Goal: Information Seeking & Learning: Check status

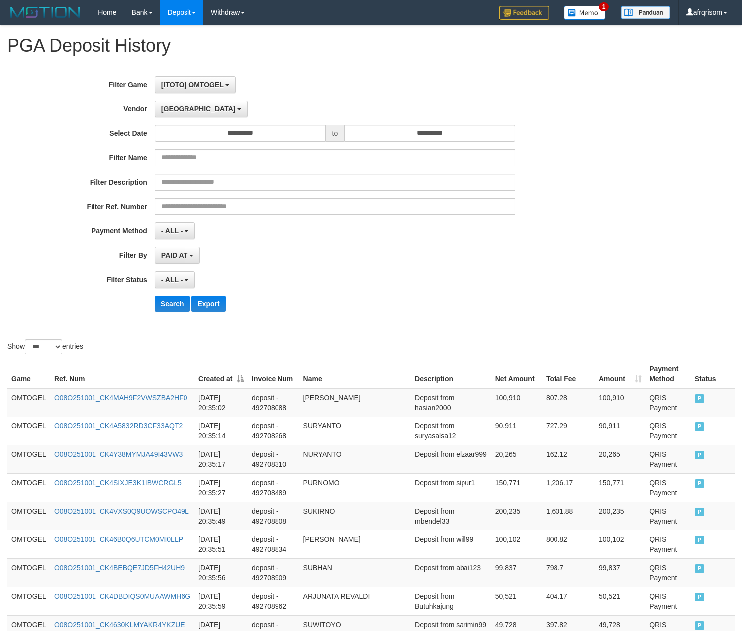
select select "**********"
select select "***"
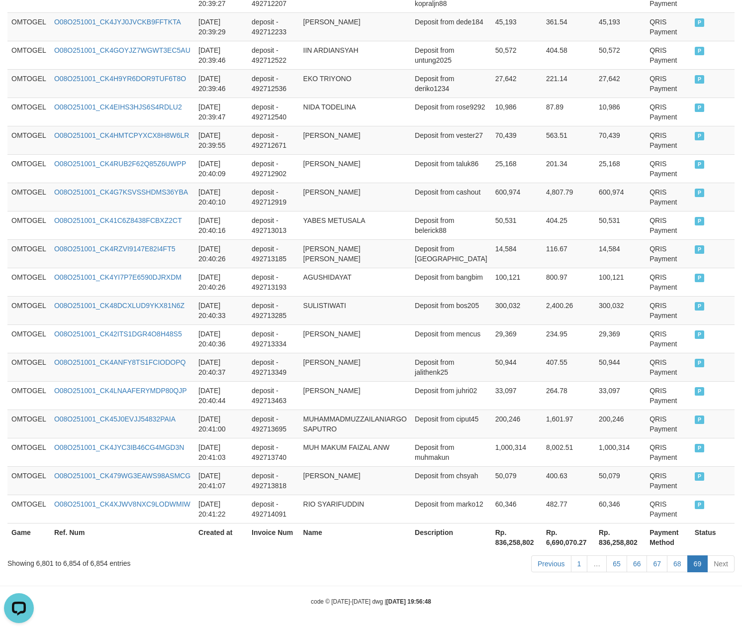
scroll to position [8, 0]
click at [637, 567] on link "66" at bounding box center [637, 563] width 21 height 17
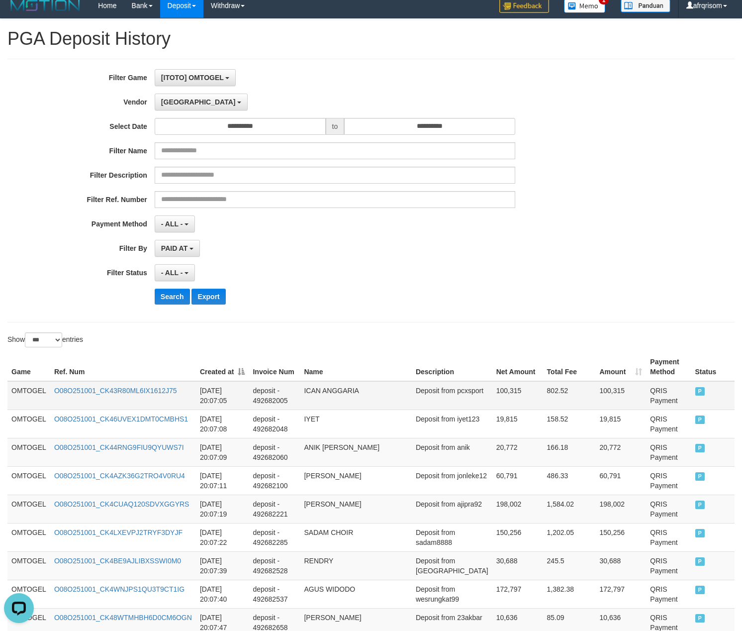
scroll to position [0, 0]
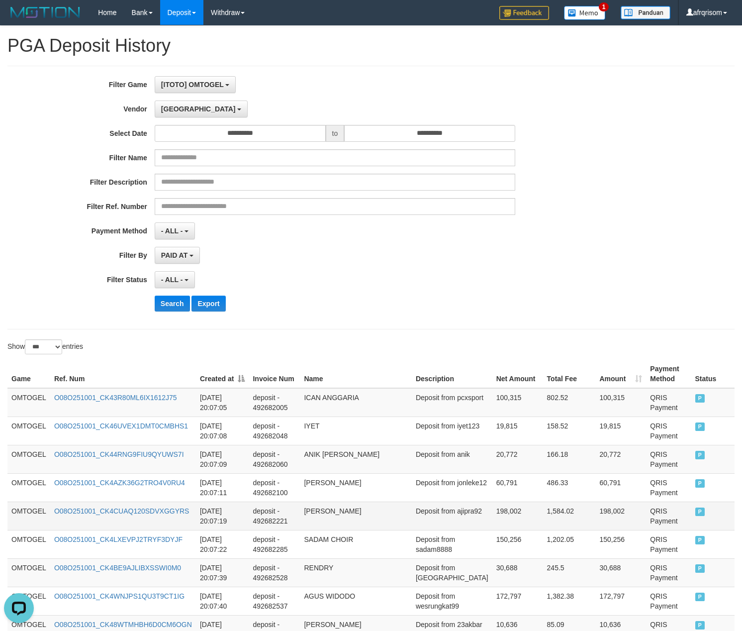
click at [297, 512] on td "deposit - 492682221" at bounding box center [274, 515] width 51 height 28
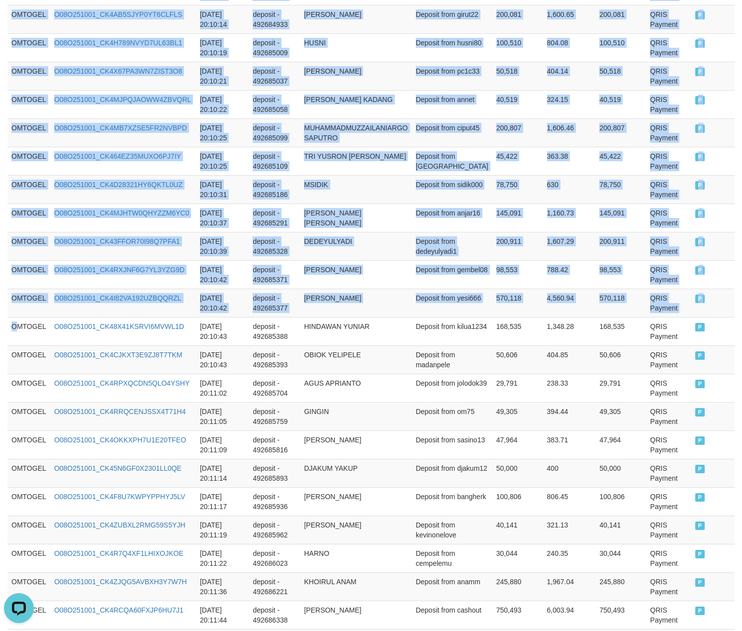
drag, startPoint x: 17, startPoint y: 339, endPoint x: 756, endPoint y: 292, distance: 741.0
click at [742, 292] on html "Toggle navigation Home Bank Account List Load By Website Group [ITOTO] OMTOGEL …" at bounding box center [371, 488] width 742 height 3331
copy table "Game Ref. Num Created at Invoice Num Name Description Net Amount Total Fee Amou…"
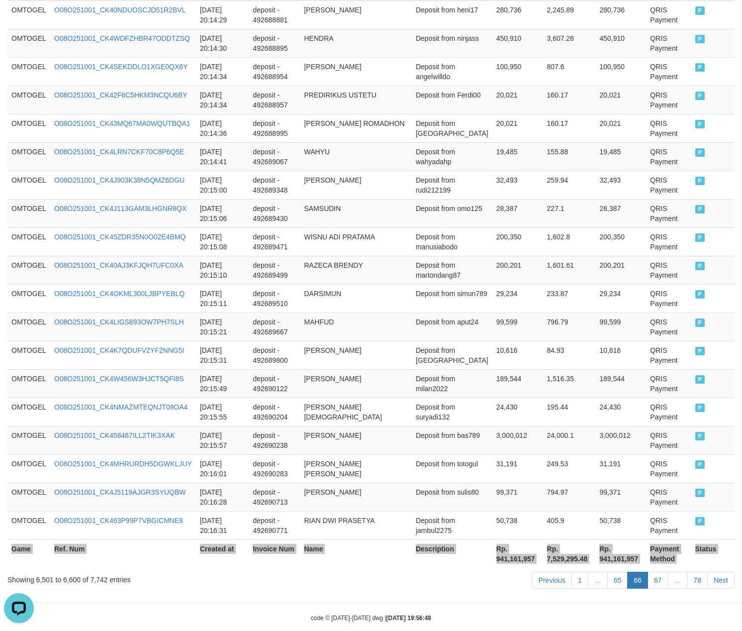
scroll to position [2719, 0]
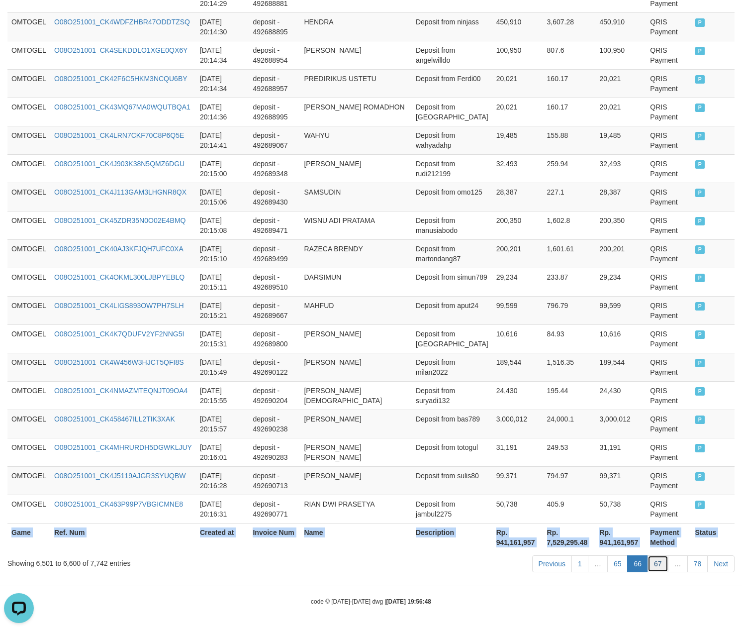
click at [663, 565] on link "67" at bounding box center [658, 563] width 21 height 17
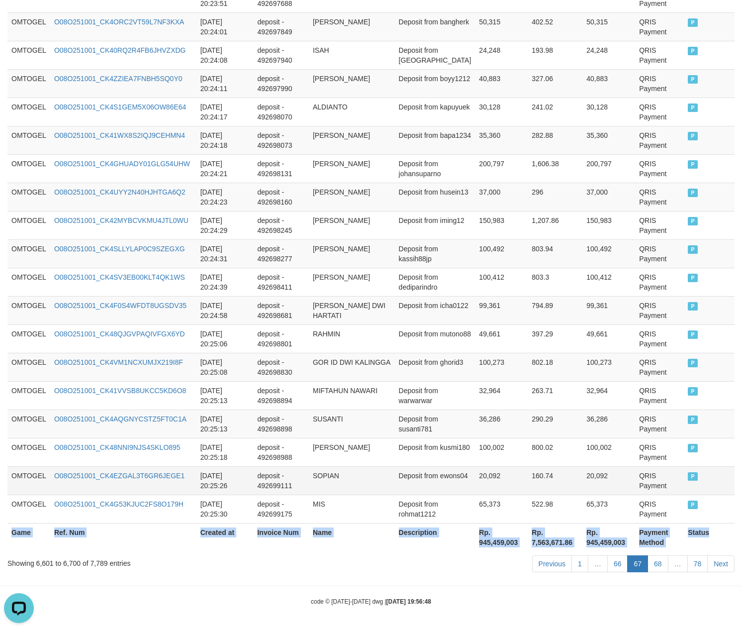
copy table "Game Ref. Num Created at Invoice Num Name Description Net Amount Total Fee Amou…"
click at [658, 563] on link "68" at bounding box center [658, 563] width 21 height 17
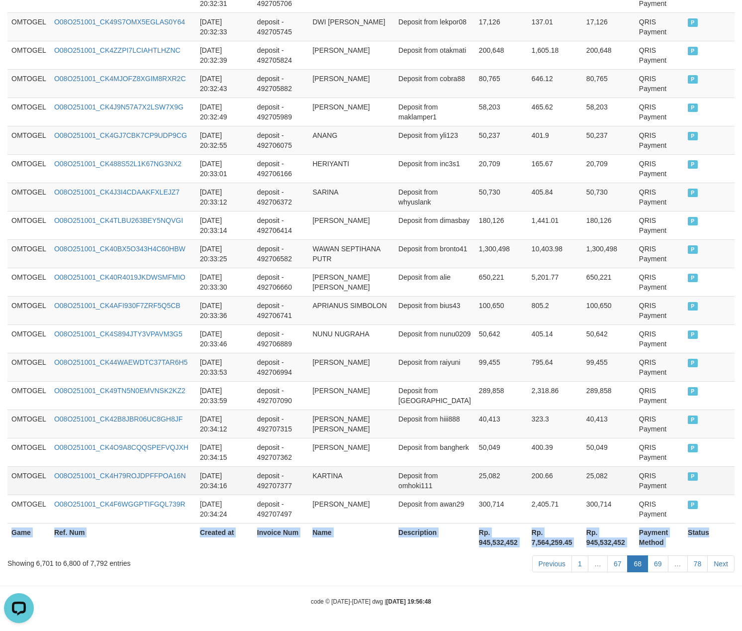
copy table "Game Ref. Num Created at Invoice Num Name Description Net Amount Total Fee Amou…"
click at [657, 555] on link "69" at bounding box center [658, 563] width 21 height 17
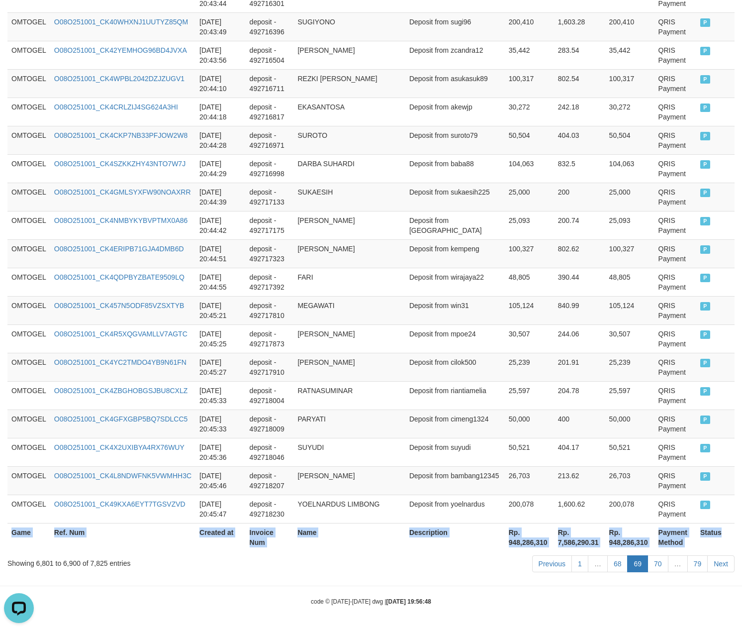
scroll to position [2719, 0]
copy table "Game Ref. Num Created at Invoice Num Name Description Net Amount Total Fee Amou…"
click at [659, 563] on link "70" at bounding box center [658, 563] width 21 height 17
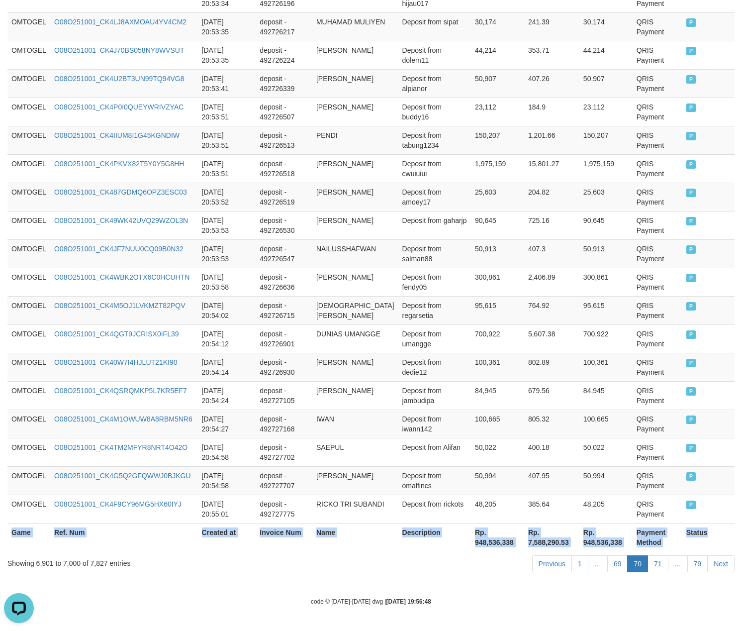
copy table "Game Ref. Num Created at Invoice Num Name Description Net Amount Total Fee Amou…"
click at [653, 566] on link "71" at bounding box center [658, 563] width 21 height 17
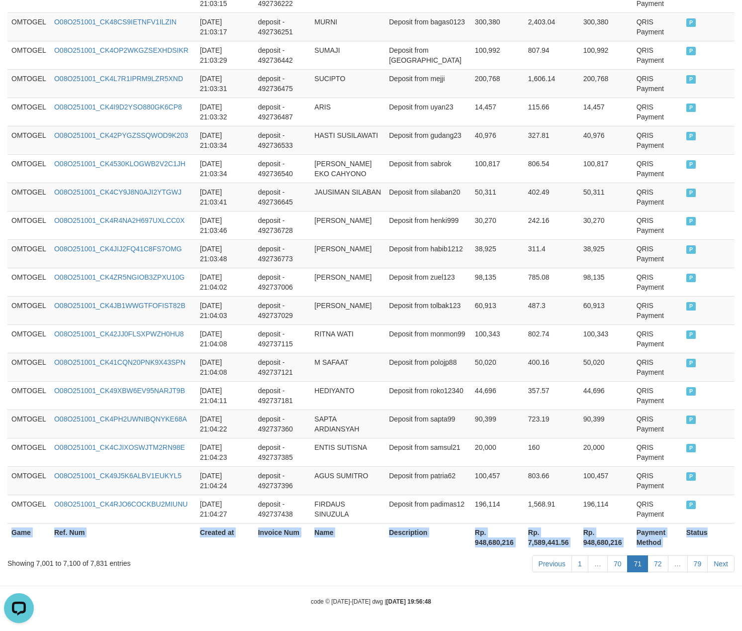
scroll to position [2738, 0]
copy table "Game Ref. Num Created at Invoice Num Name Description Net Amount Total Fee Amou…"
click at [657, 567] on link "72" at bounding box center [658, 563] width 21 height 17
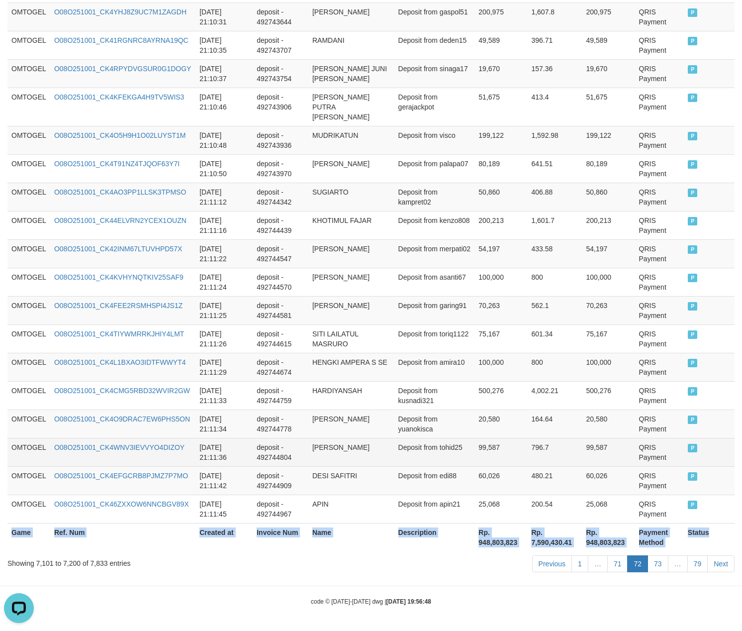
copy table "Game Ref. Num Created at Invoice Num Name Description Net Amount Total Fee Amou…"
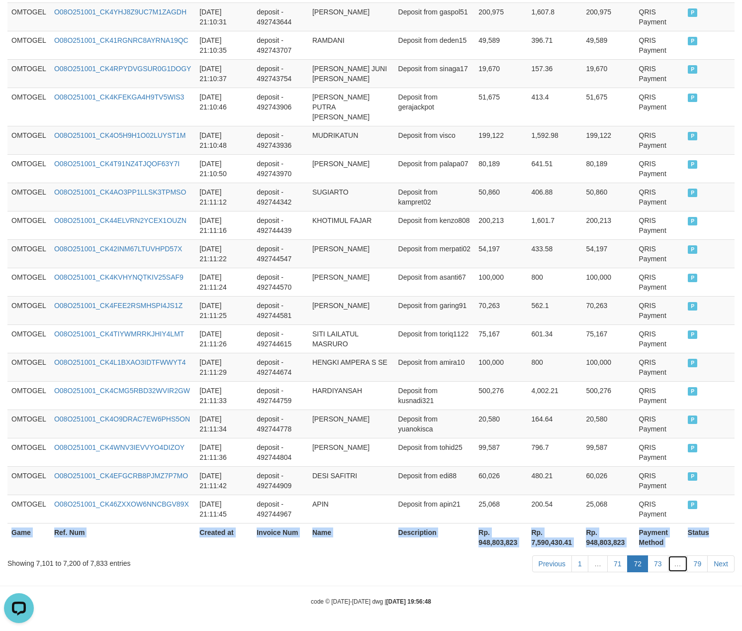
click at [669, 571] on link "…" at bounding box center [678, 563] width 20 height 17
click at [635, 563] on link "72" at bounding box center [637, 563] width 21 height 17
click at [657, 564] on link "73" at bounding box center [658, 563] width 21 height 17
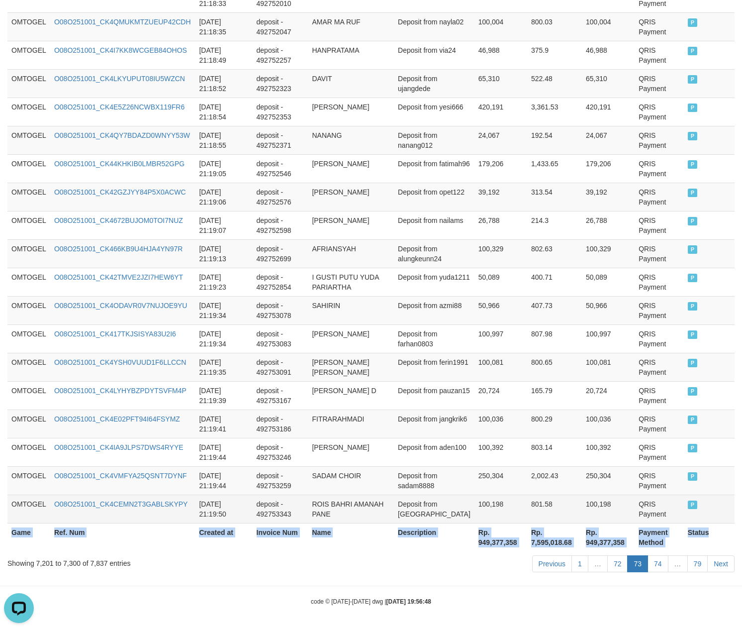
copy table "Game Ref. Num Created at Invoice Num Name Description Net Amount Total Fee Amou…"
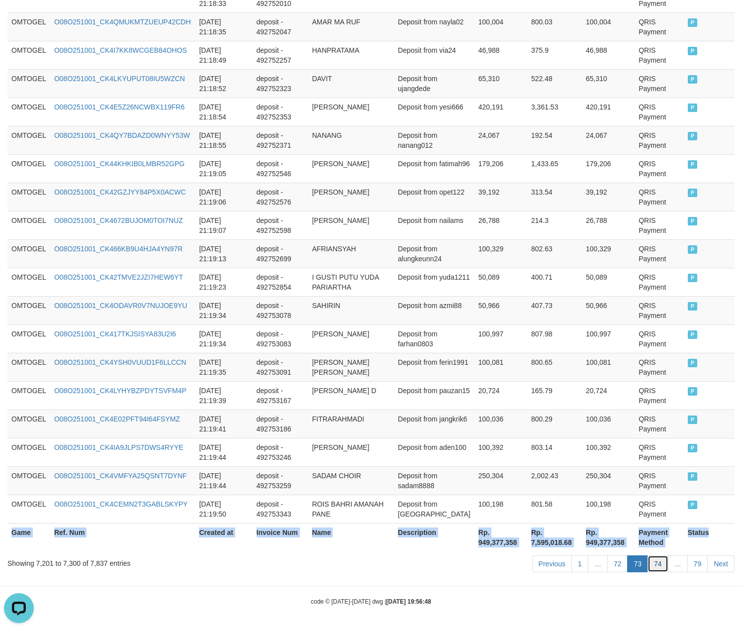
click at [657, 562] on link "74" at bounding box center [658, 563] width 21 height 17
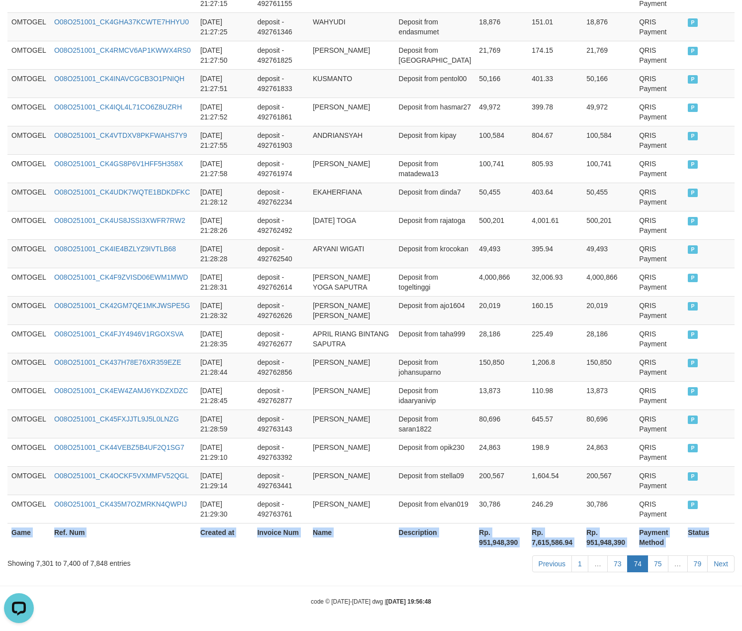
copy table "Game Ref. Num Created at Invoice Num Name Description Net Amount Total Fee Amou…"
click at [648, 566] on link "75" at bounding box center [658, 563] width 21 height 17
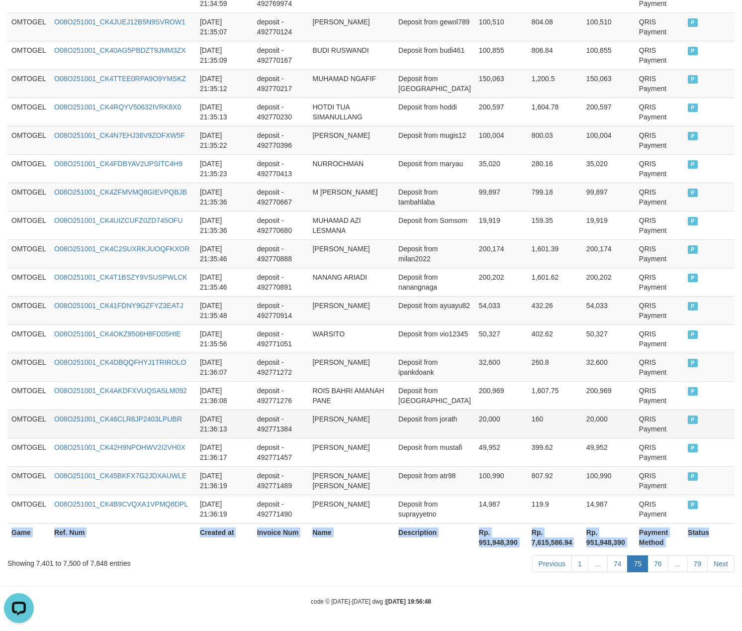
copy table "Game Ref. Num Created at Invoice Num Name Description Net Amount Total Fee Amou…"
click at [658, 563] on link "76" at bounding box center [658, 563] width 21 height 17
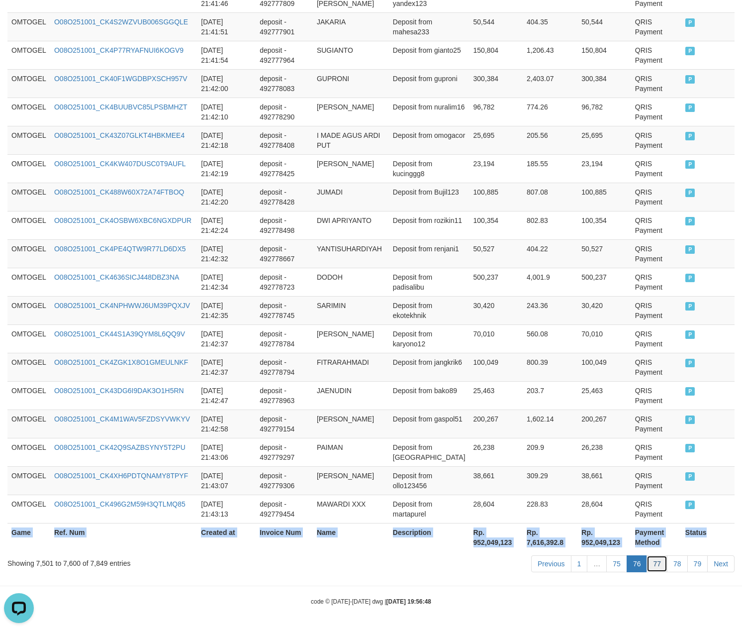
click at [653, 563] on link "77" at bounding box center [657, 563] width 21 height 17
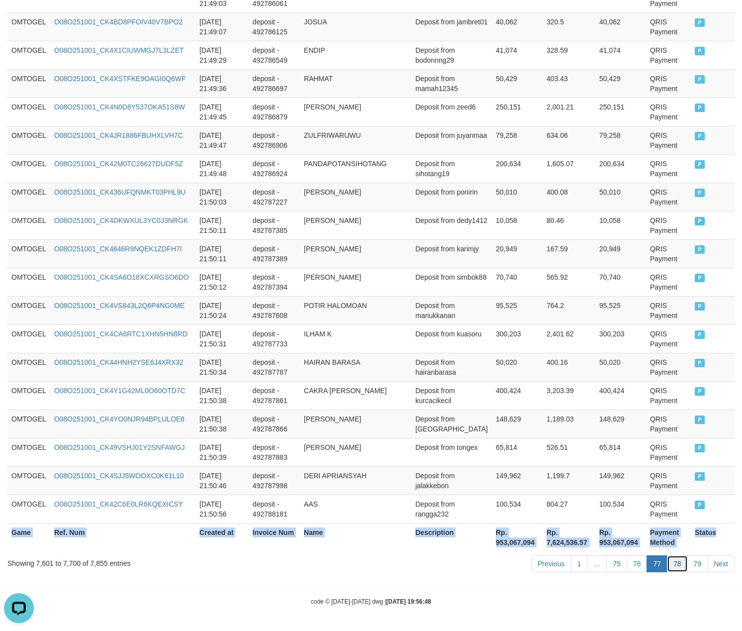
click at [675, 556] on link "78" at bounding box center [677, 563] width 21 height 17
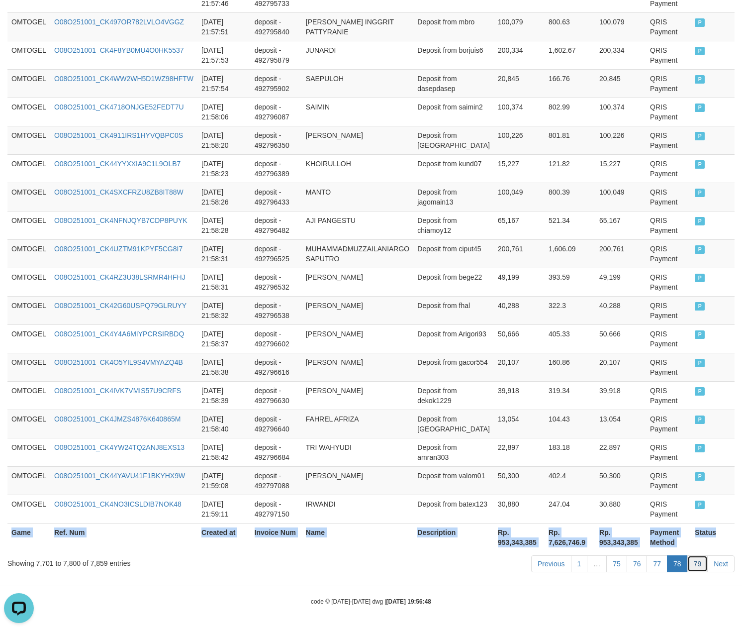
click at [700, 560] on link "79" at bounding box center [697, 563] width 21 height 17
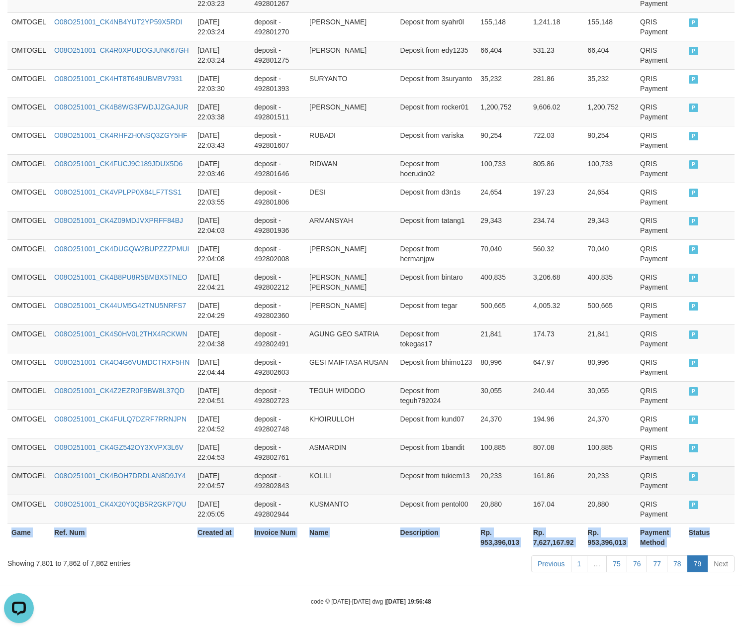
click at [574, 469] on td "161.86" at bounding box center [556, 480] width 55 height 28
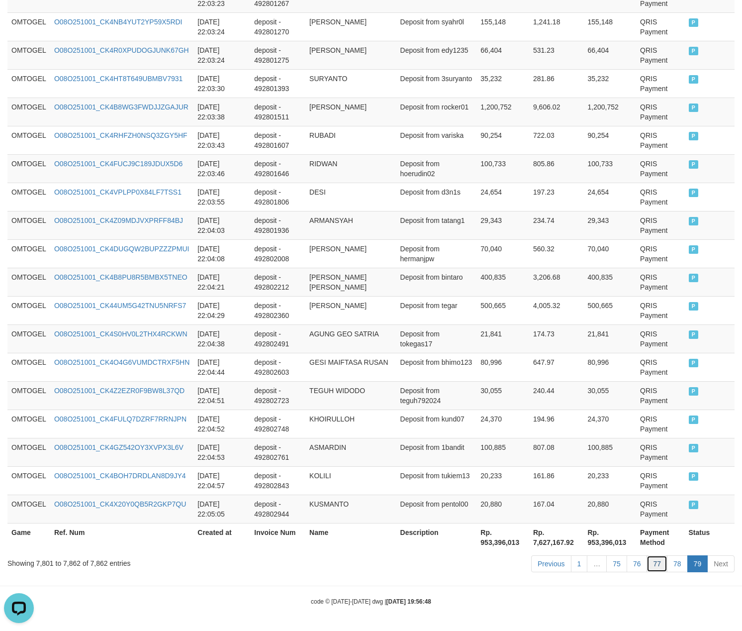
click at [661, 571] on link "77" at bounding box center [657, 563] width 21 height 17
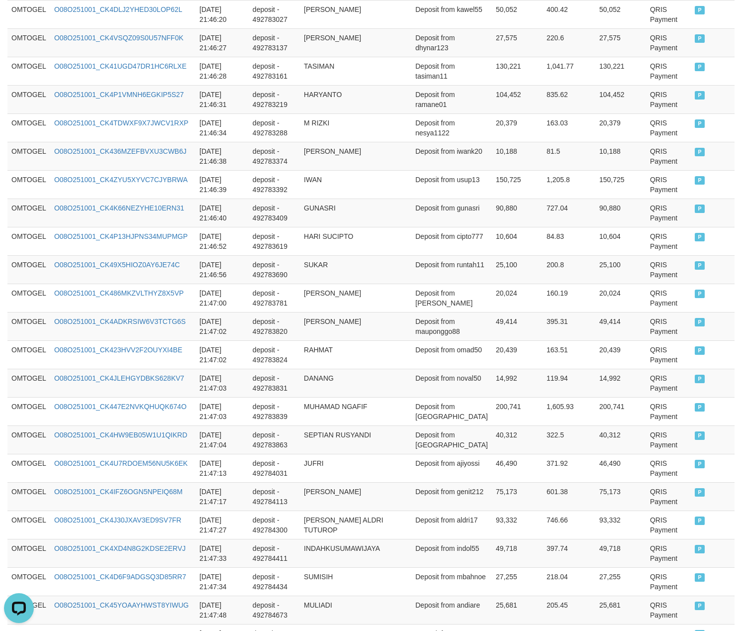
scroll to position [2719, 0]
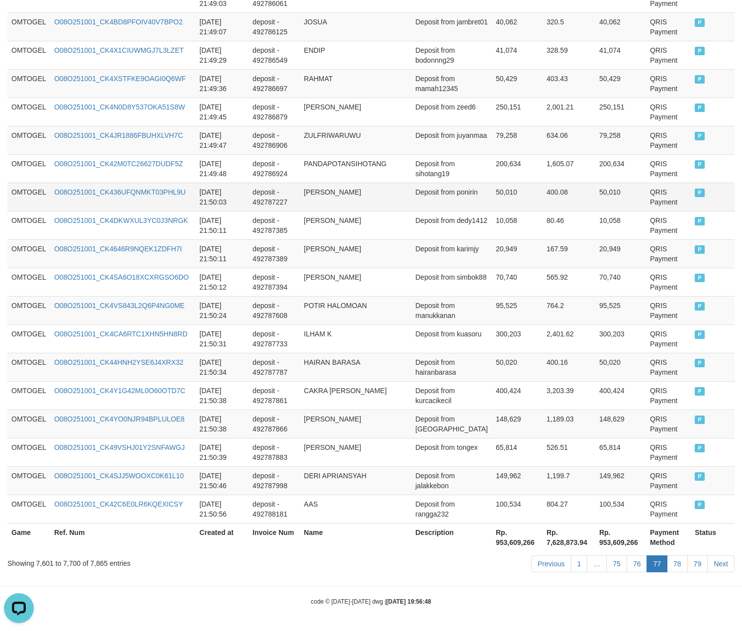
click at [344, 196] on td "[PERSON_NAME]" at bounding box center [355, 197] width 111 height 28
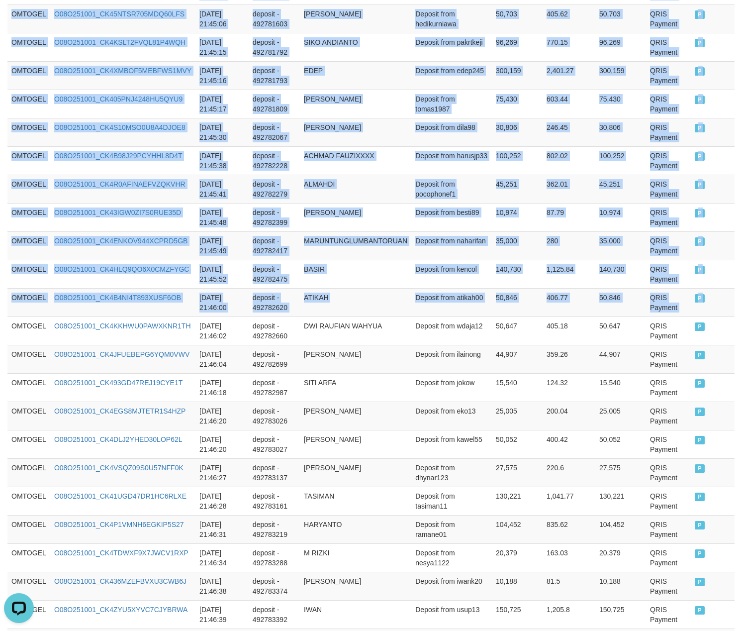
drag, startPoint x: 13, startPoint y: 339, endPoint x: 756, endPoint y: 312, distance: 744.0
click at [742, 312] on html "Toggle navigation Home Bank Account List Load By Website Group [ITOTO] OMTOGEL …" at bounding box center [371, 431] width 742 height 3331
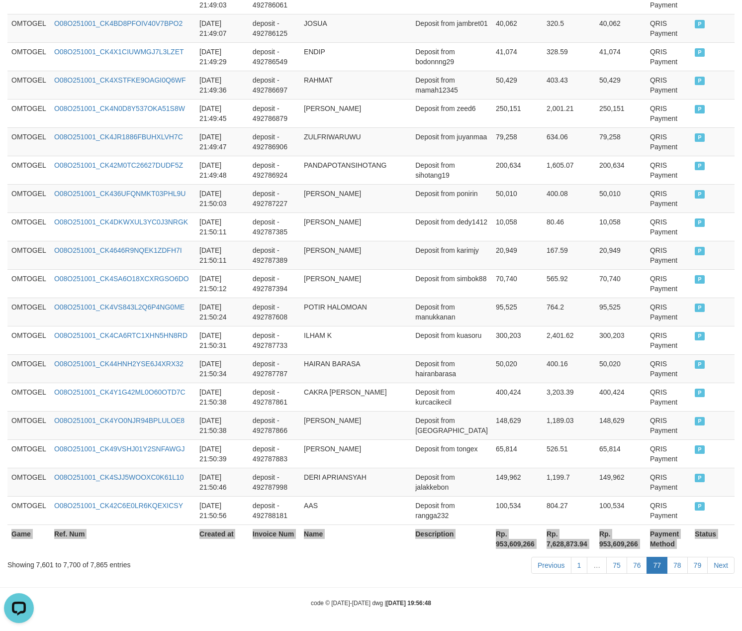
scroll to position [2719, 0]
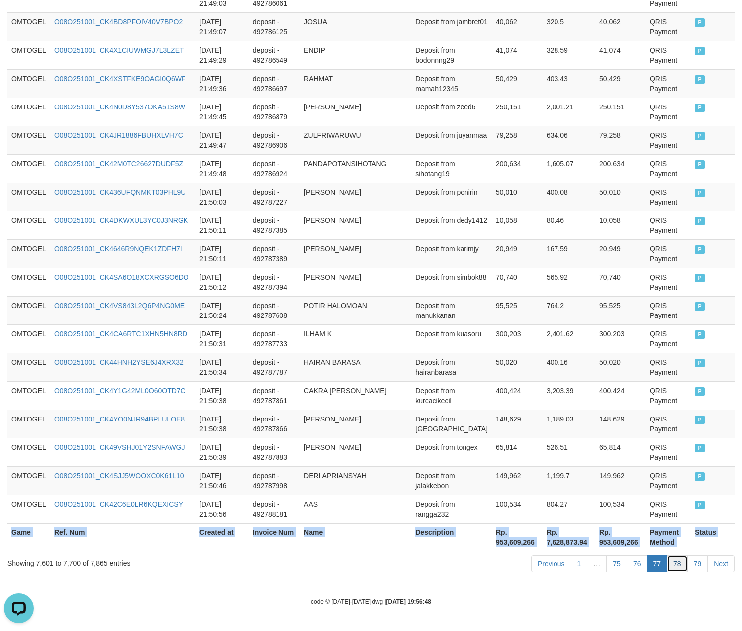
click at [674, 563] on link "78" at bounding box center [677, 563] width 21 height 17
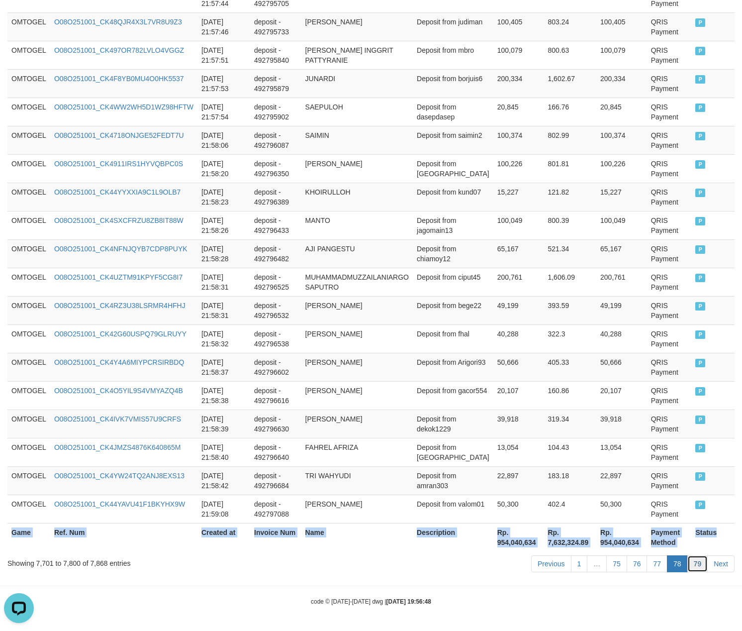
click at [695, 556] on link "79" at bounding box center [697, 563] width 21 height 17
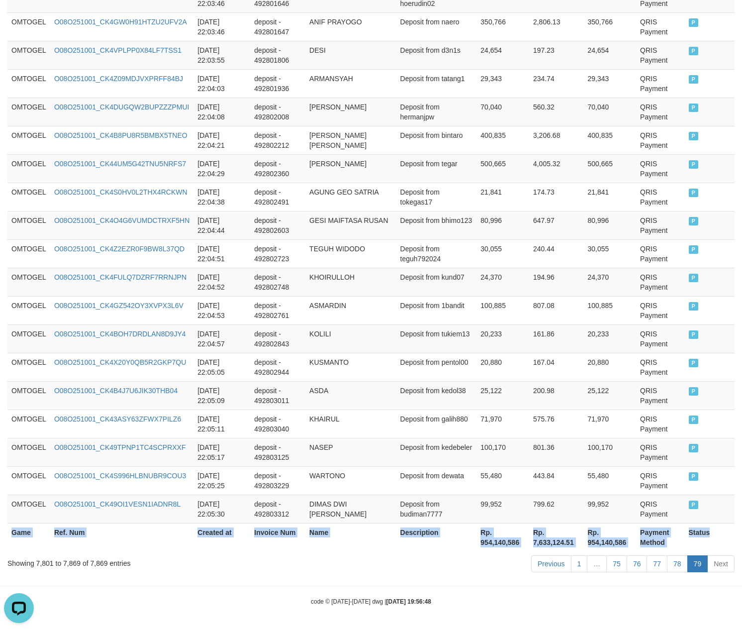
scroll to position [1835, 0]
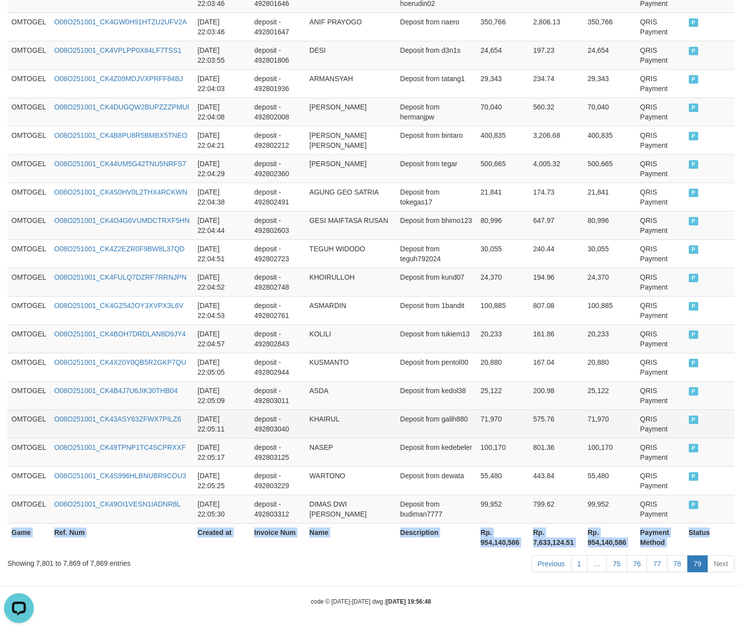
click at [653, 410] on td "QRIS Payment" at bounding box center [660, 423] width 48 height 28
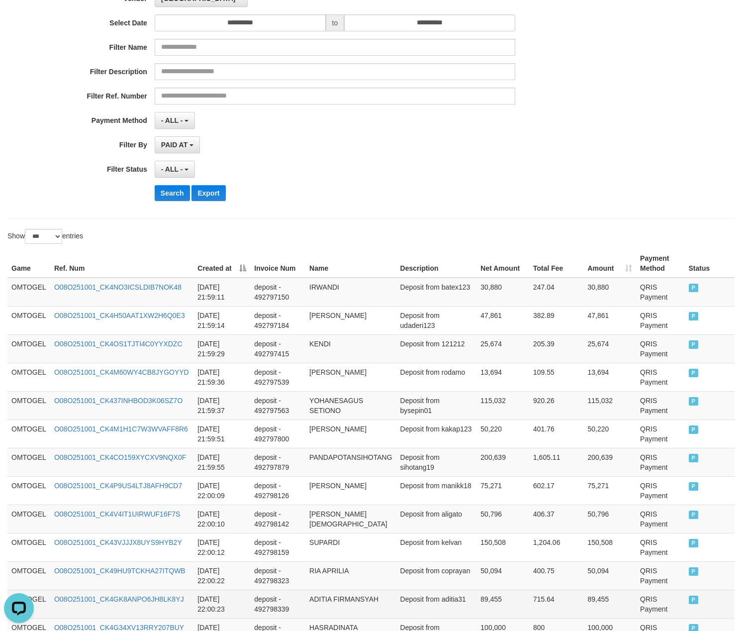
scroll to position [0, 0]
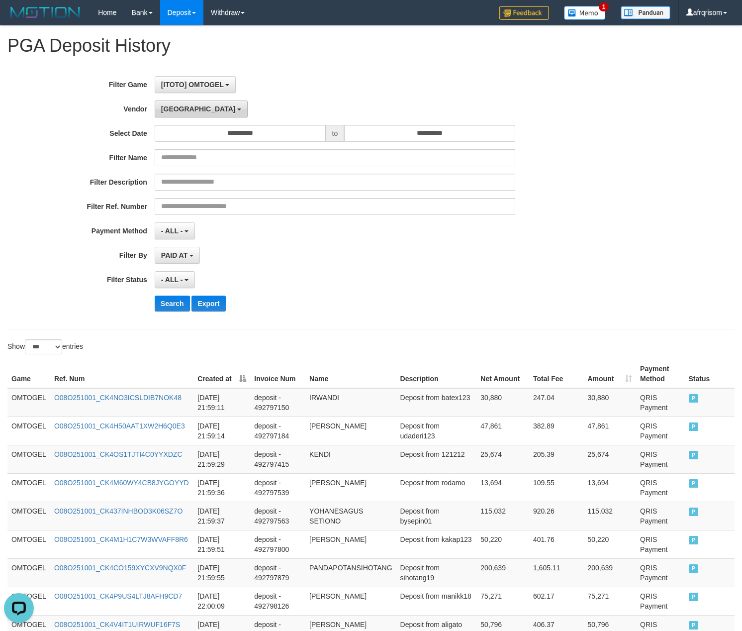
click at [166, 116] on button "[GEOGRAPHIC_DATA]" at bounding box center [201, 108] width 93 height 17
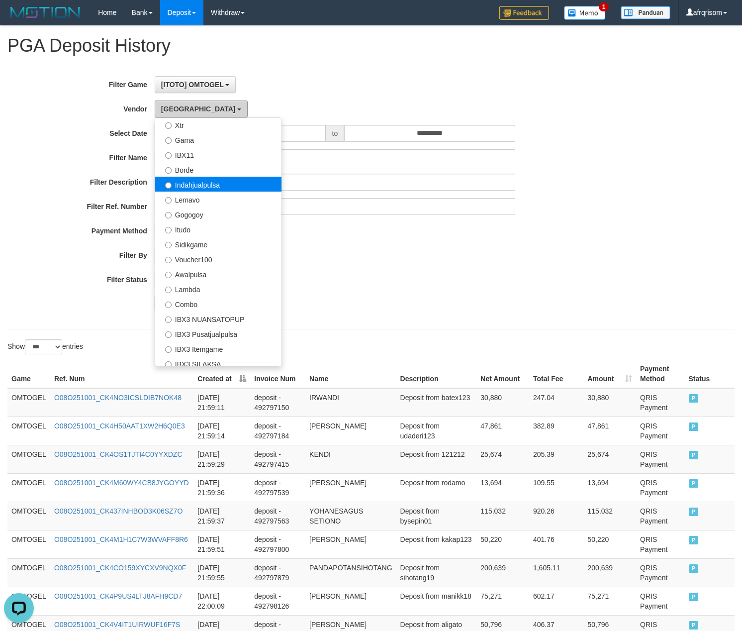
scroll to position [372, 0]
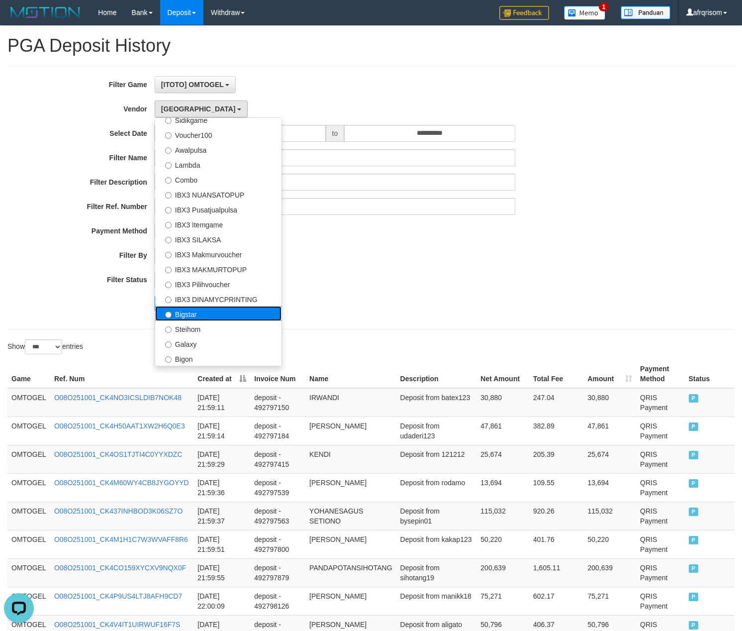
click at [203, 317] on label "Bigstar" at bounding box center [218, 313] width 126 height 15
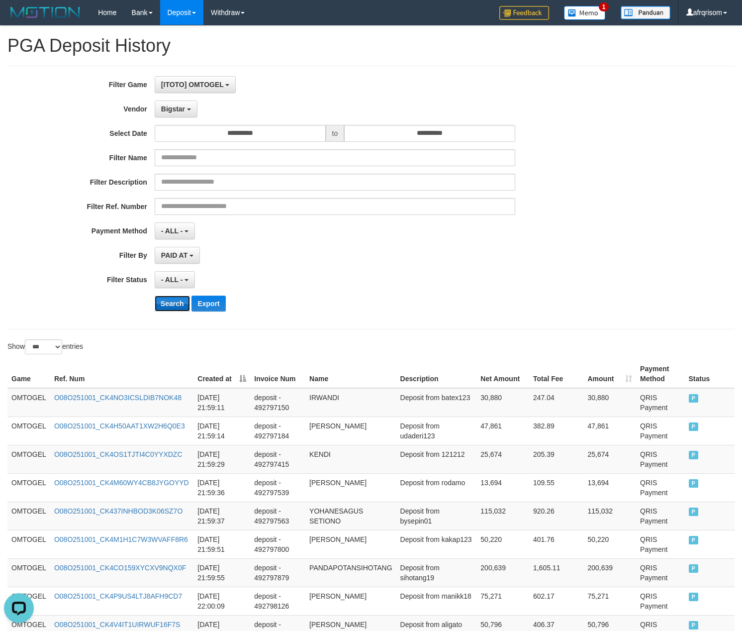
click at [166, 302] on button "Search" at bounding box center [172, 303] width 35 height 16
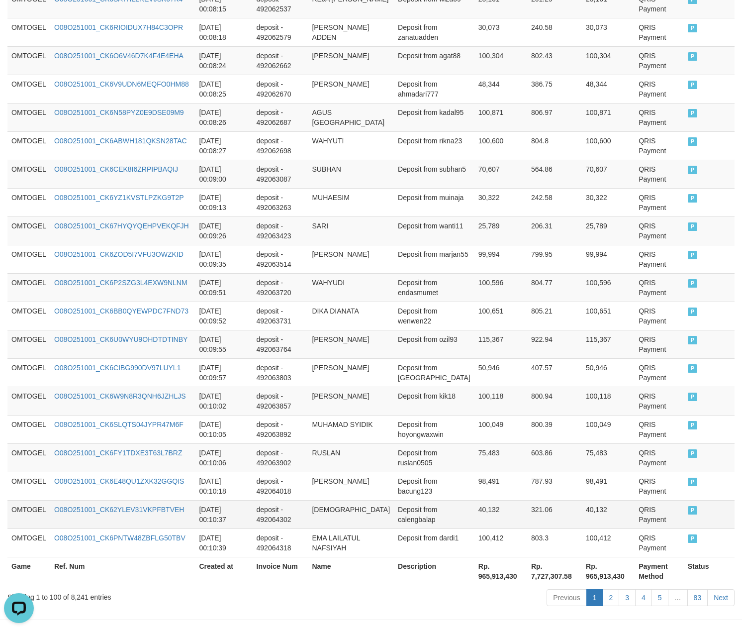
scroll to position [2719, 0]
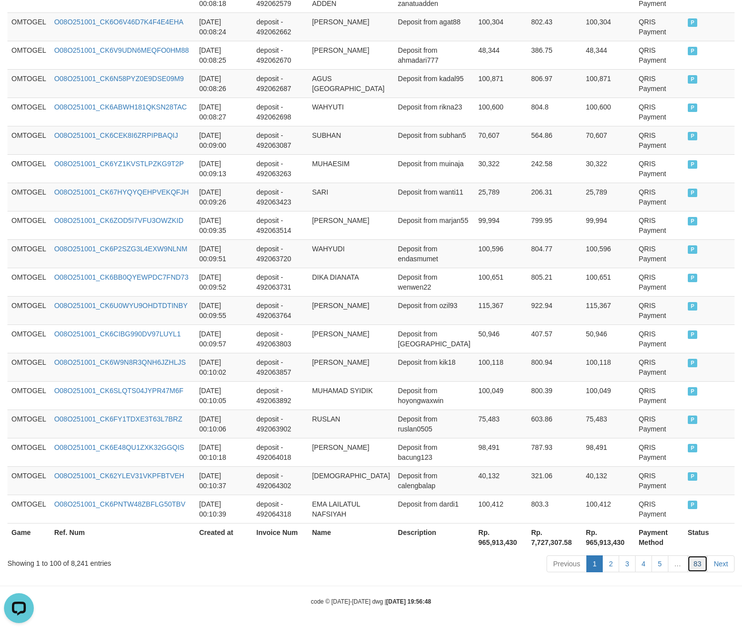
click at [695, 565] on link "83" at bounding box center [697, 563] width 21 height 17
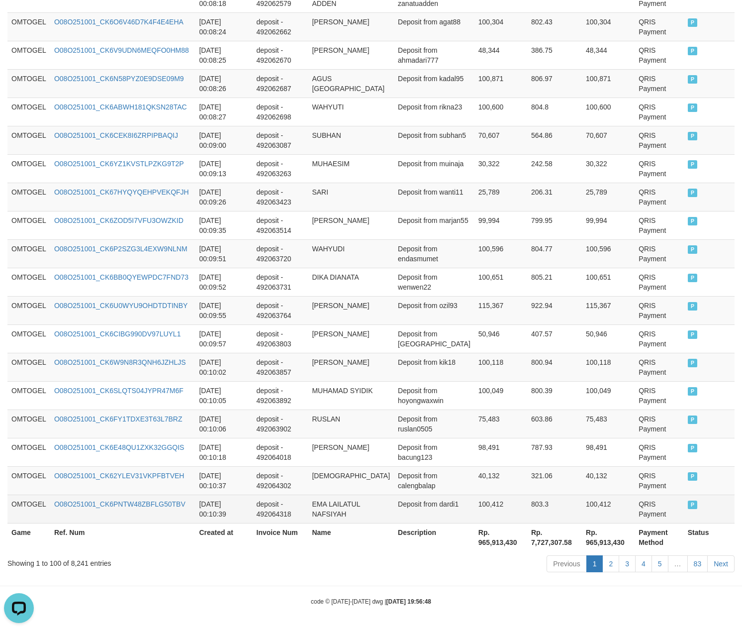
scroll to position [1036, 0]
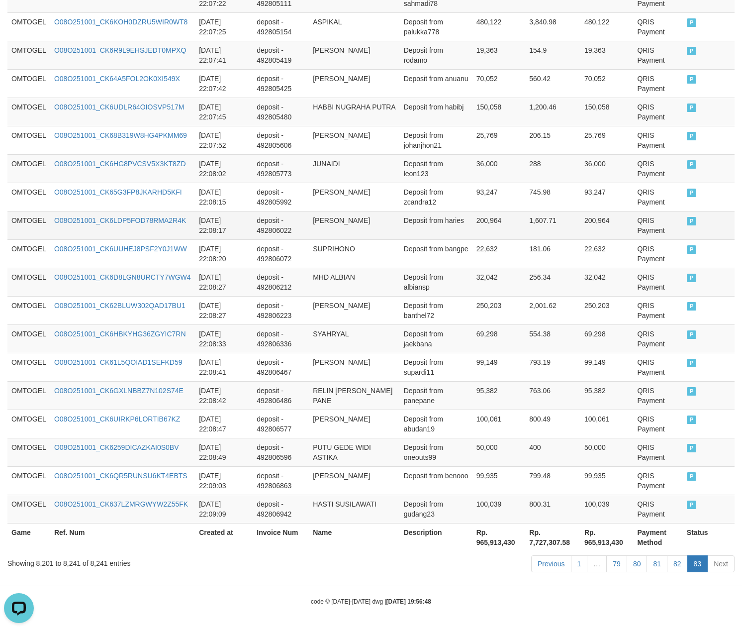
click at [562, 215] on td "1,607.71" at bounding box center [552, 225] width 55 height 28
click at [516, 464] on td "50,000" at bounding box center [498, 452] width 53 height 28
click at [618, 567] on link "79" at bounding box center [616, 563] width 21 height 17
click at [606, 555] on link "79" at bounding box center [616, 563] width 21 height 17
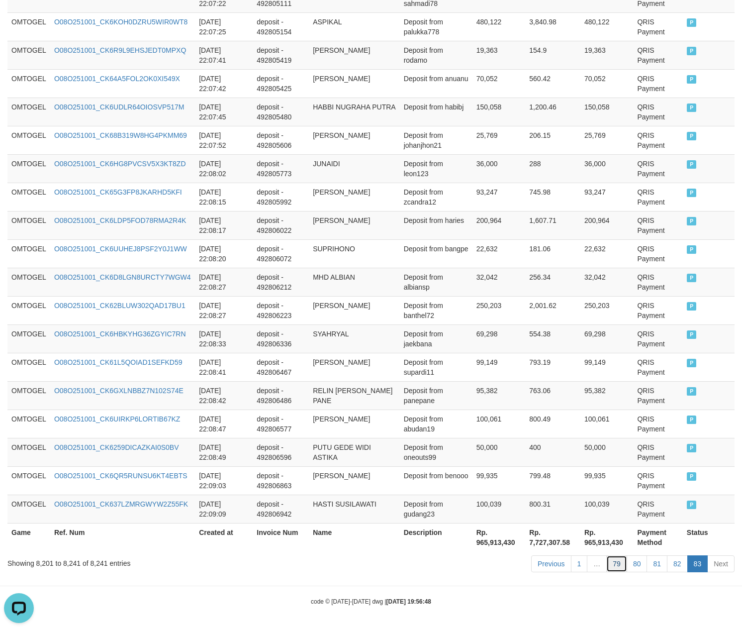
click at [606, 555] on link "79" at bounding box center [616, 563] width 21 height 17
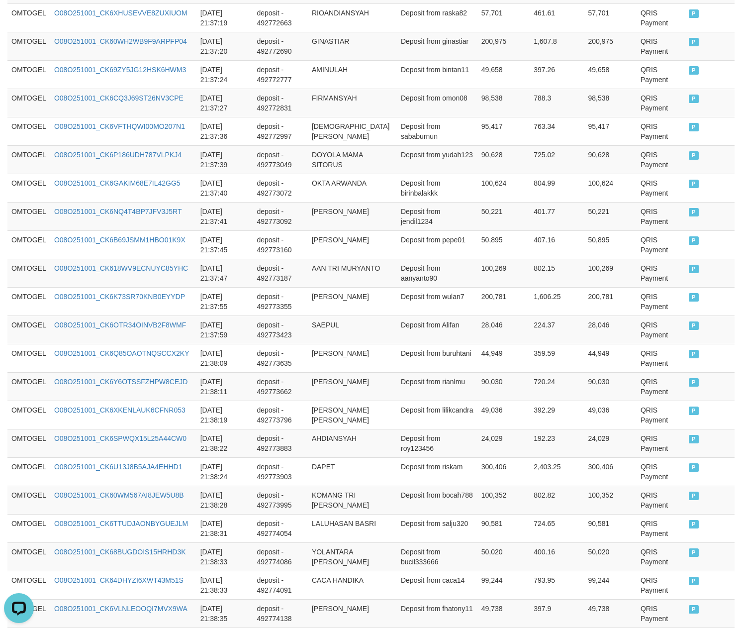
scroll to position [2719, 0]
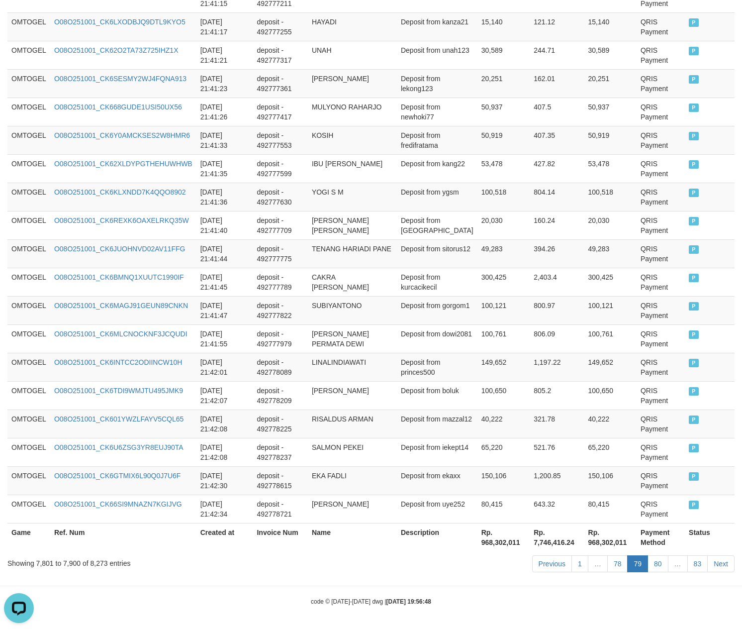
click at [607, 555] on link "78" at bounding box center [617, 563] width 21 height 17
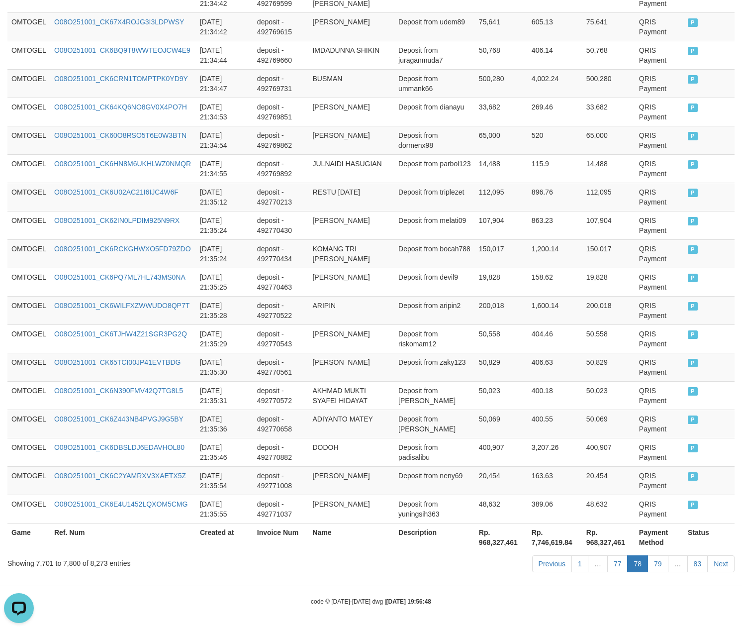
click at [607, 555] on link "77" at bounding box center [617, 563] width 21 height 17
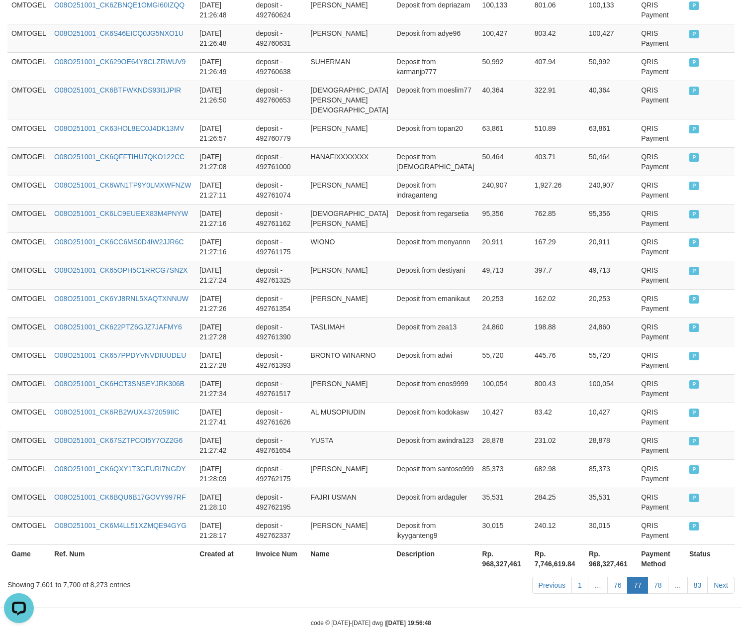
click at [607, 576] on link "76" at bounding box center [617, 584] width 21 height 17
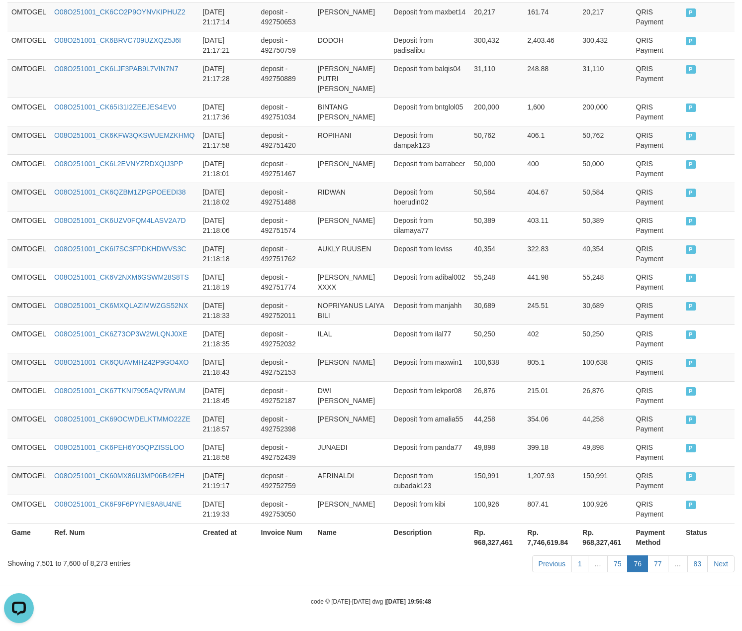
click at [607, 555] on link "75" at bounding box center [617, 563] width 21 height 17
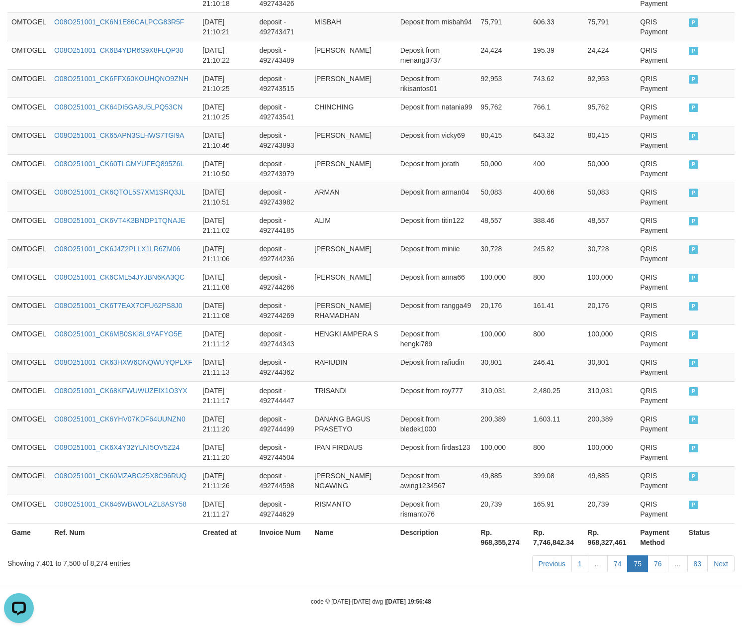
scroll to position [2728, 0]
click at [607, 555] on link "74" at bounding box center [617, 563] width 21 height 17
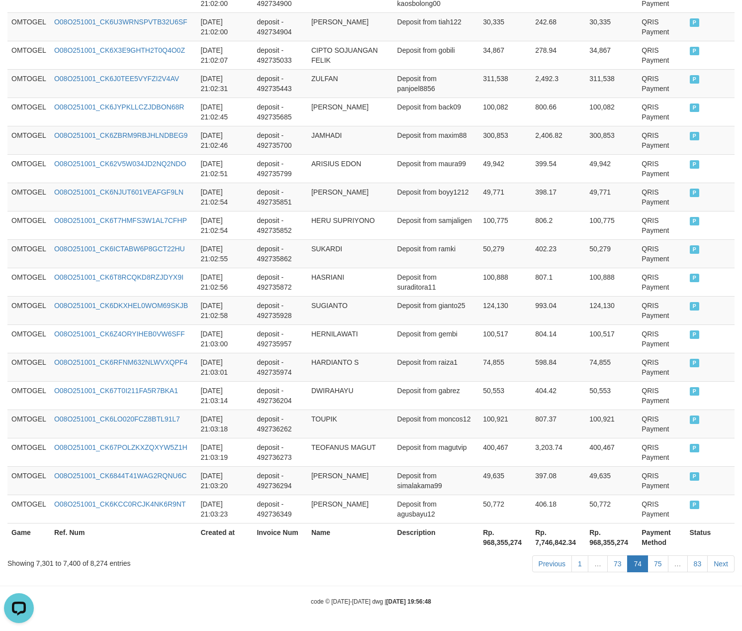
click at [607, 555] on link "73" at bounding box center [617, 563] width 21 height 17
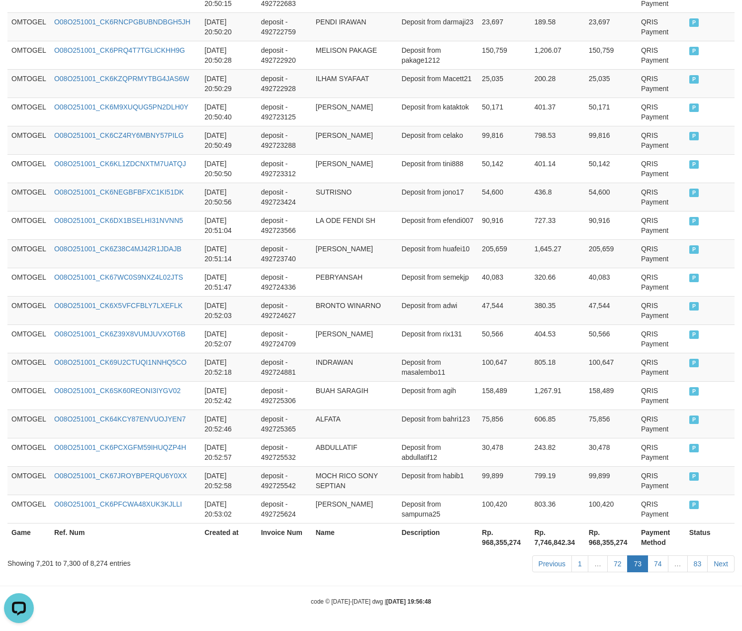
scroll to position [2719, 0]
click at [608, 562] on link "72" at bounding box center [617, 563] width 21 height 17
click at [607, 555] on link "72" at bounding box center [617, 563] width 21 height 17
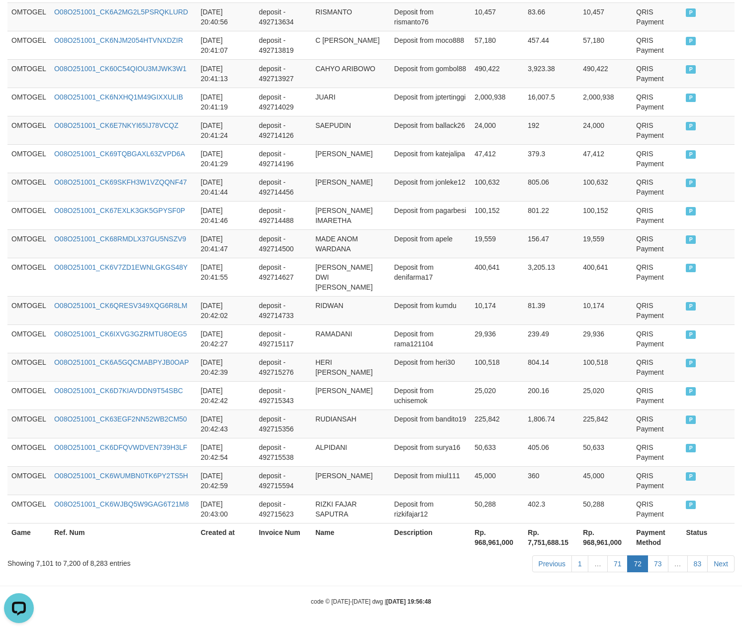
click at [607, 555] on link "71" at bounding box center [617, 563] width 21 height 17
click link "71" at bounding box center [617, 563] width 21 height 17
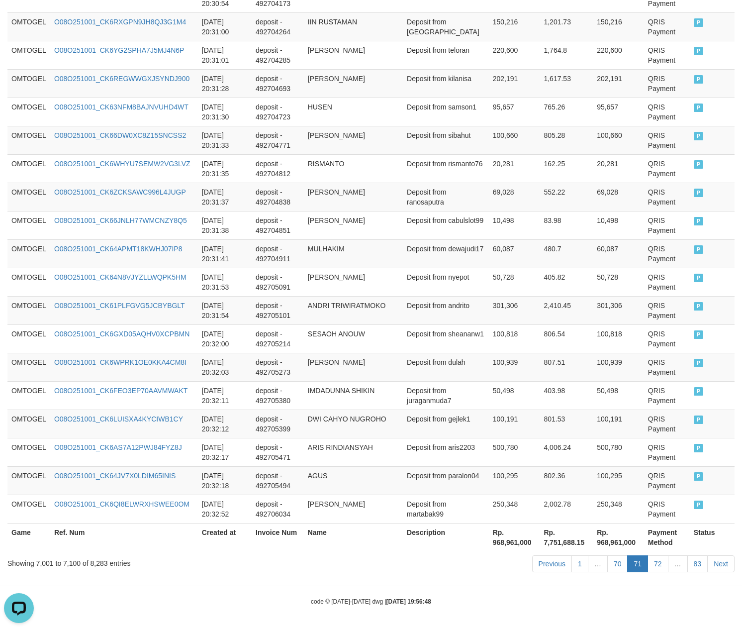
click at [607, 555] on link "70" at bounding box center [617, 563] width 21 height 17
click link "70" at bounding box center [617, 563] width 21 height 17
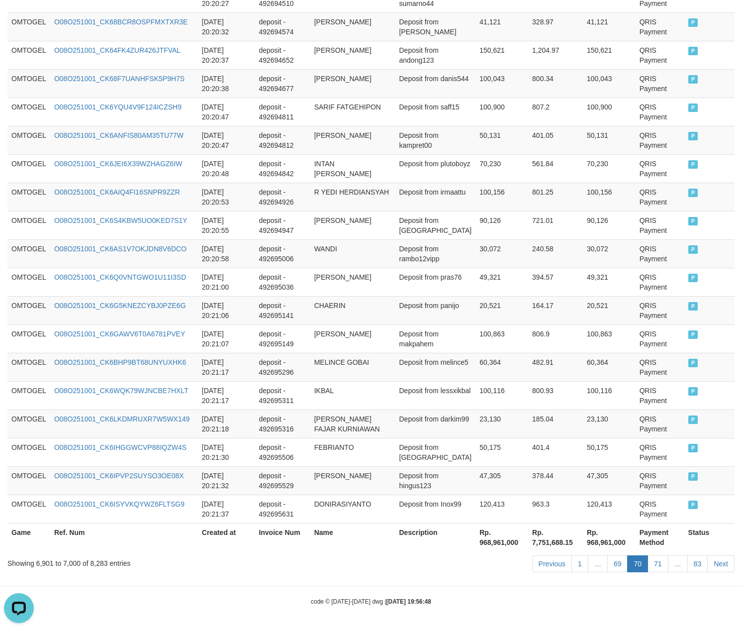
click at [607, 555] on link "69" at bounding box center [617, 563] width 21 height 17
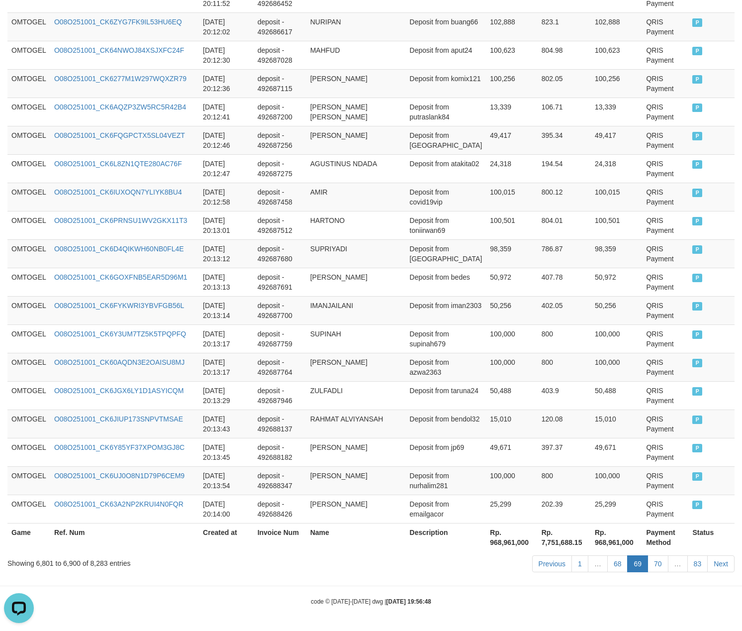
click at [607, 555] on link "68" at bounding box center [617, 563] width 21 height 17
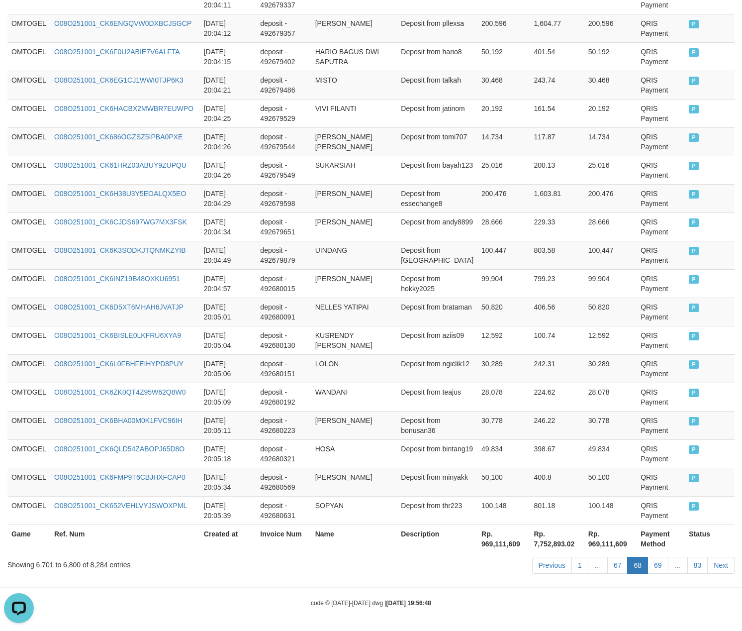
click at [607, 557] on link "67" at bounding box center [617, 565] width 21 height 17
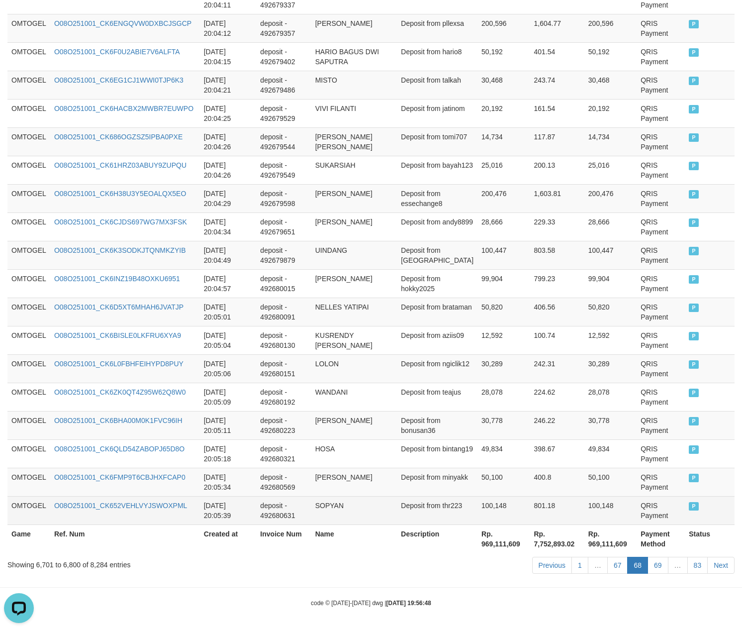
click at [555, 498] on td "801.18" at bounding box center [557, 510] width 54 height 28
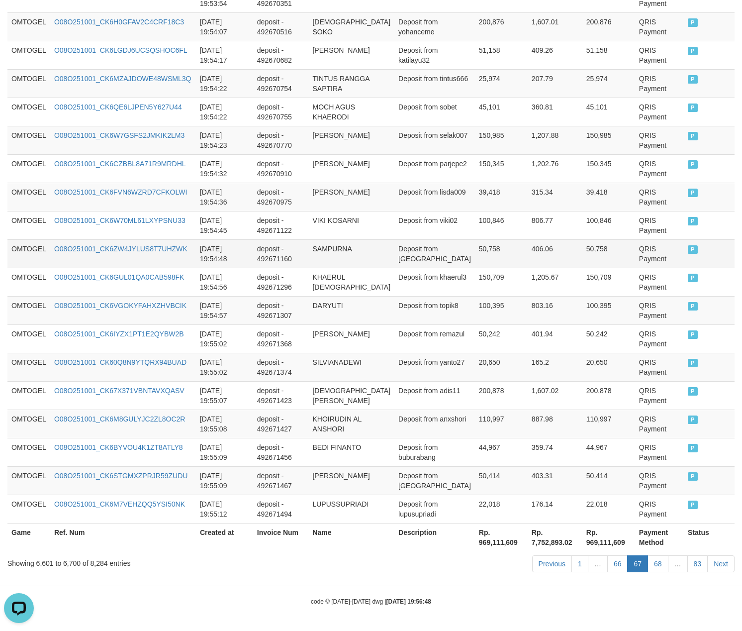
click at [291, 253] on td "deposit - 492671160" at bounding box center [281, 253] width 56 height 28
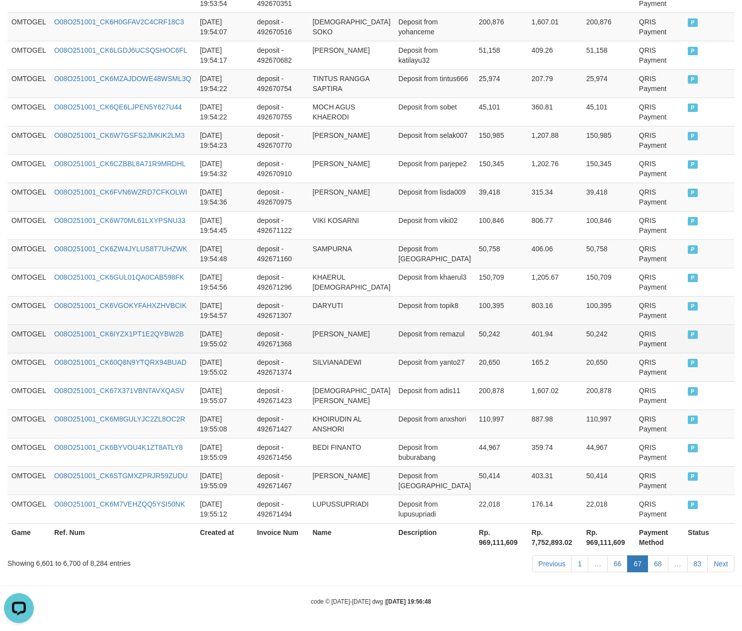
click at [528, 345] on td "401.94" at bounding box center [555, 338] width 55 height 28
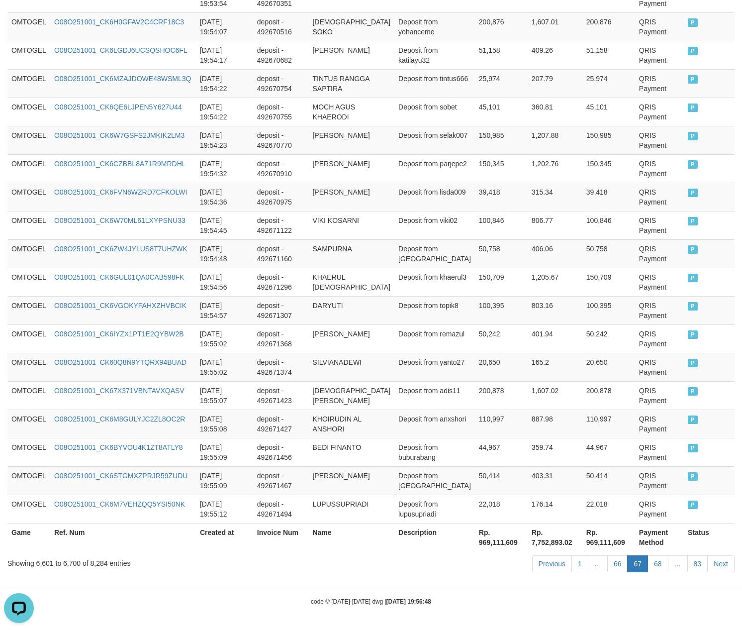
scroll to position [2213, 0]
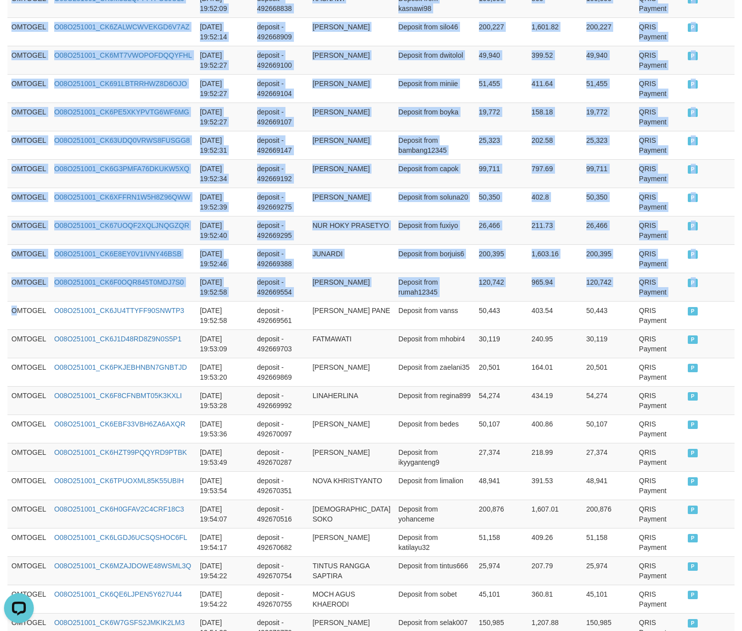
drag, startPoint x: 16, startPoint y: 339, endPoint x: 756, endPoint y: 233, distance: 748.1
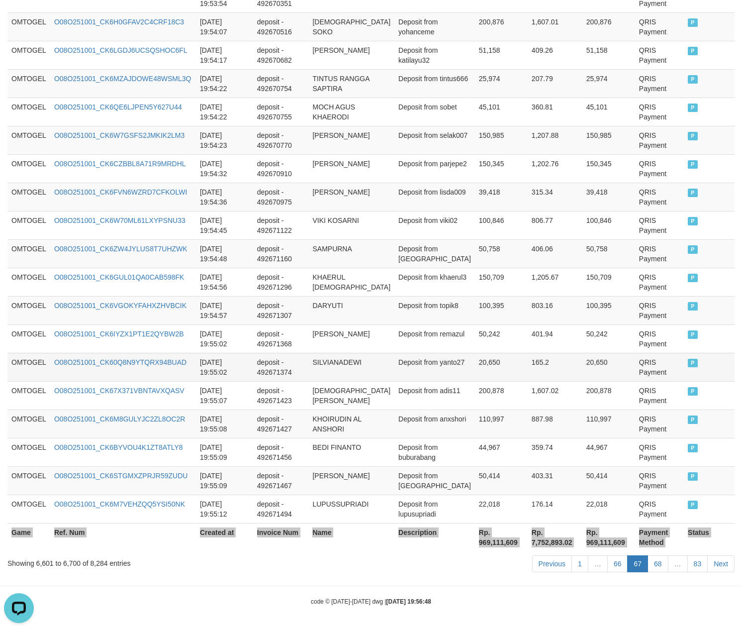
scroll to position [2728, 0]
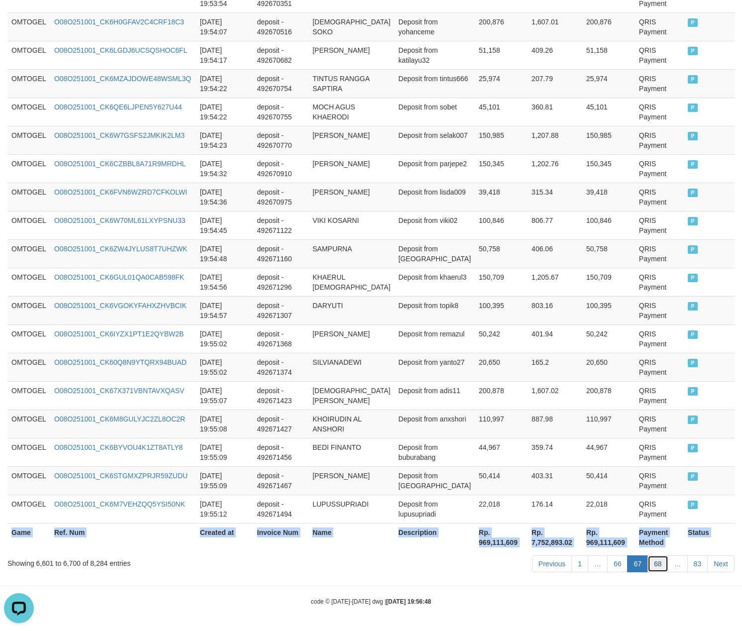
click at [657, 563] on link "68" at bounding box center [658, 563] width 21 height 17
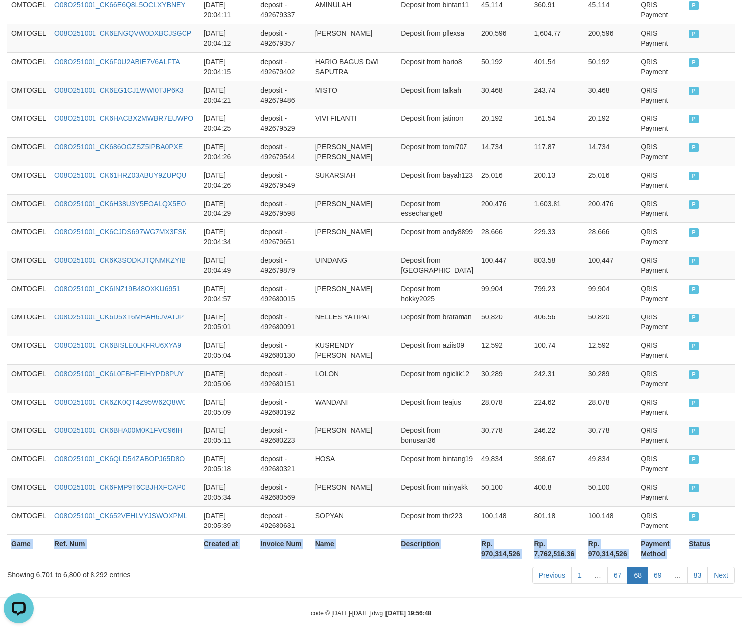
scroll to position [2738, 0]
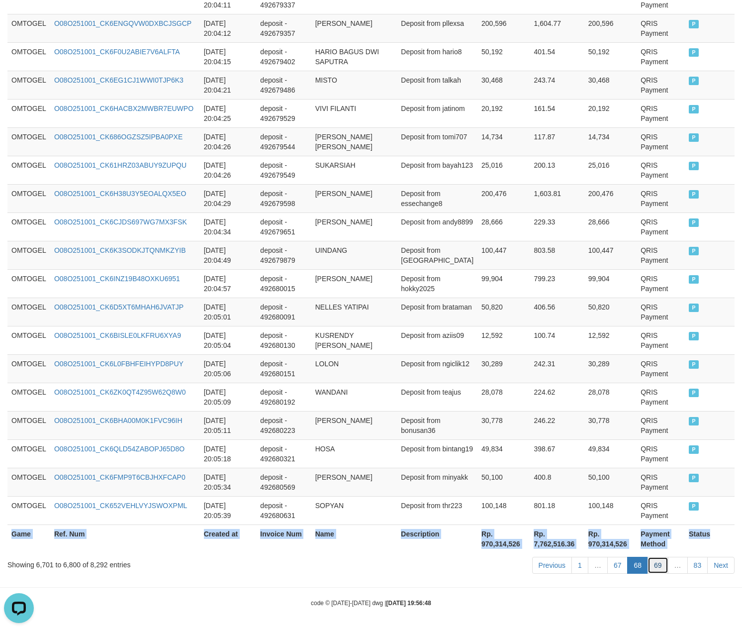
click at [654, 563] on link "69" at bounding box center [658, 565] width 21 height 17
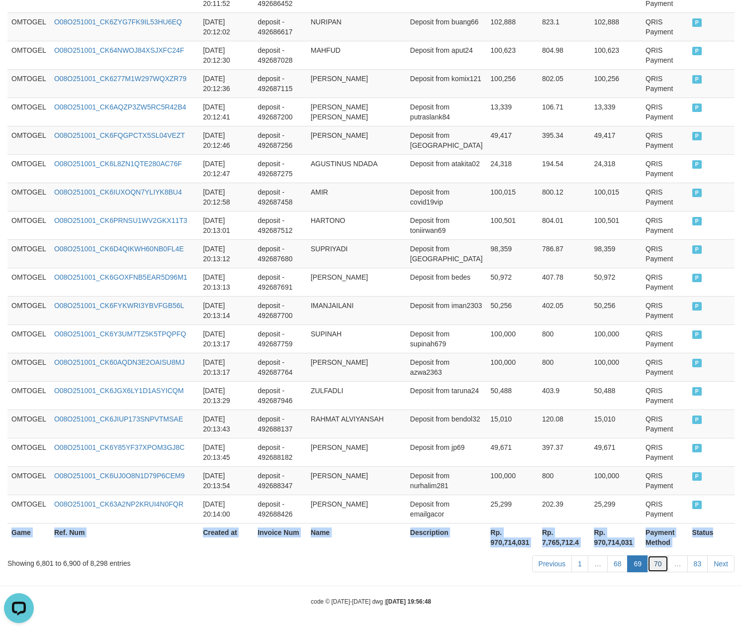
click at [655, 560] on link "70" at bounding box center [658, 563] width 21 height 17
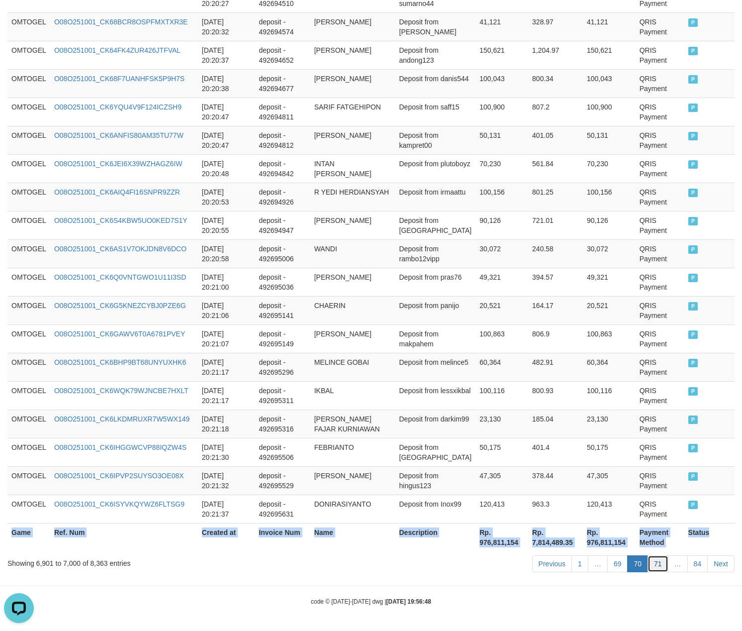
click at [661, 565] on link "71" at bounding box center [658, 563] width 21 height 17
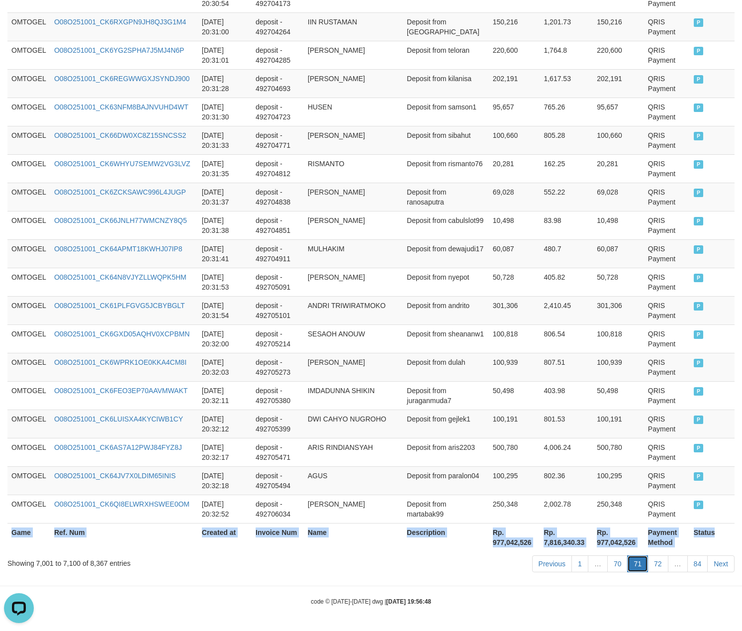
click at [638, 562] on link "71" at bounding box center [637, 563] width 21 height 17
click at [611, 569] on link "70" at bounding box center [617, 563] width 21 height 17
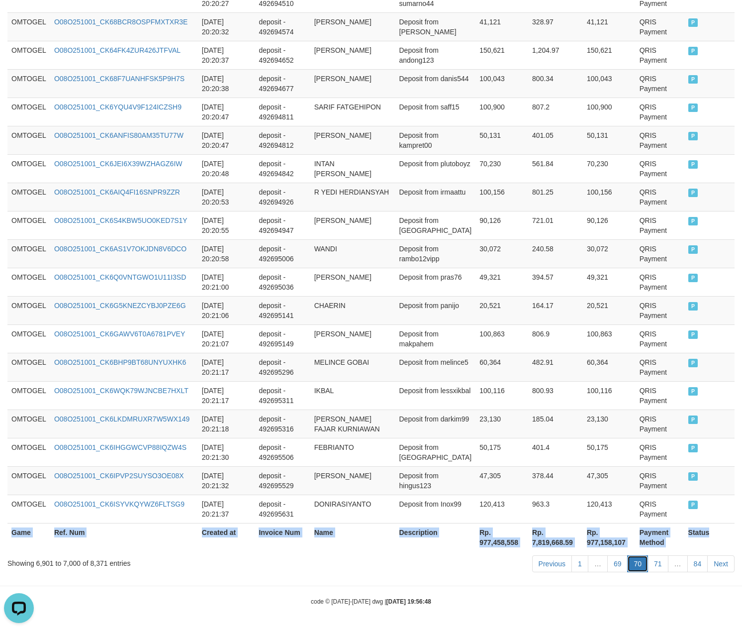
click at [635, 562] on link "70" at bounding box center [637, 563] width 21 height 17
click at [653, 561] on link "71" at bounding box center [658, 563] width 21 height 17
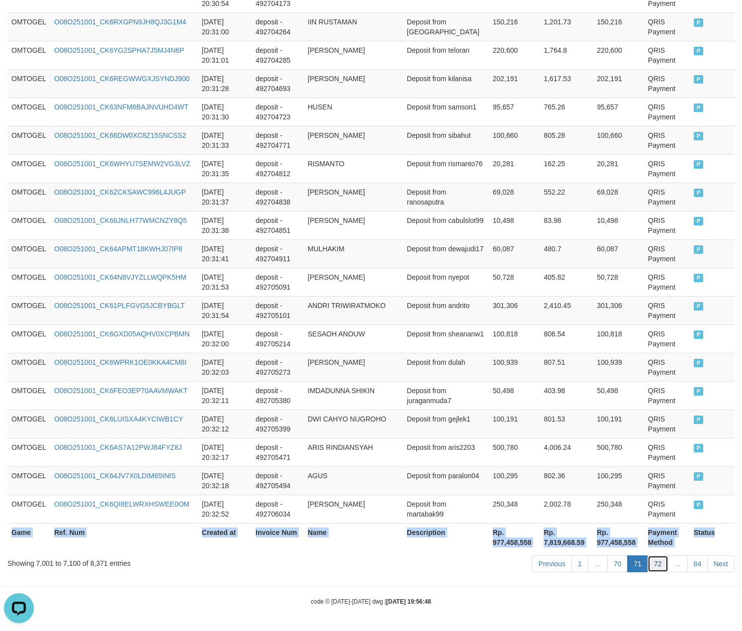
click at [654, 565] on link "72" at bounding box center [658, 563] width 21 height 17
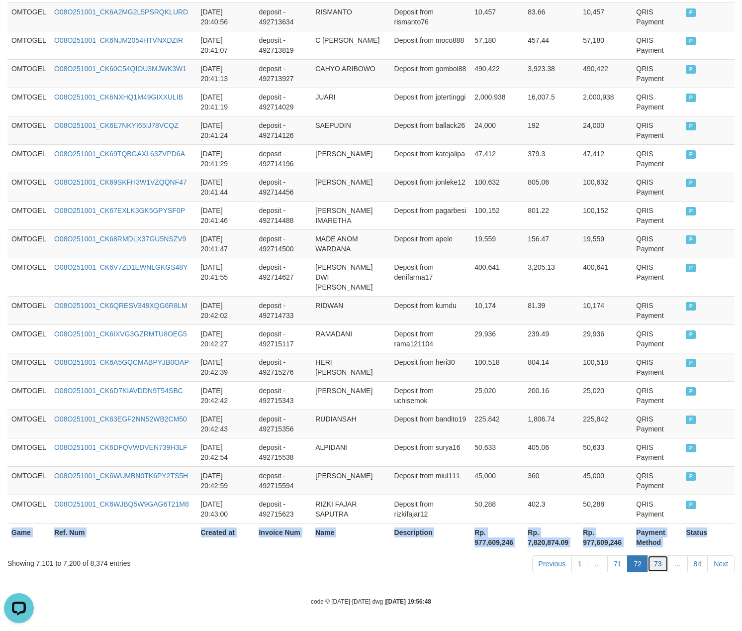
click at [658, 562] on link "73" at bounding box center [658, 563] width 21 height 17
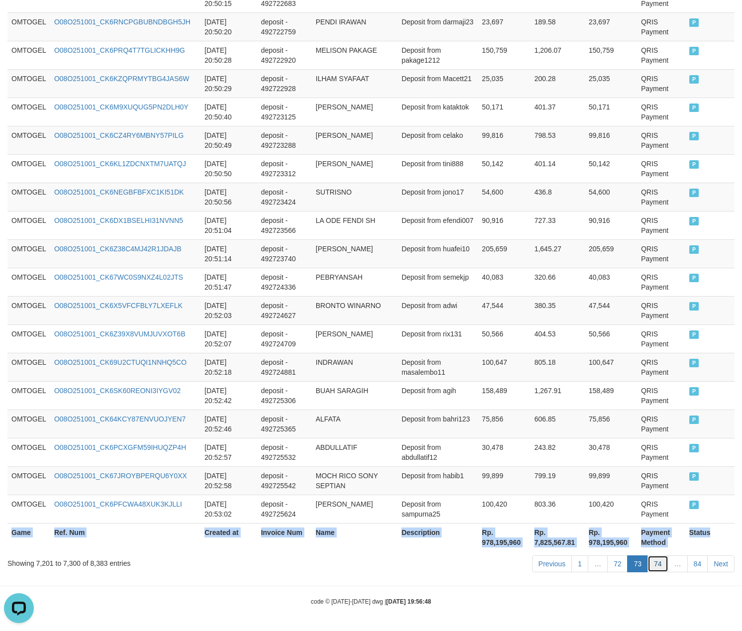
click at [659, 562] on link "74" at bounding box center [658, 563] width 21 height 17
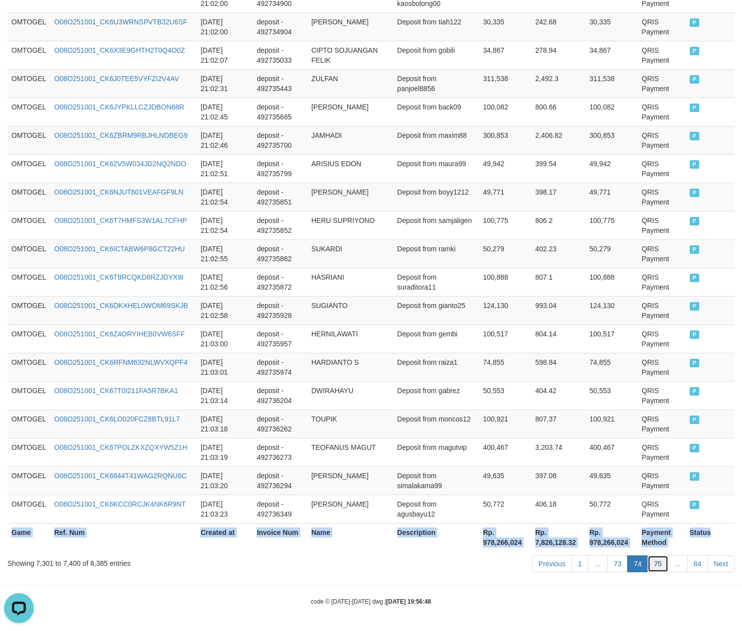
click at [657, 558] on link "75" at bounding box center [658, 563] width 21 height 17
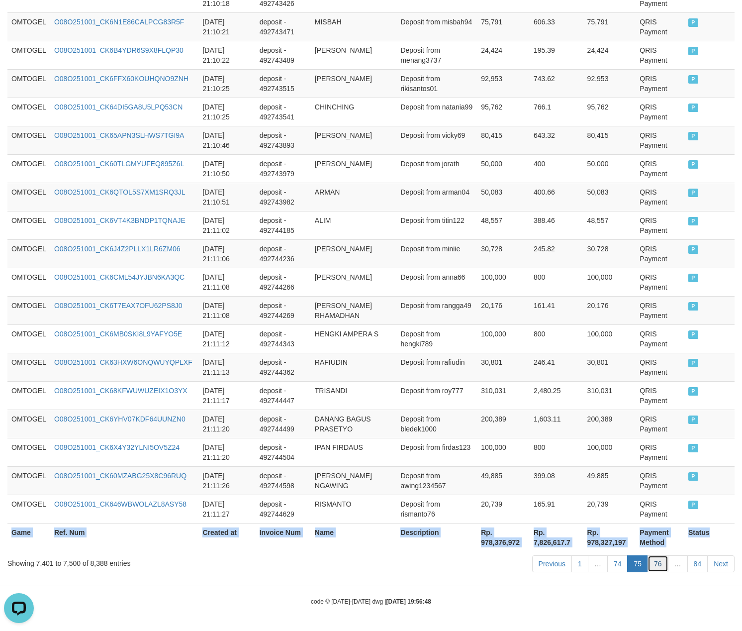
click at [661, 562] on link "76" at bounding box center [658, 563] width 21 height 17
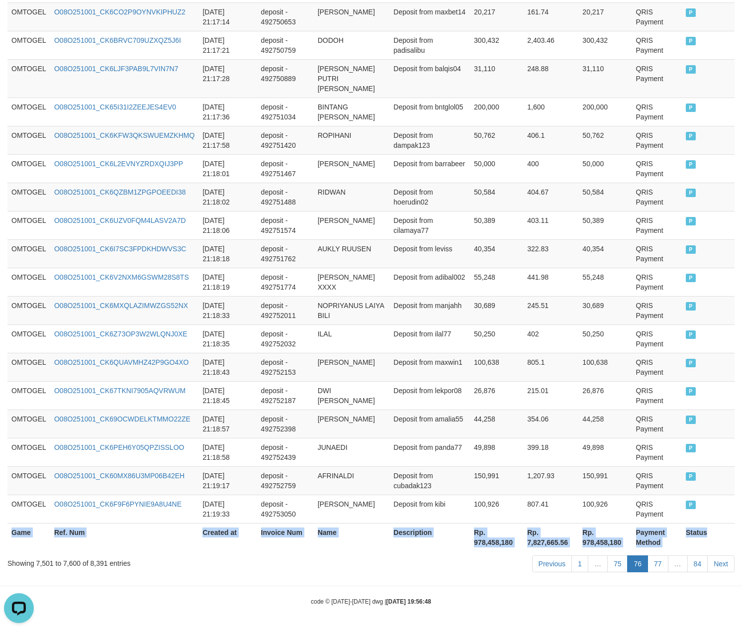
scroll to position [2719, 0]
click at [659, 565] on link "77" at bounding box center [658, 563] width 21 height 17
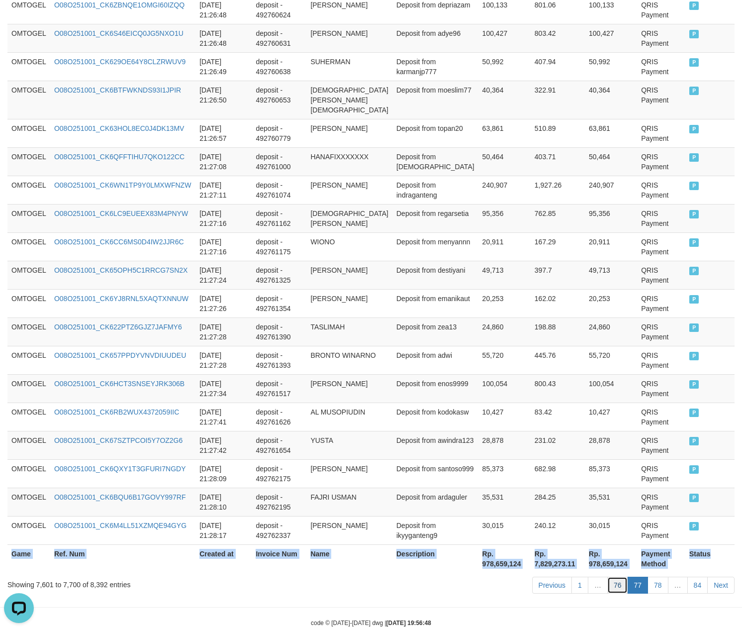
click at [612, 576] on link "76" at bounding box center [617, 584] width 21 height 17
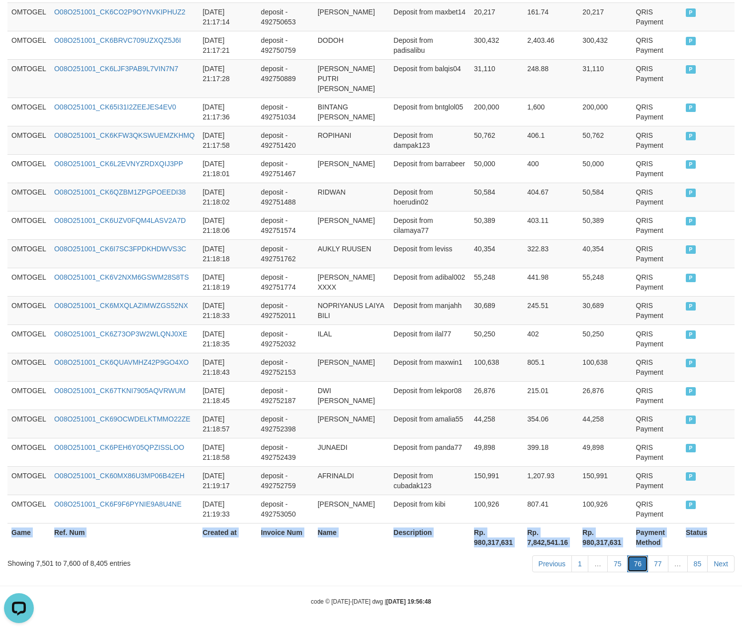
click at [636, 562] on link "76" at bounding box center [637, 563] width 21 height 17
click at [659, 563] on link "77" at bounding box center [658, 563] width 21 height 17
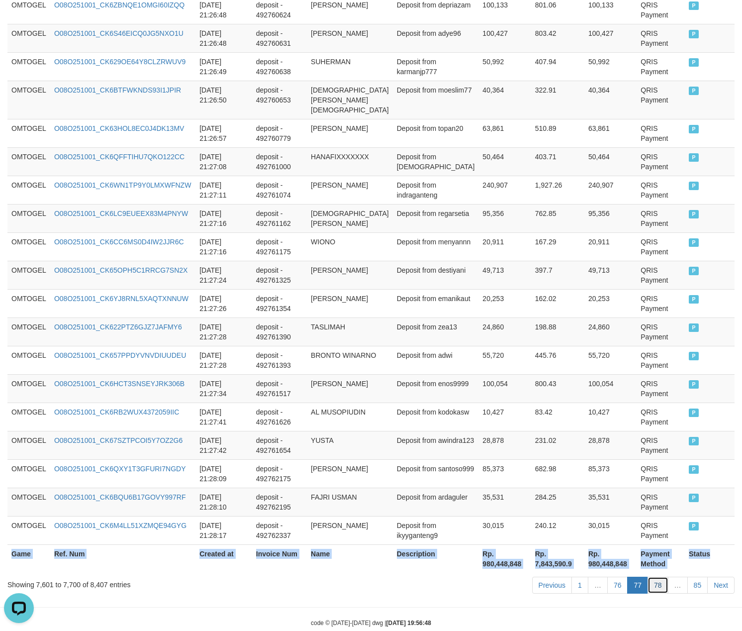
click at [656, 576] on link "78" at bounding box center [658, 584] width 21 height 17
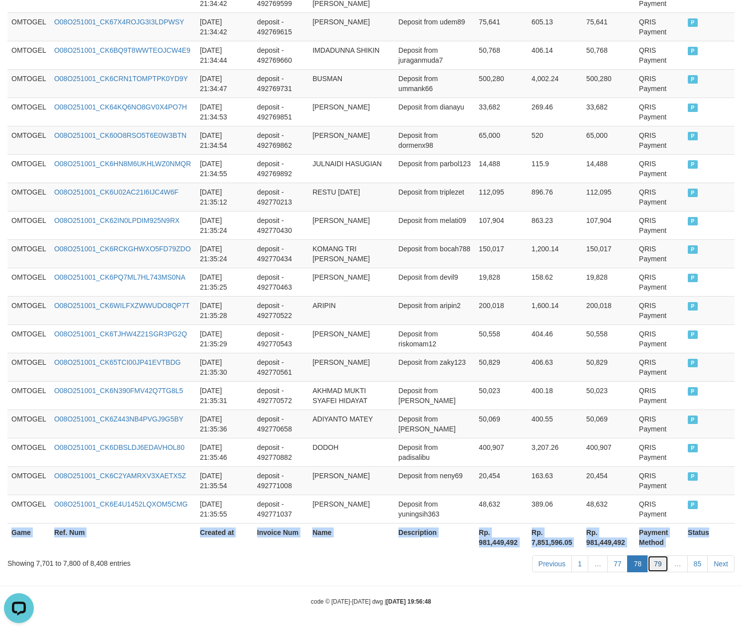
click at [656, 566] on link "79" at bounding box center [658, 563] width 21 height 17
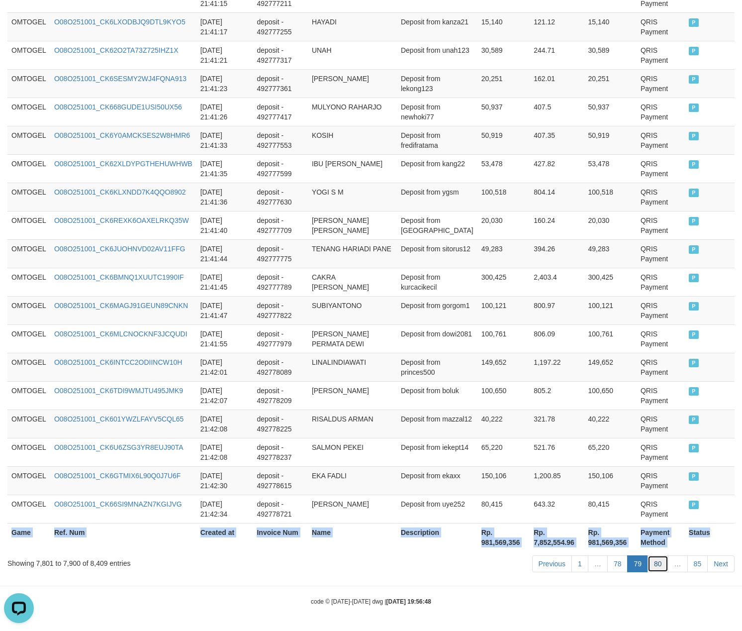
click at [654, 558] on link "80" at bounding box center [658, 563] width 21 height 17
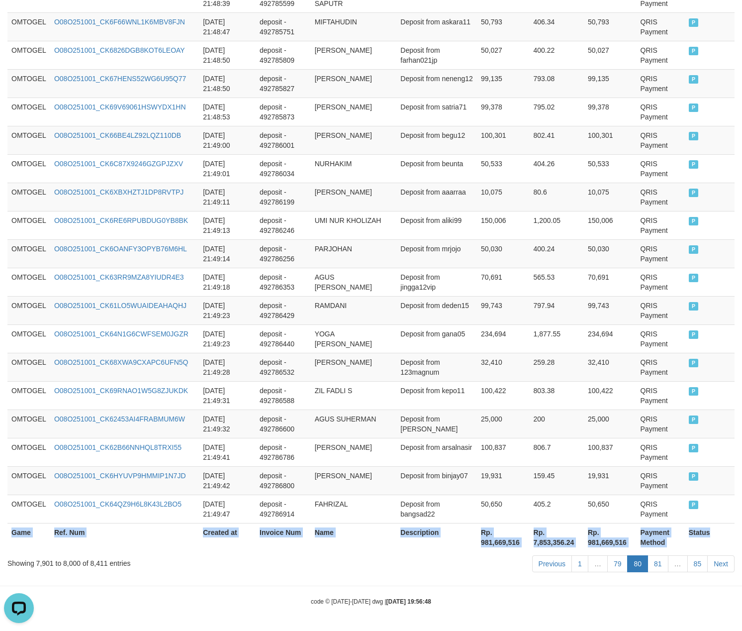
scroll to position [2728, 0]
click at [653, 563] on link "81" at bounding box center [658, 563] width 21 height 17
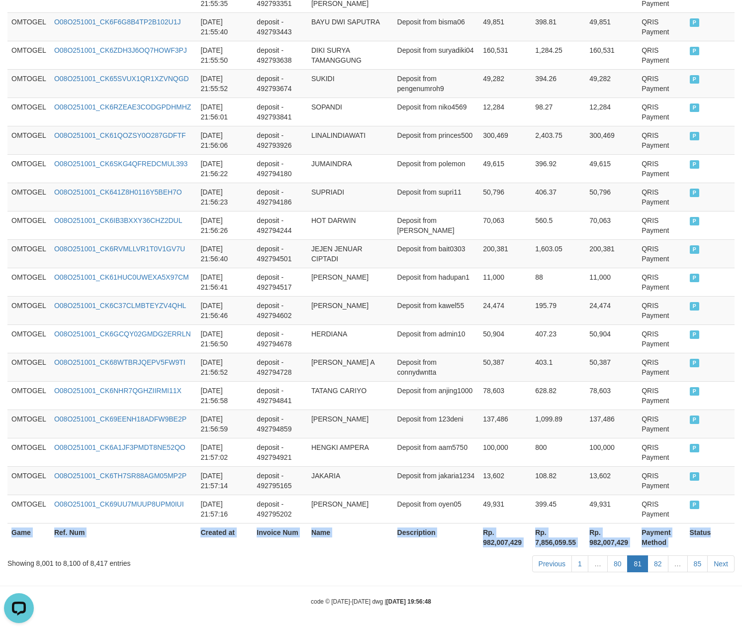
scroll to position [2738, 0]
click at [651, 569] on link "82" at bounding box center [658, 563] width 21 height 17
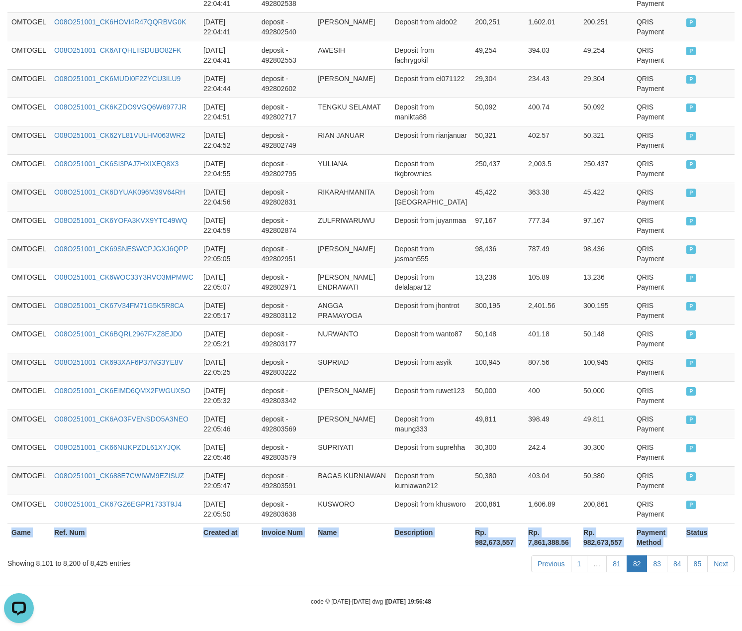
scroll to position [2728, 0]
click at [655, 558] on link "83" at bounding box center [657, 563] width 21 height 17
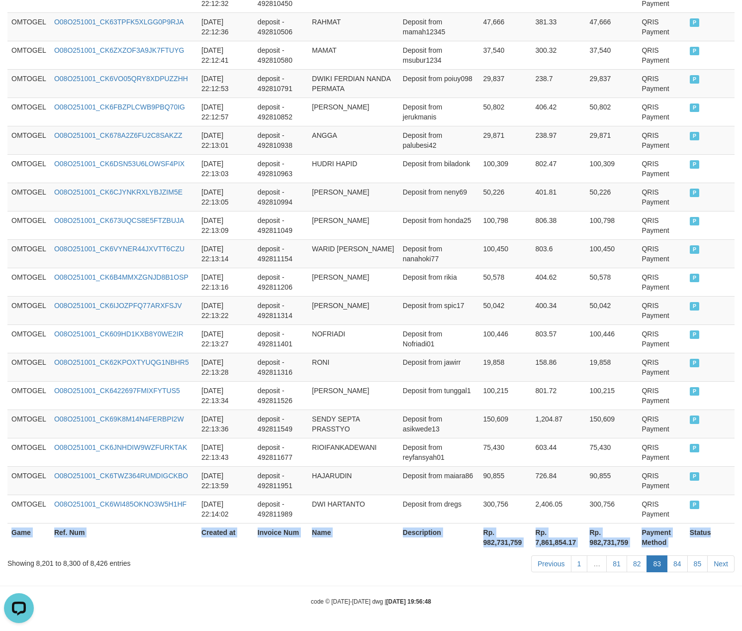
scroll to position [2719, 0]
click at [674, 560] on link "84" at bounding box center [677, 563] width 21 height 17
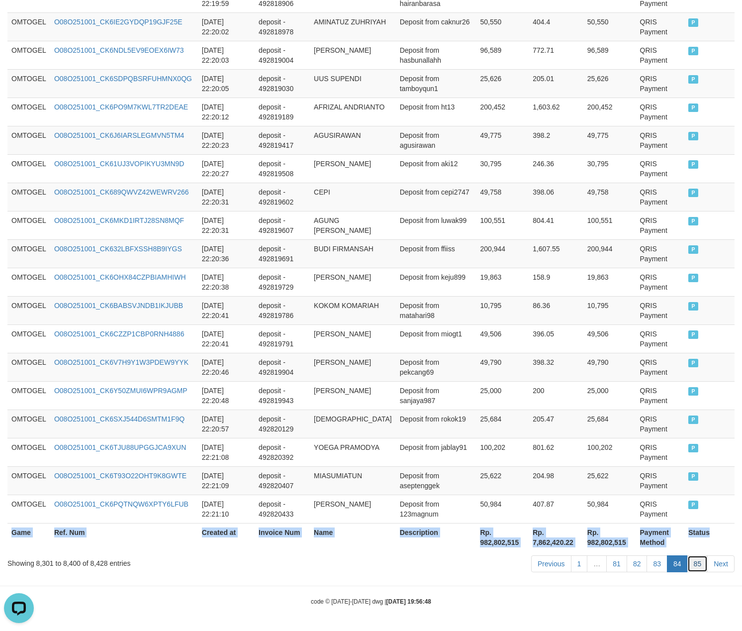
click at [696, 560] on link "85" at bounding box center [697, 563] width 21 height 17
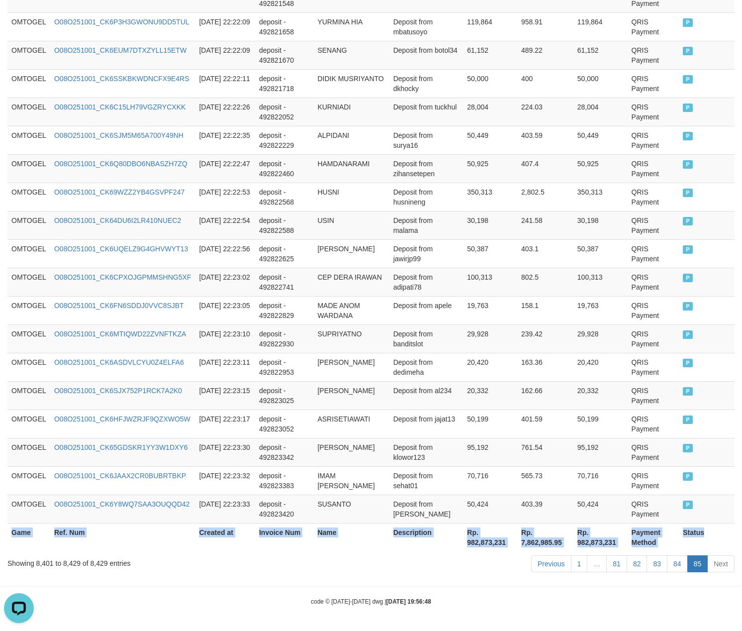
scroll to position [704, 0]
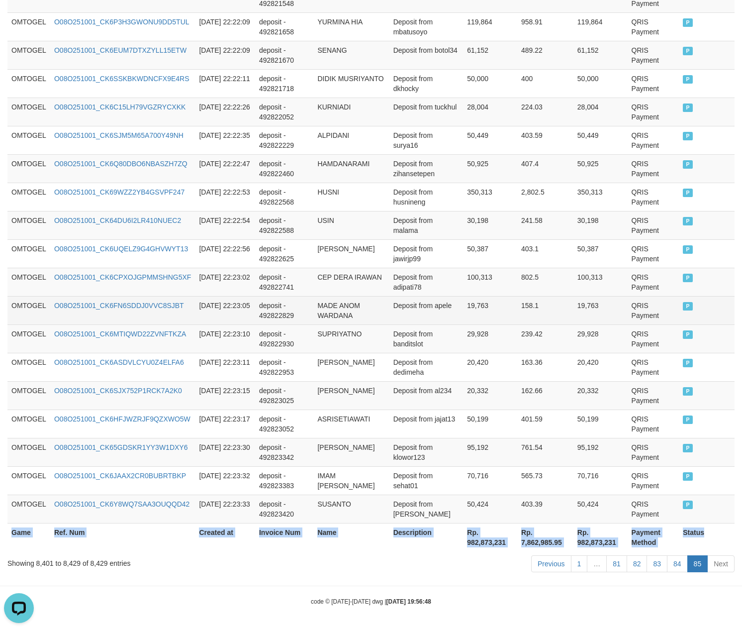
click at [392, 296] on td "Deposit from apele" at bounding box center [426, 310] width 74 height 28
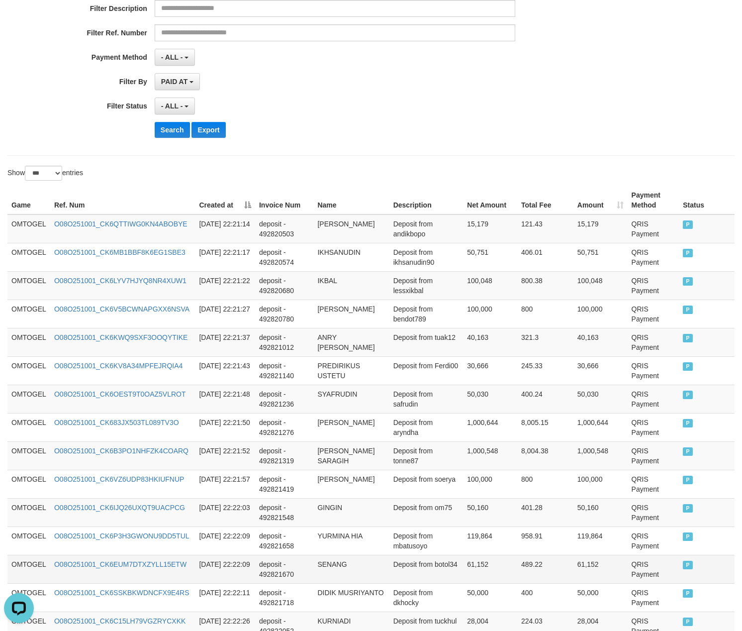
scroll to position [0, 0]
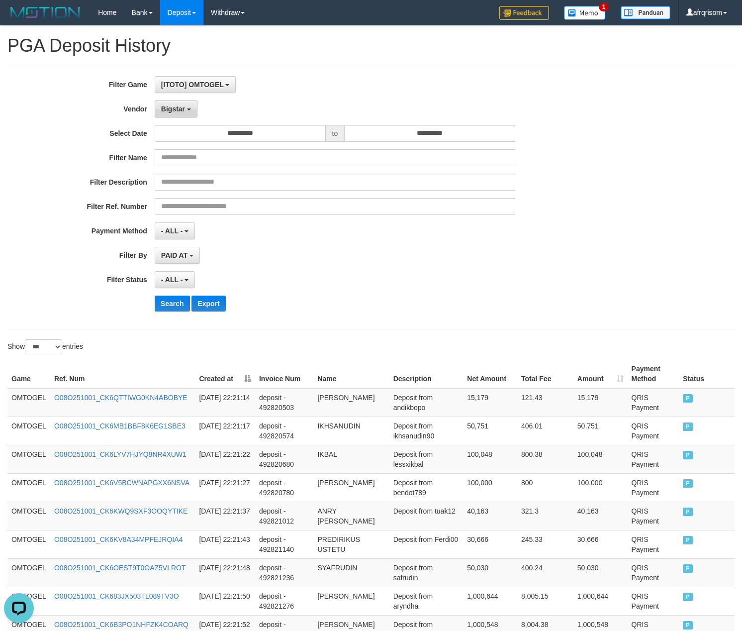
click at [183, 110] on span "Bigstar" at bounding box center [173, 109] width 24 height 8
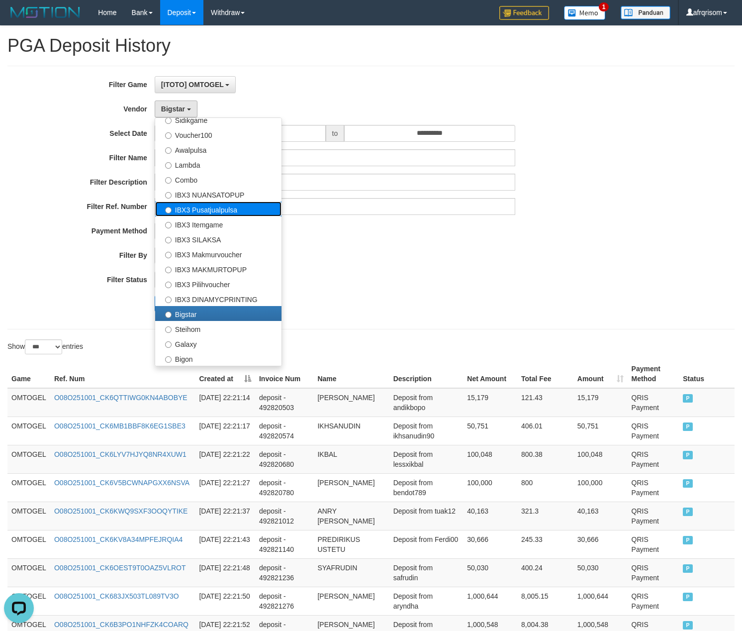
click at [220, 211] on label "IBX3 Pusatjualpulsa" at bounding box center [218, 208] width 126 height 15
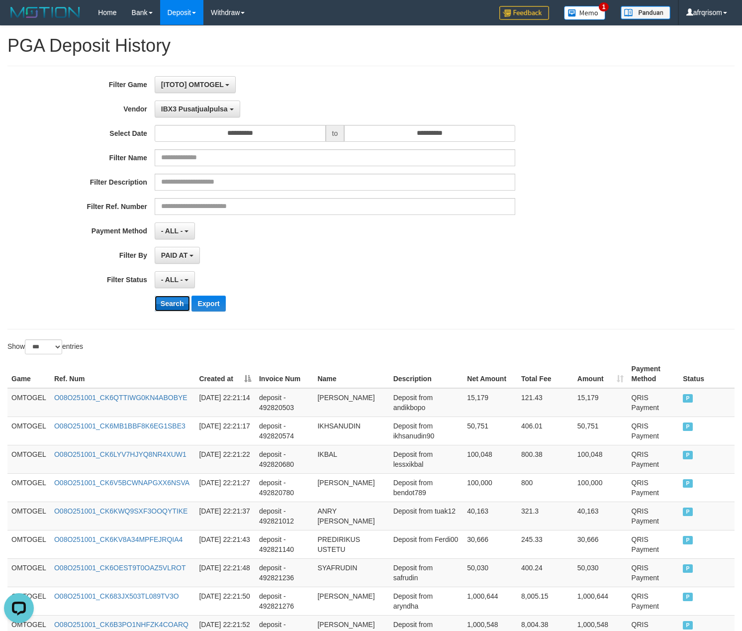
click at [172, 310] on button "Search" at bounding box center [172, 303] width 35 height 16
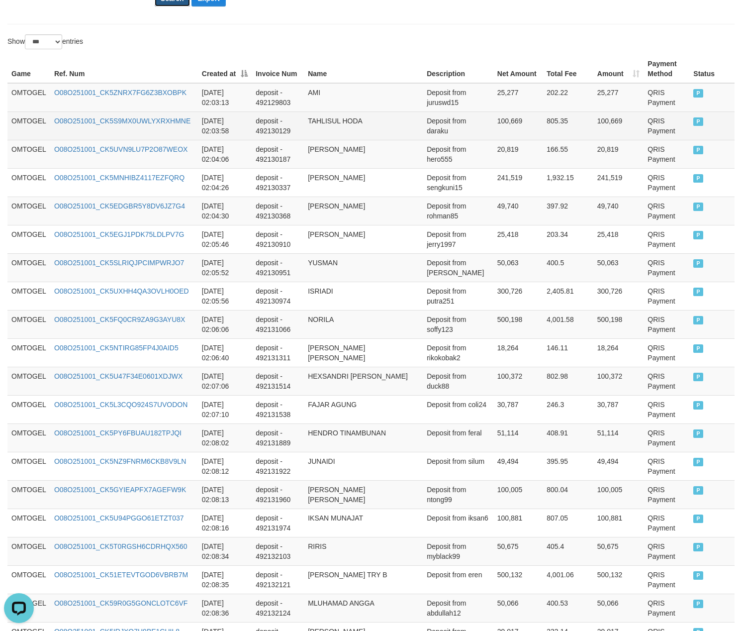
scroll to position [134, 0]
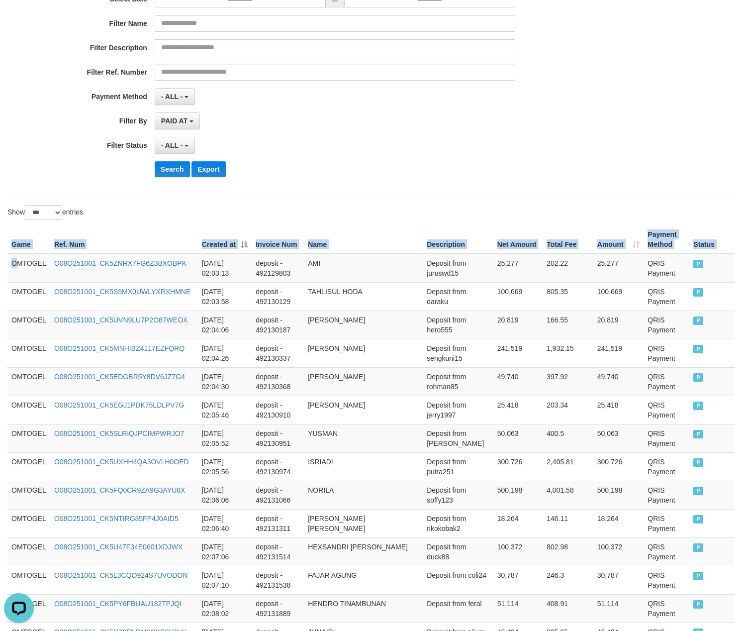
drag, startPoint x: 16, startPoint y: 269, endPoint x: 756, endPoint y: 295, distance: 741.0
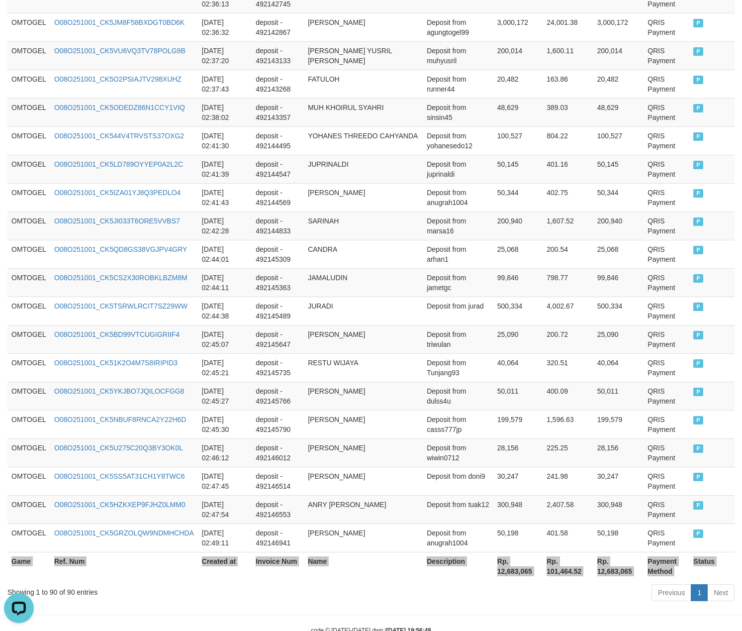
scroll to position [2434, 0]
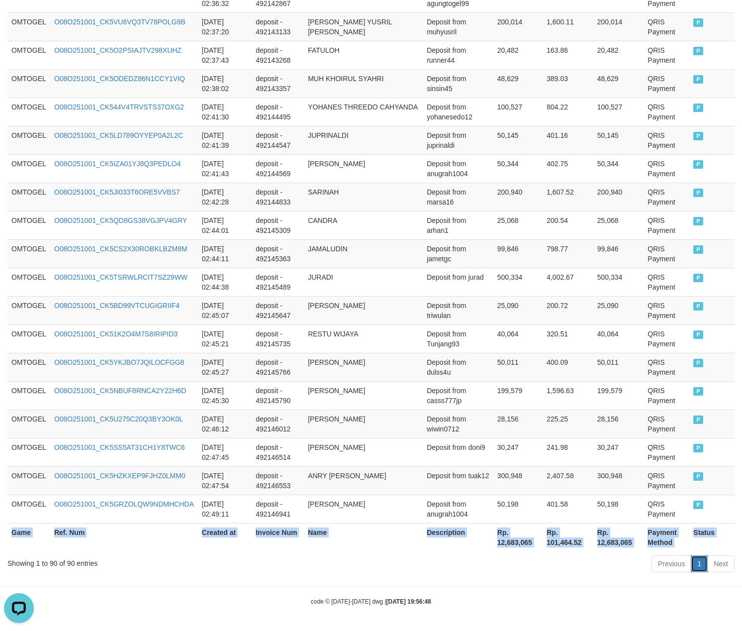
click at [699, 560] on link "1" at bounding box center [699, 563] width 17 height 17
click at [400, 432] on td "[PERSON_NAME]" at bounding box center [363, 423] width 119 height 28
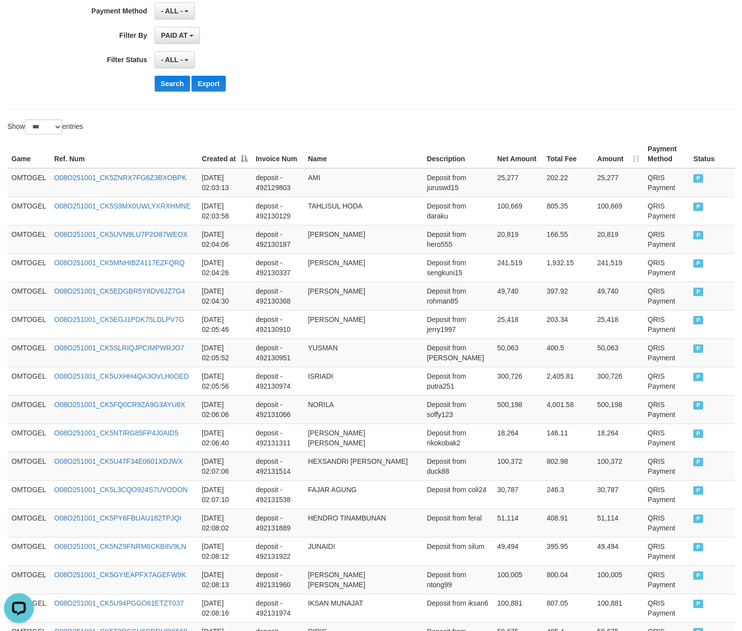
scroll to position [0, 0]
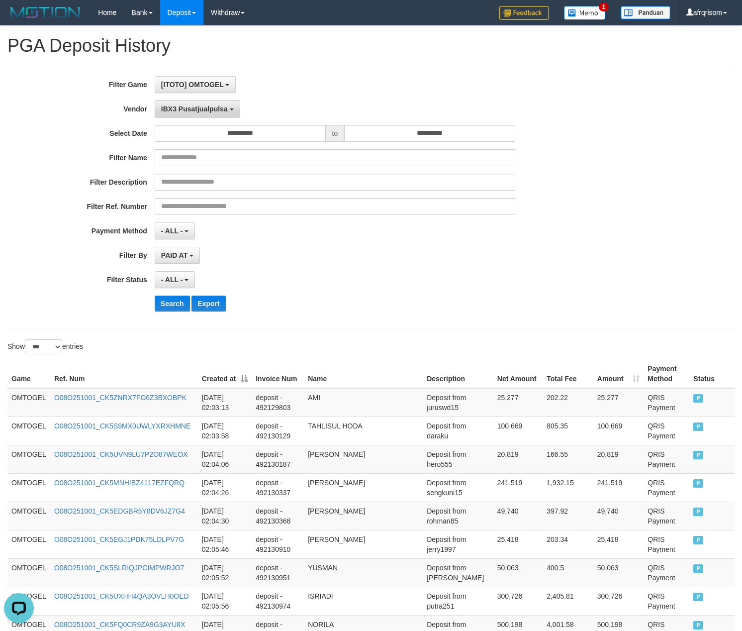
click at [172, 105] on span "IBX3 Pusatjualpulsa" at bounding box center [194, 109] width 67 height 8
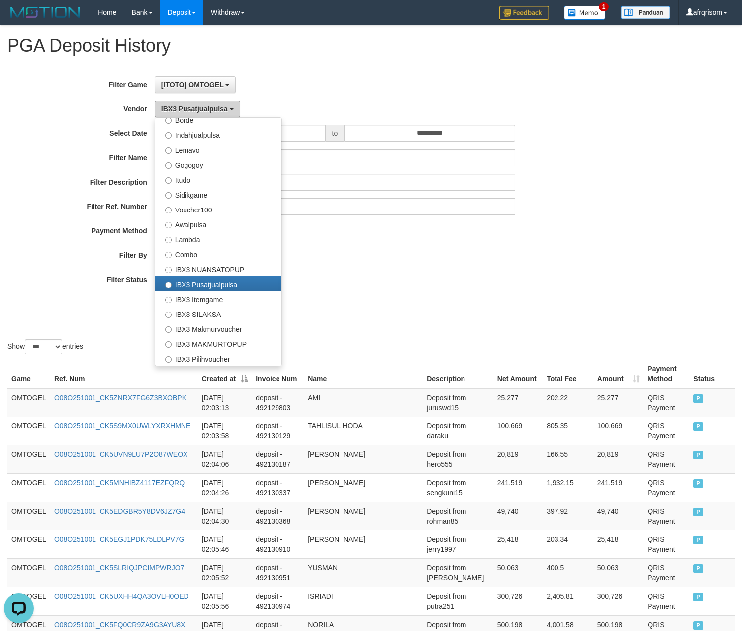
scroll to position [106, 0]
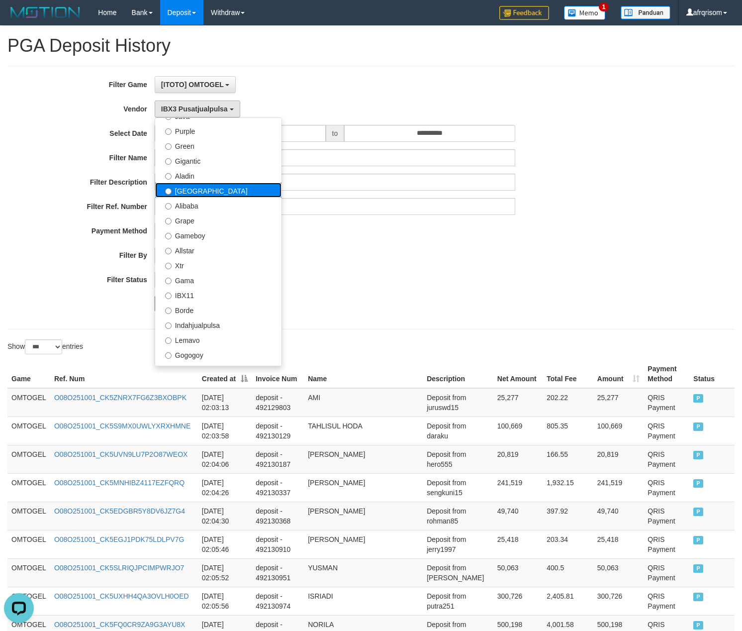
click at [205, 184] on label "[GEOGRAPHIC_DATA]" at bounding box center [218, 190] width 126 height 15
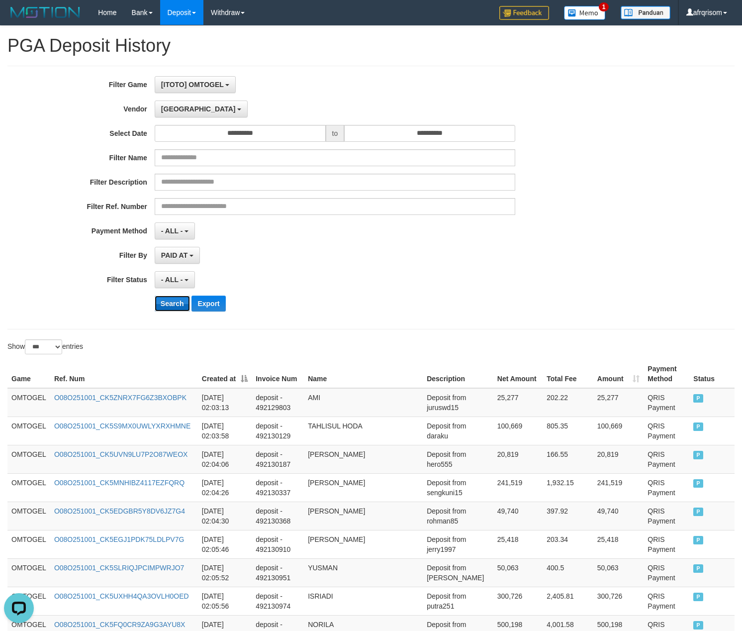
click at [170, 309] on button "Search" at bounding box center [172, 303] width 35 height 16
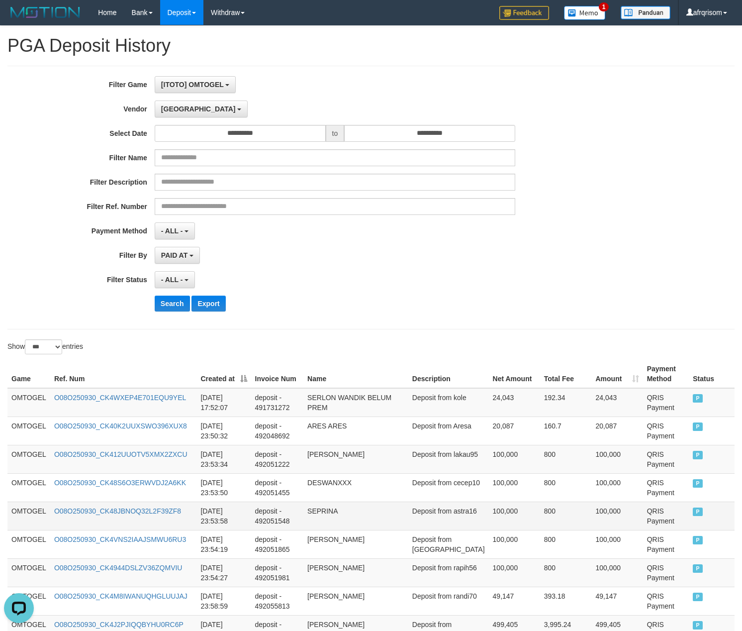
click at [408, 514] on td "SEPRINA" at bounding box center [355, 515] width 105 height 28
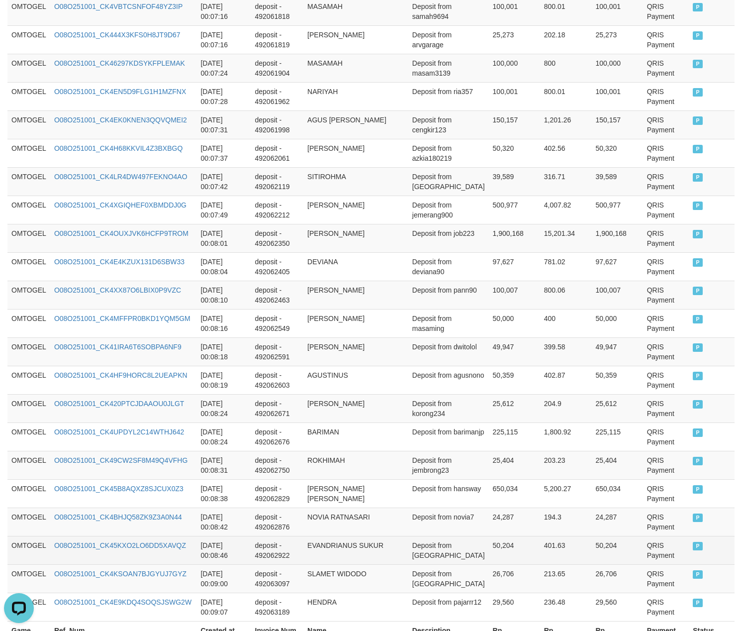
scroll to position [2719, 0]
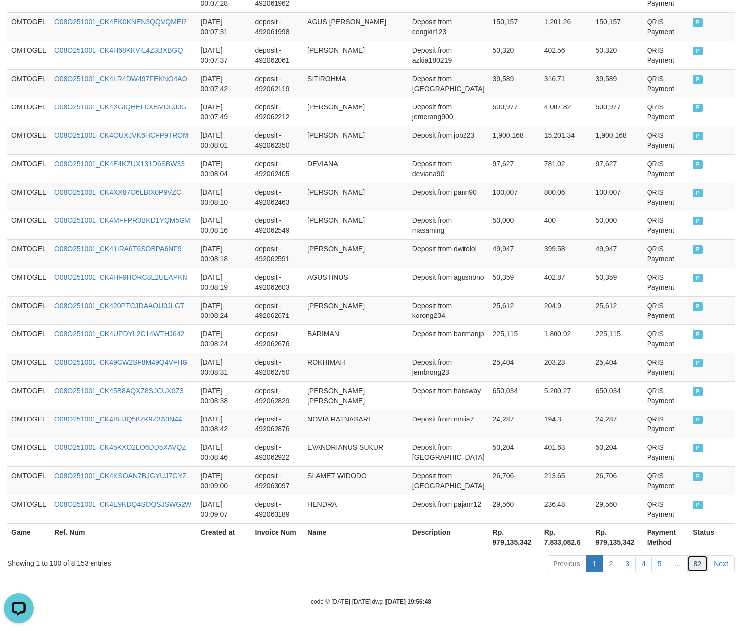
click at [697, 568] on link "82" at bounding box center [697, 563] width 21 height 17
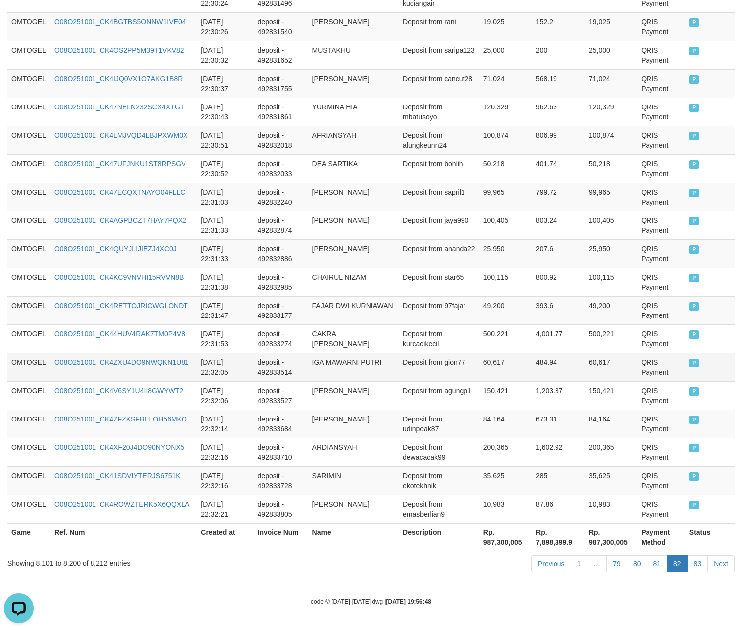
click at [364, 353] on td "IGA MAWARNI PUTRI" at bounding box center [353, 367] width 91 height 28
click at [620, 563] on link "79" at bounding box center [616, 563] width 21 height 17
click at [606, 555] on link "79" at bounding box center [616, 563] width 21 height 17
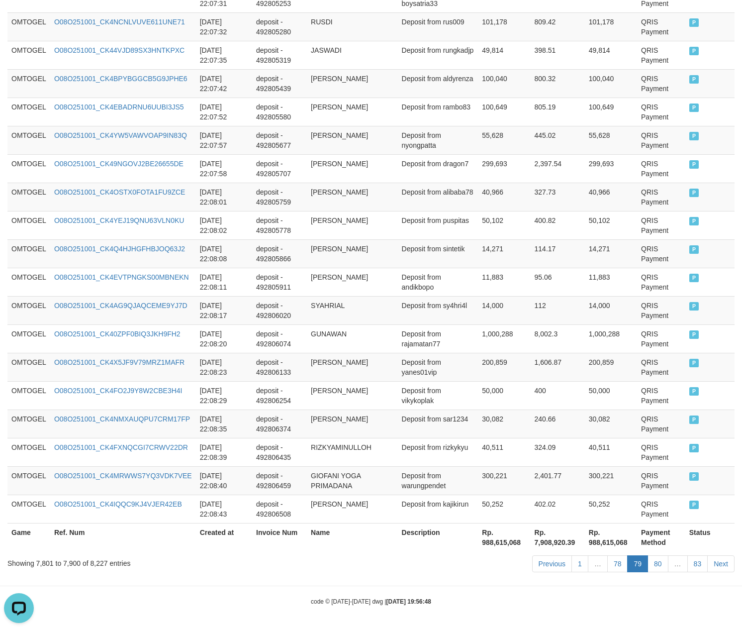
click at [607, 555] on link "78" at bounding box center [617, 563] width 21 height 17
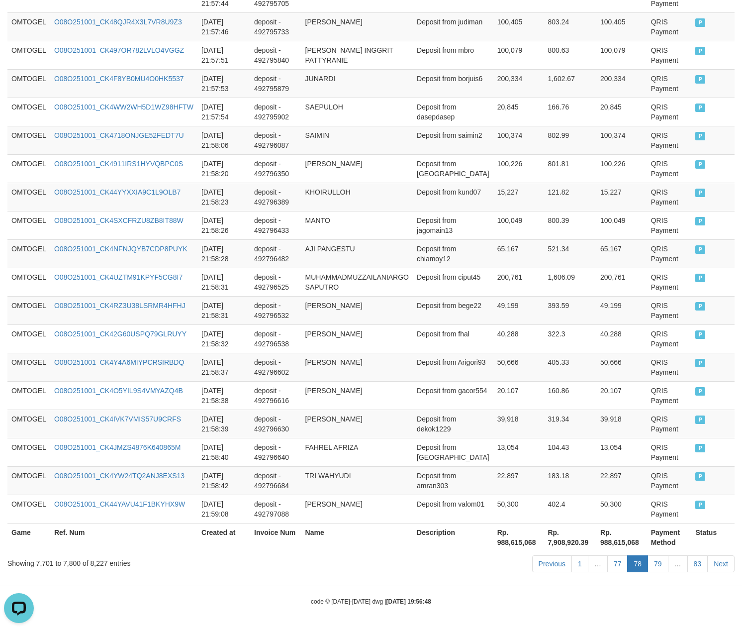
click at [607, 555] on link "77" at bounding box center [617, 563] width 21 height 17
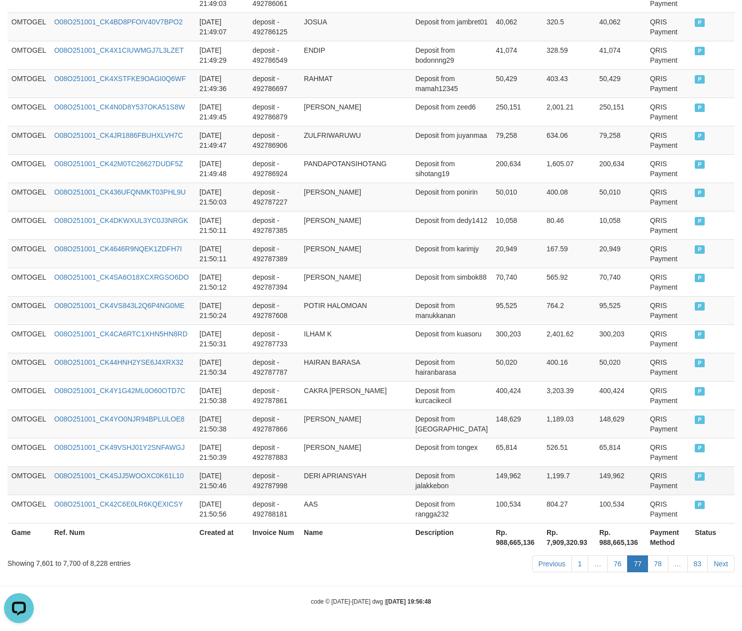
click at [605, 489] on td "149,962" at bounding box center [620, 480] width 51 height 28
click at [556, 483] on td "1,199.7" at bounding box center [569, 480] width 53 height 28
click at [466, 469] on td "Deposit from jalakkebon" at bounding box center [451, 480] width 81 height 28
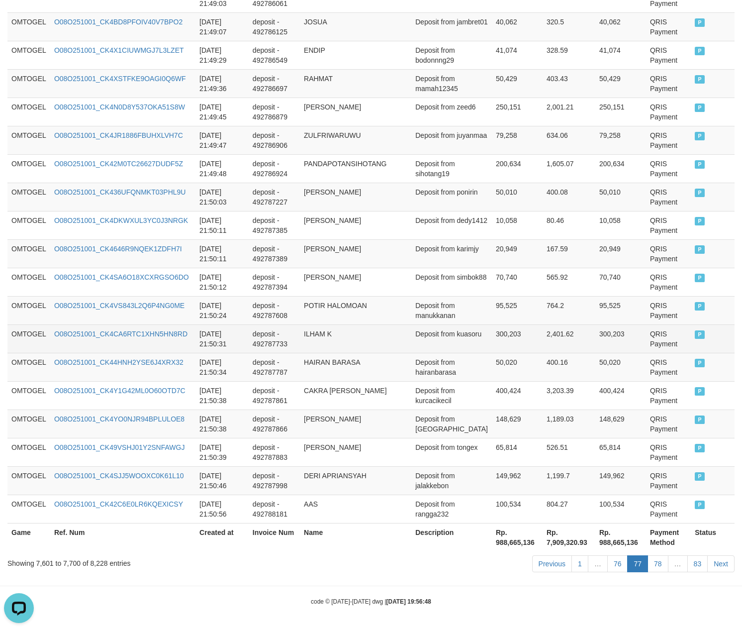
click at [221, 341] on td "[DATE] 21:50:31" at bounding box center [221, 338] width 53 height 28
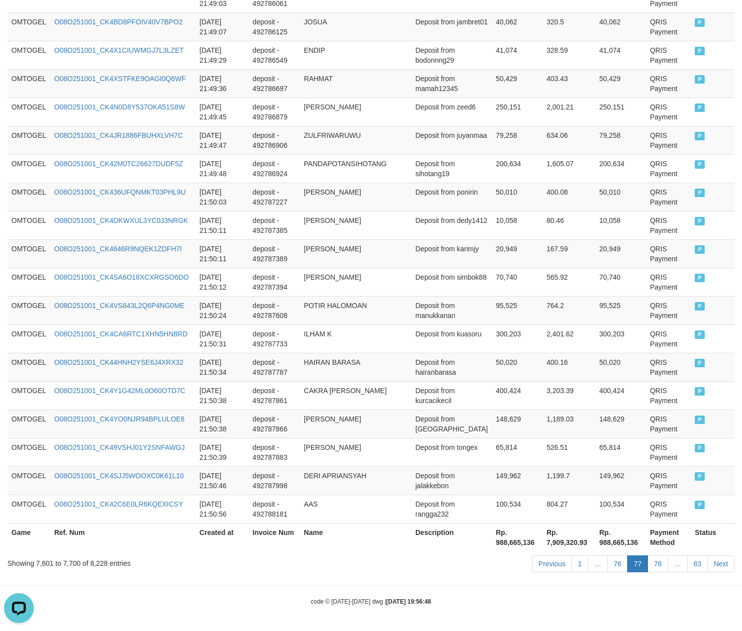
scroll to position [1861, 0]
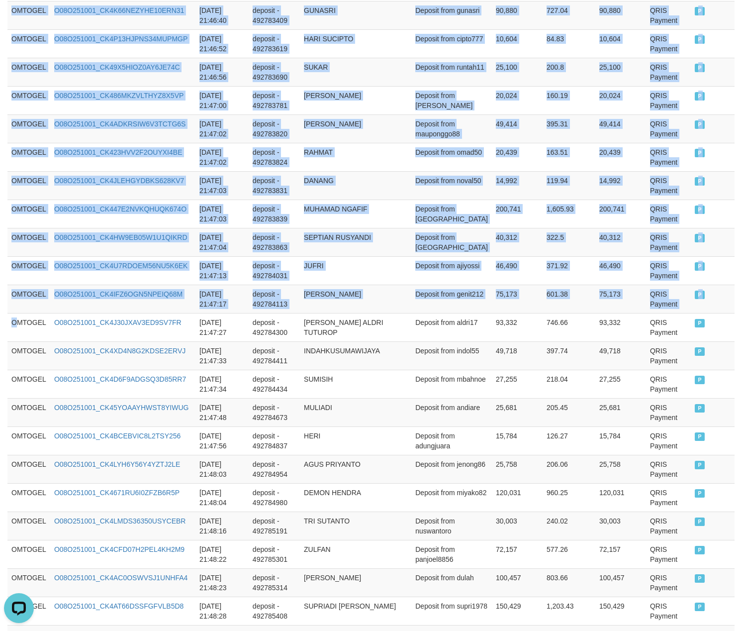
drag, startPoint x: 19, startPoint y: 335, endPoint x: 756, endPoint y: 257, distance: 741.7
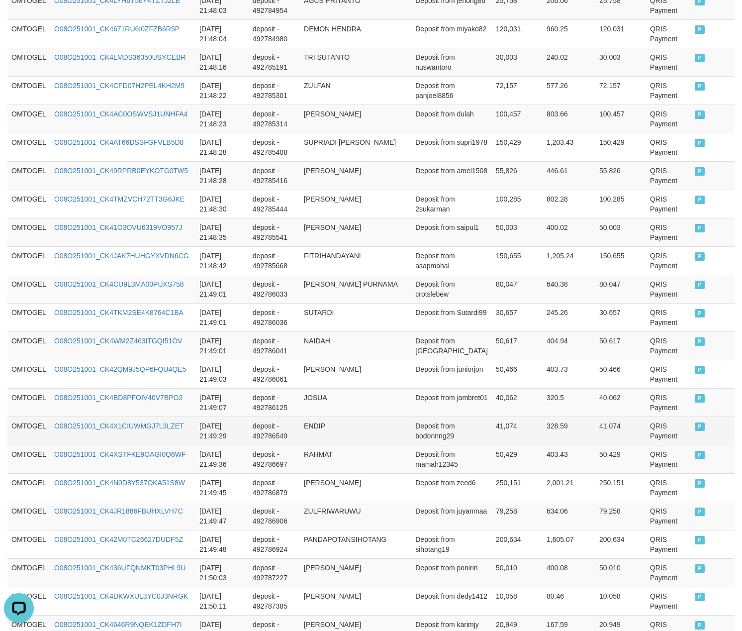
scroll to position [2719, 0]
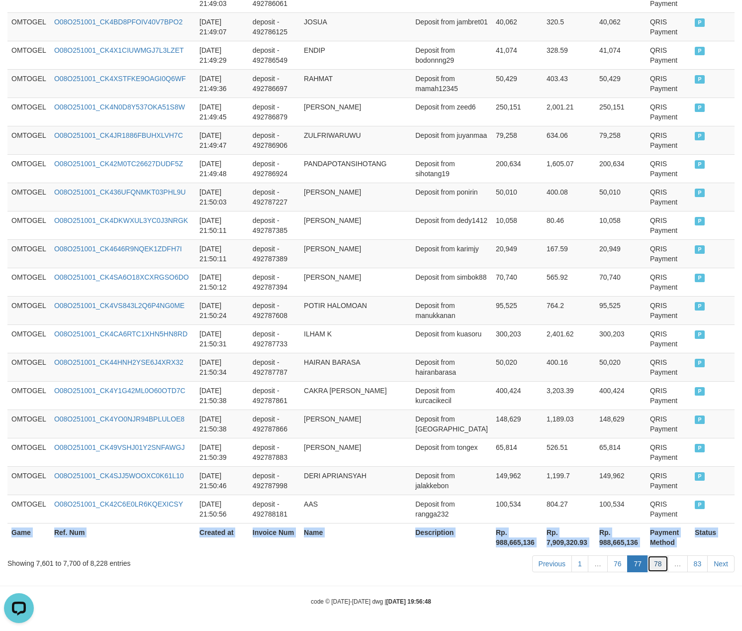
click at [660, 561] on link "78" at bounding box center [658, 563] width 21 height 17
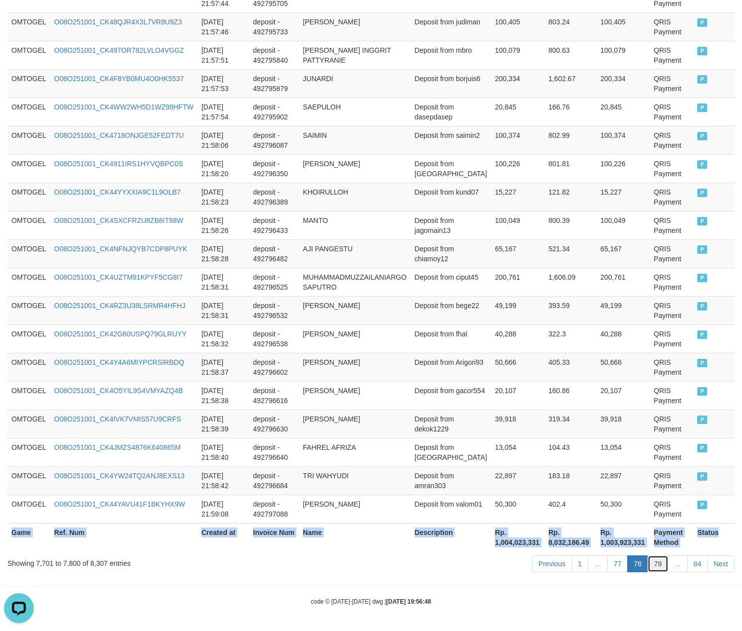
click at [651, 561] on link "79" at bounding box center [658, 563] width 21 height 17
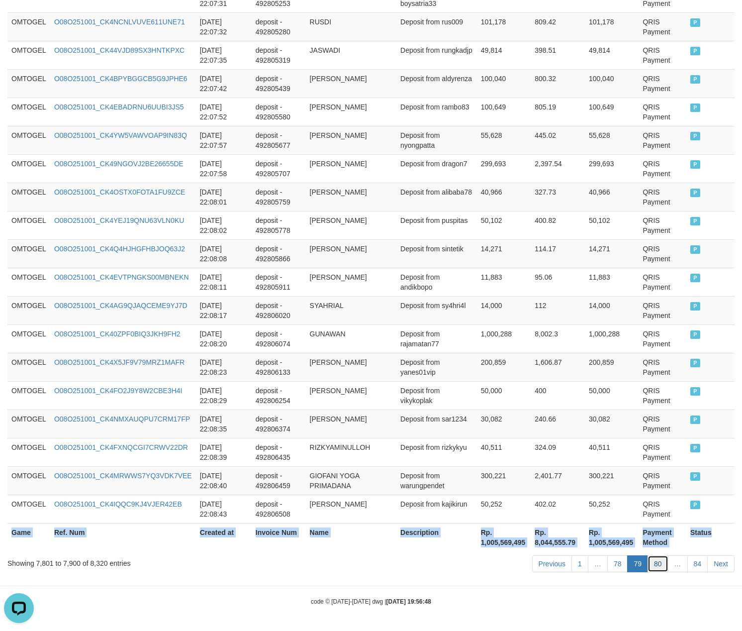
click at [662, 565] on link "80" at bounding box center [658, 563] width 21 height 17
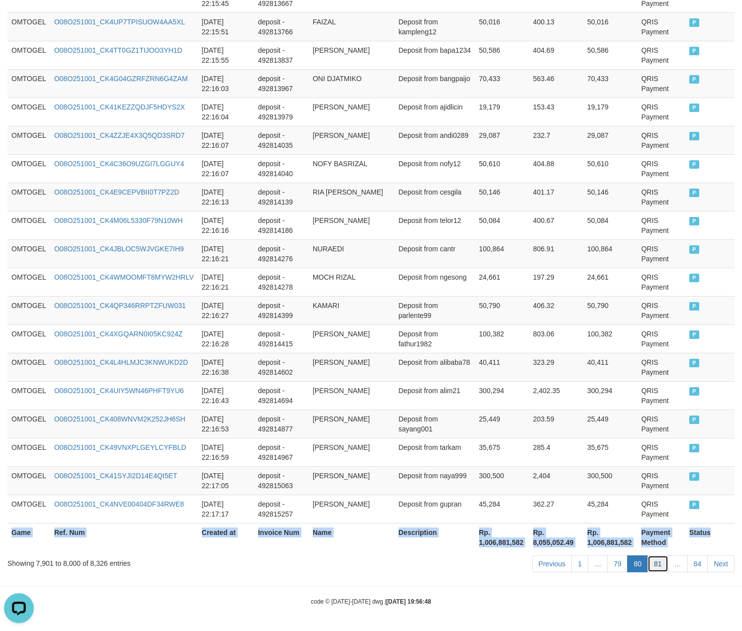
click at [657, 567] on link "81" at bounding box center [658, 563] width 21 height 17
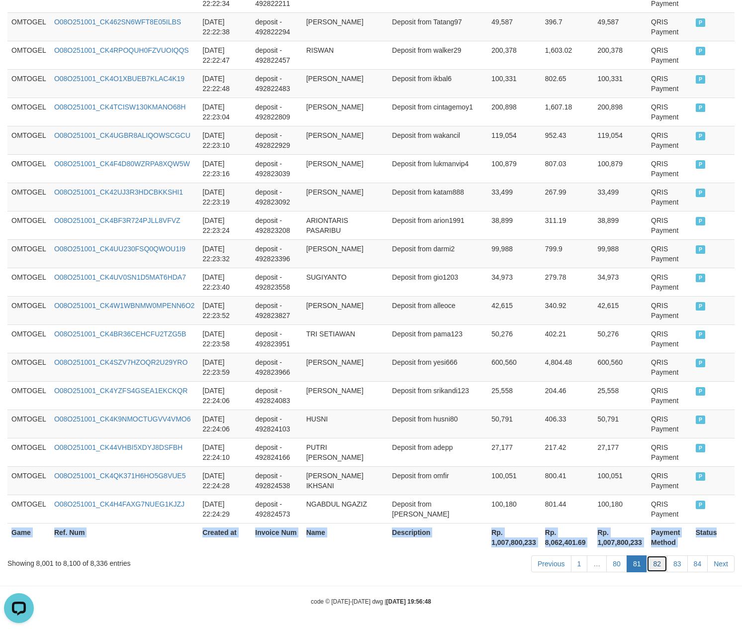
click at [654, 565] on link "82" at bounding box center [657, 563] width 21 height 17
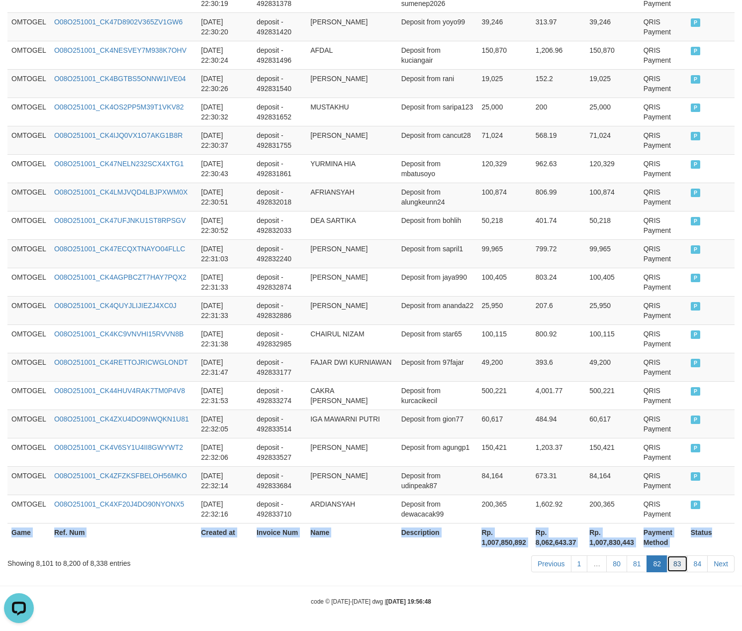
click at [669, 562] on link "83" at bounding box center [677, 563] width 21 height 17
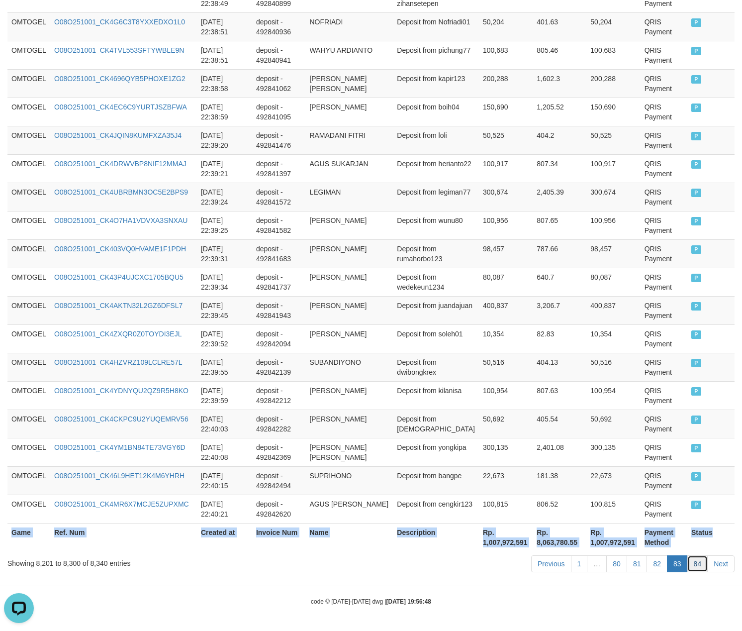
click at [697, 563] on link "84" at bounding box center [697, 563] width 21 height 17
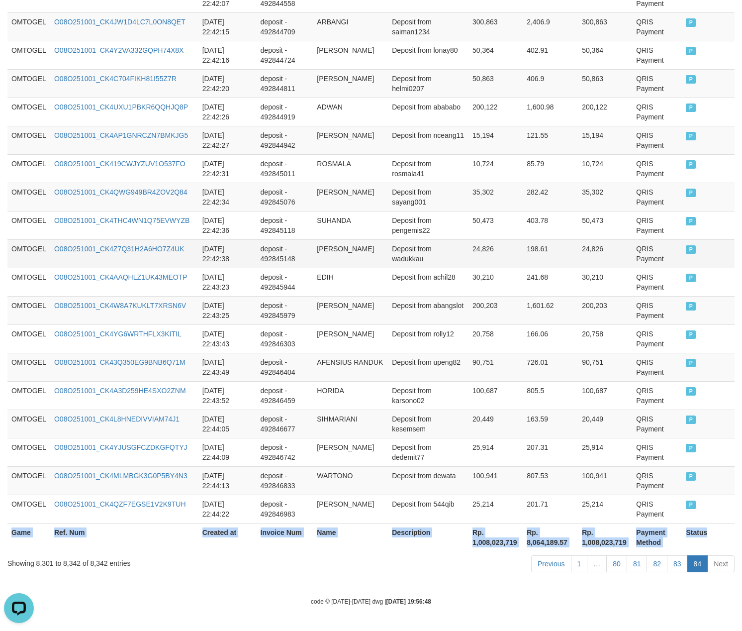
click at [269, 248] on td "deposit - 492845148" at bounding box center [285, 253] width 57 height 28
click at [408, 306] on td "Deposit from abangslot" at bounding box center [428, 310] width 81 height 28
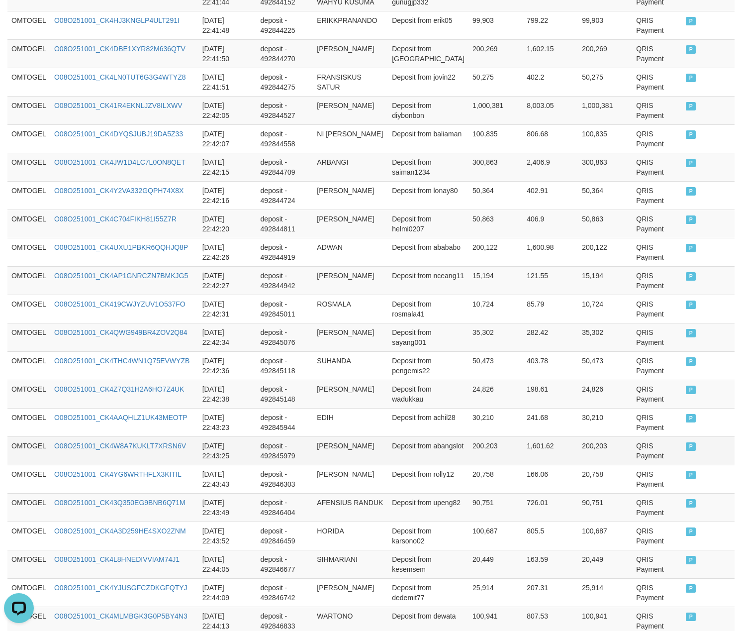
scroll to position [623, 0]
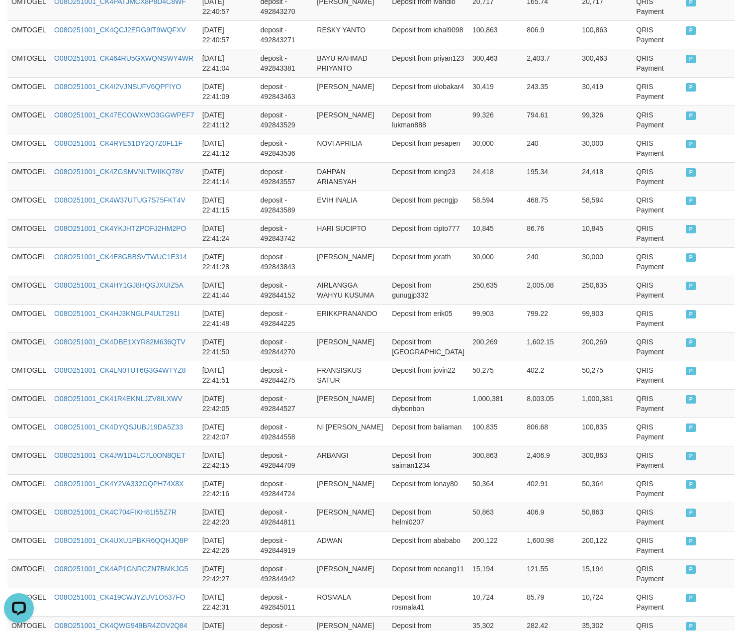
click at [408, 304] on td "Deposit from gunugjp332" at bounding box center [428, 290] width 81 height 28
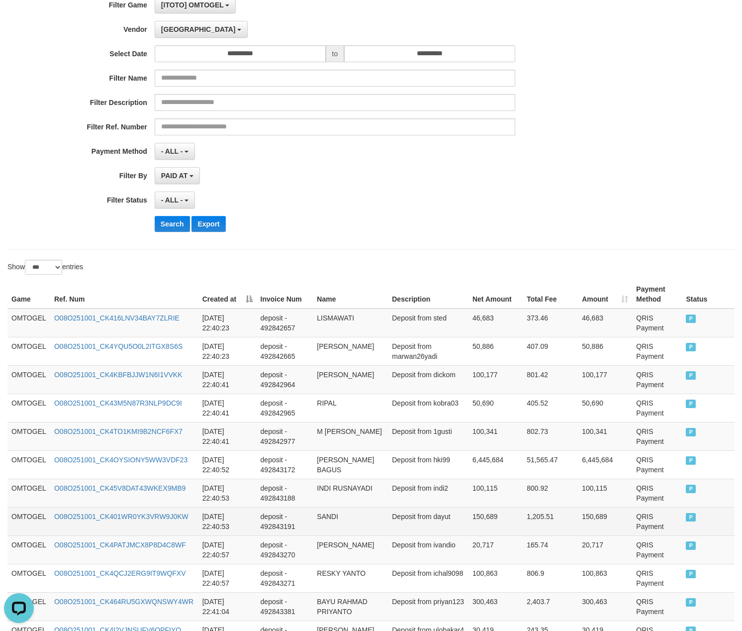
scroll to position [0, 0]
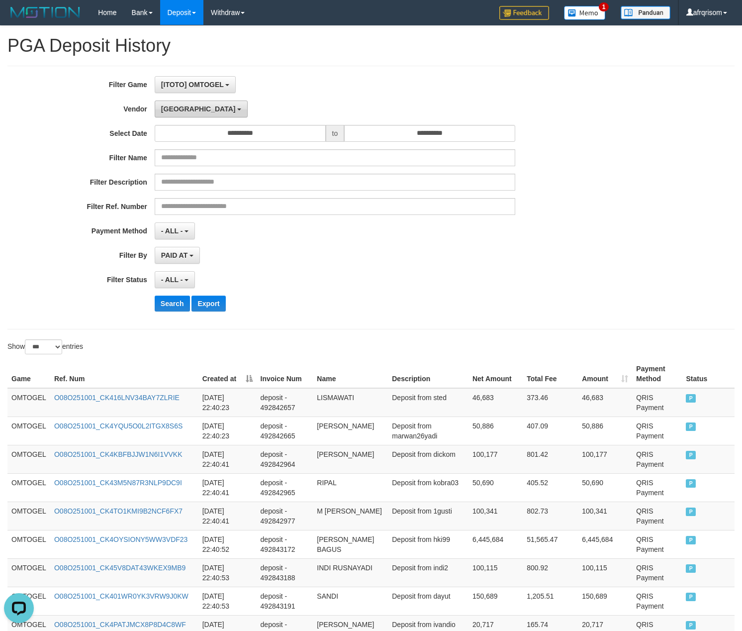
drag, startPoint x: 168, startPoint y: 111, endPoint x: 161, endPoint y: 112, distance: 6.5
click at [168, 111] on span "[GEOGRAPHIC_DATA]" at bounding box center [198, 109] width 75 height 8
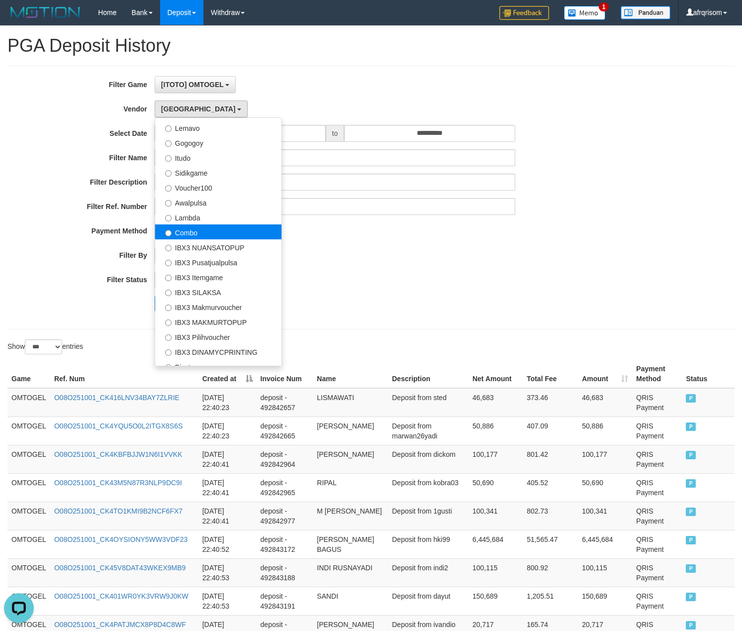
scroll to position [372, 0]
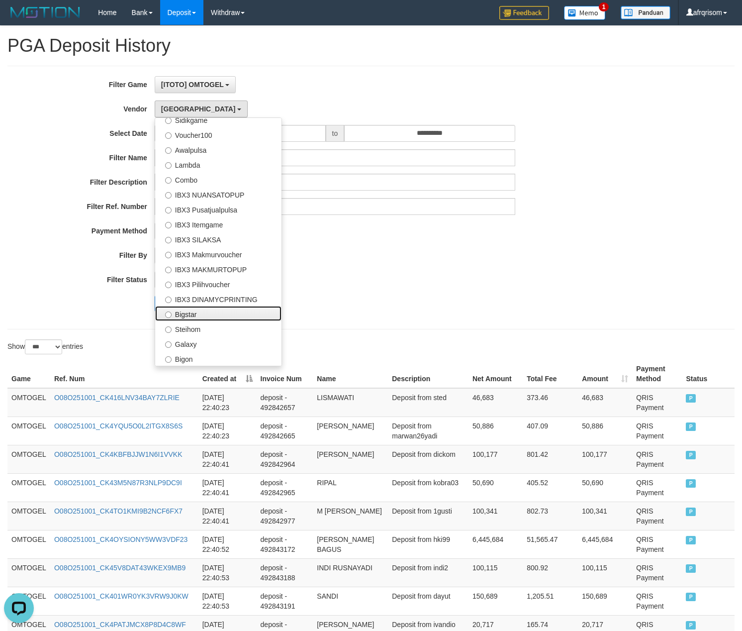
click at [194, 315] on label "Bigstar" at bounding box center [218, 313] width 126 height 15
select select "**********"
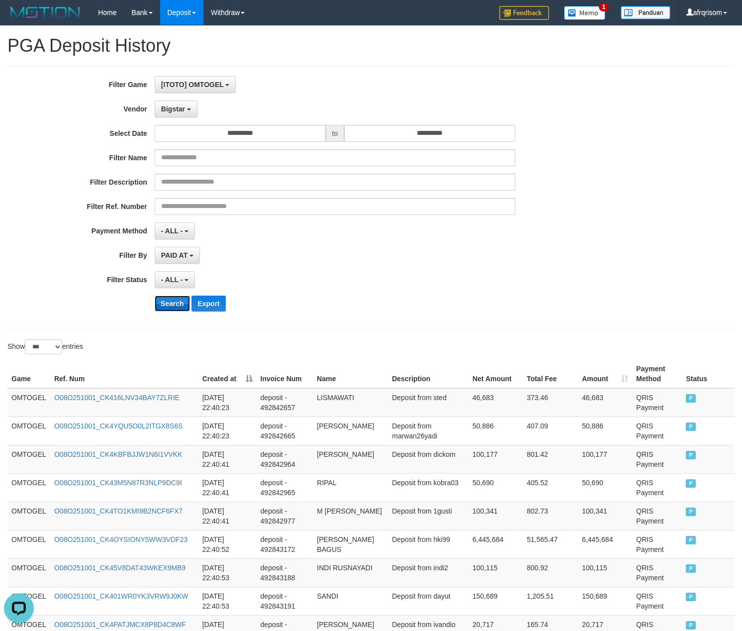
click at [173, 304] on button "Search" at bounding box center [172, 303] width 35 height 16
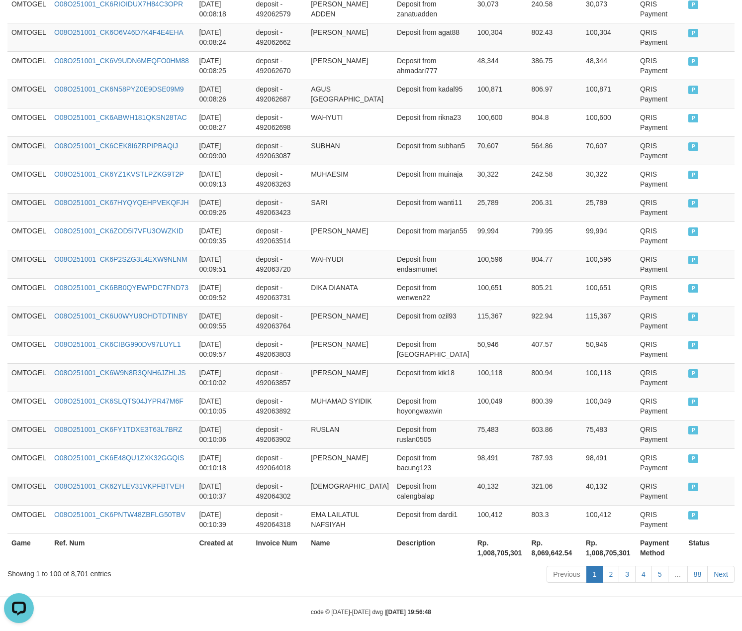
scroll to position [2719, 0]
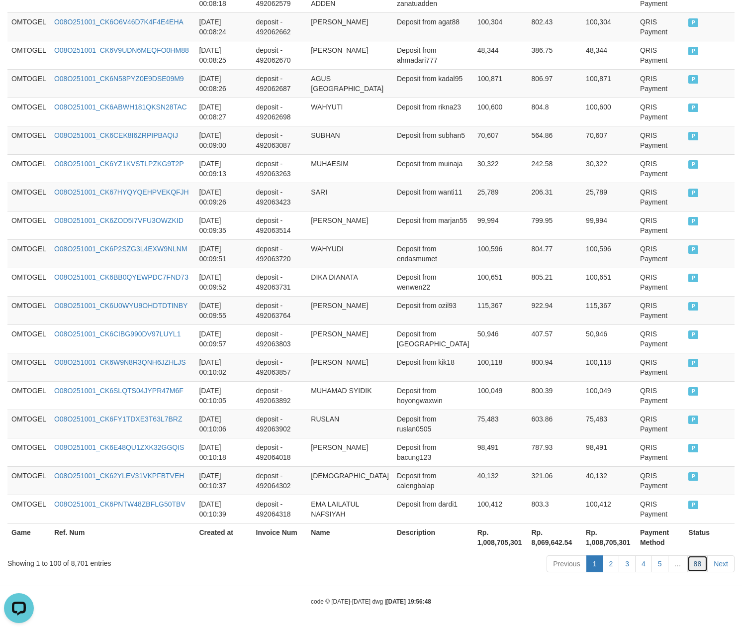
click at [689, 564] on link "88" at bounding box center [697, 563] width 21 height 17
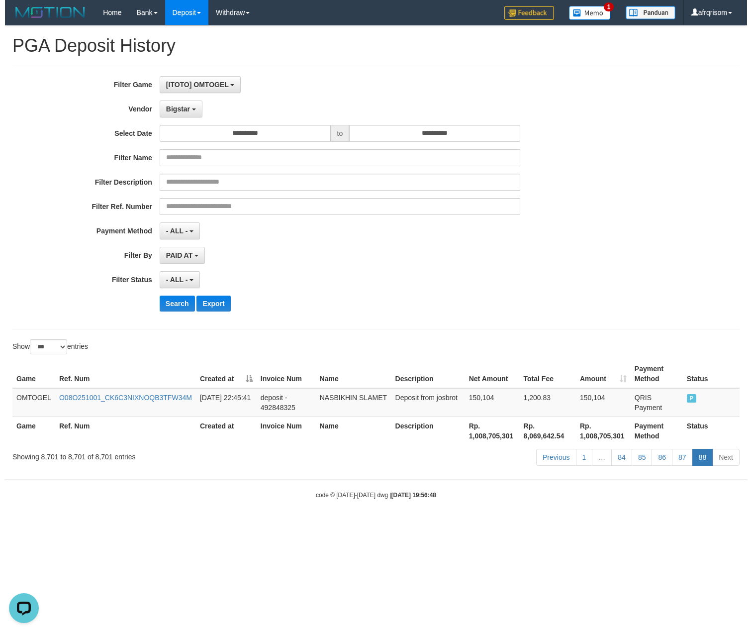
scroll to position [0, 0]
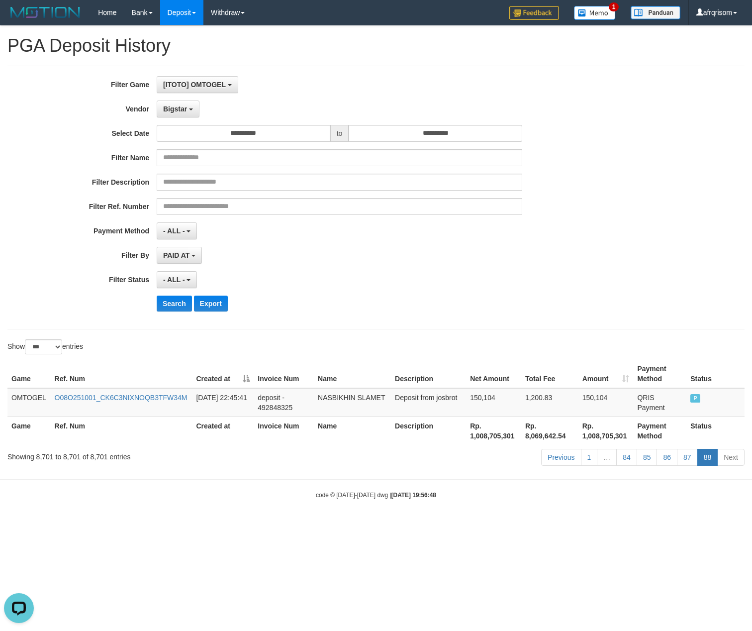
click at [423, 286] on div "- ALL - SELECT ALL - ALL - SELECT STATUS PENDING/UNPAID PAID CANCELED EXPIRED" at bounding box center [340, 279] width 366 height 17
click at [626, 458] on link "84" at bounding box center [626, 457] width 21 height 17
click at [616, 449] on link "84" at bounding box center [626, 457] width 21 height 17
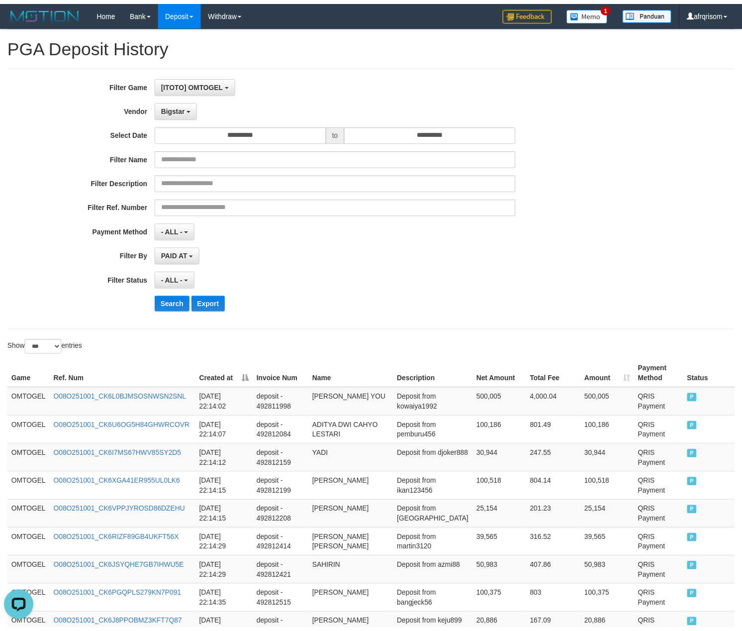
scroll to position [2719, 0]
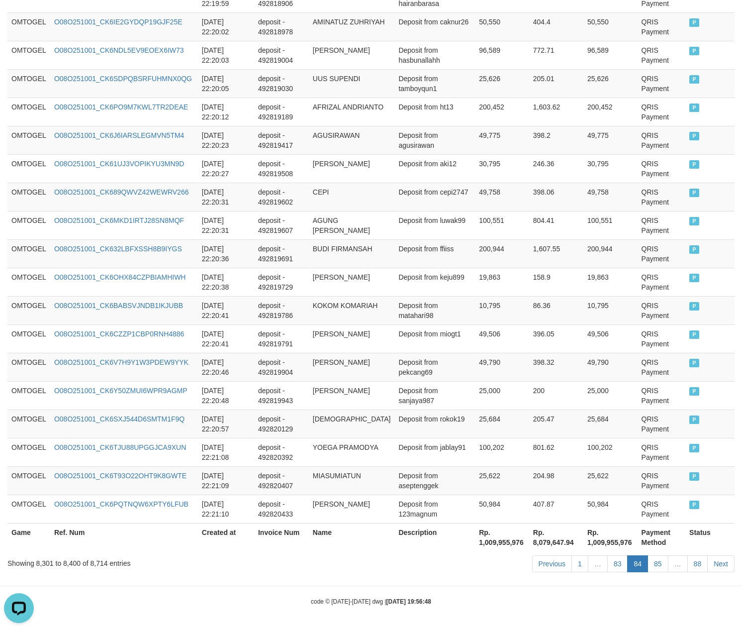
click at [607, 555] on link "83" at bounding box center [617, 563] width 21 height 17
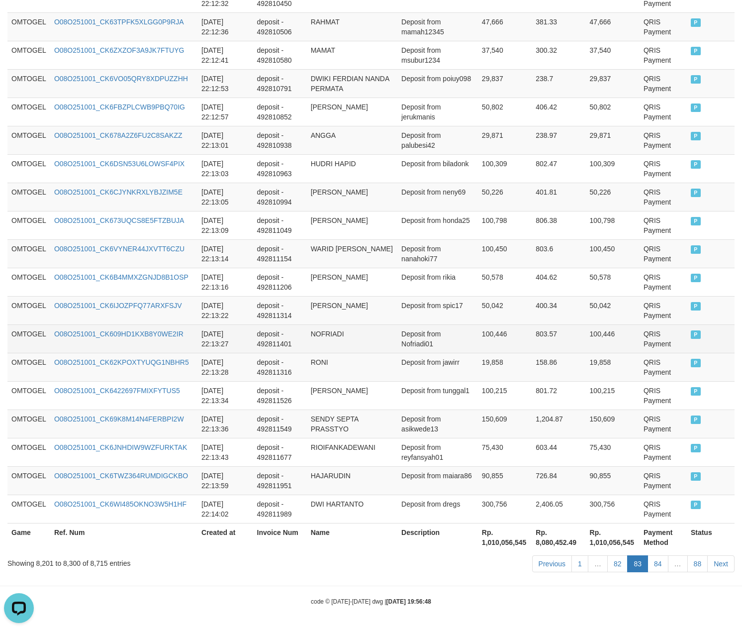
scroll to position [2728, 0]
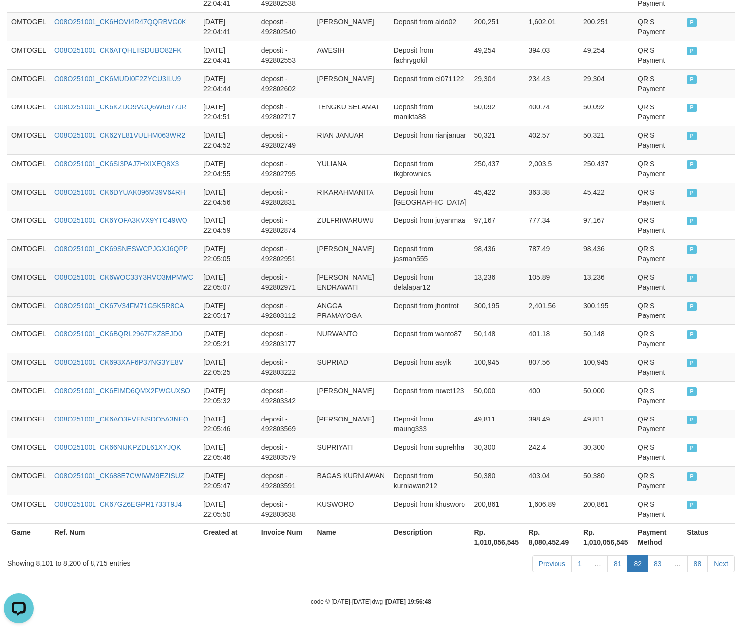
click at [390, 282] on td "[PERSON_NAME] ENDRAWATI" at bounding box center [351, 282] width 77 height 28
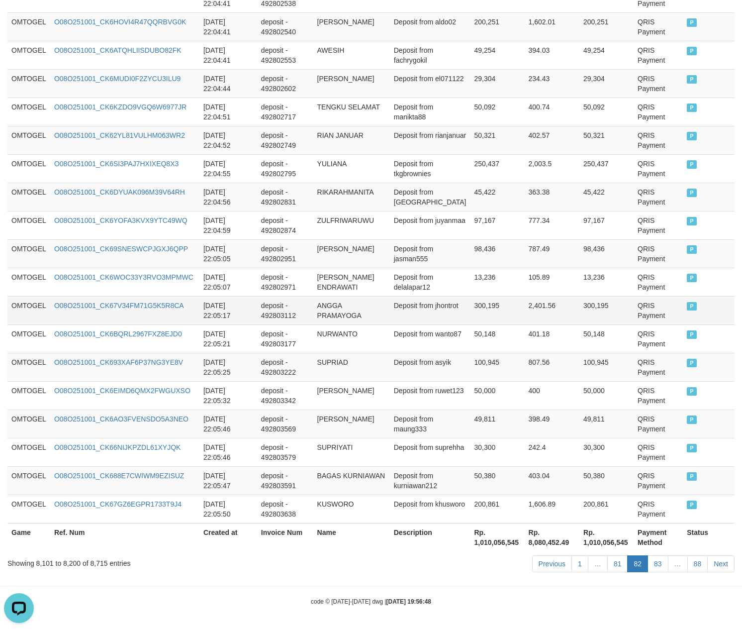
click at [464, 316] on td "Deposit from jhontrot" at bounding box center [430, 310] width 81 height 28
click at [427, 206] on td "Deposit from [GEOGRAPHIC_DATA]" at bounding box center [430, 197] width 81 height 28
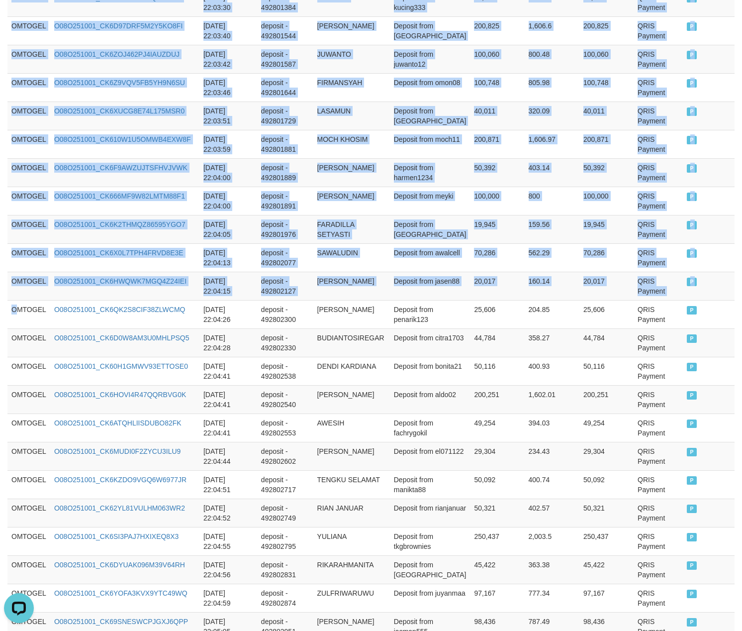
drag, startPoint x: 19, startPoint y: 335, endPoint x: 756, endPoint y: 307, distance: 738.1
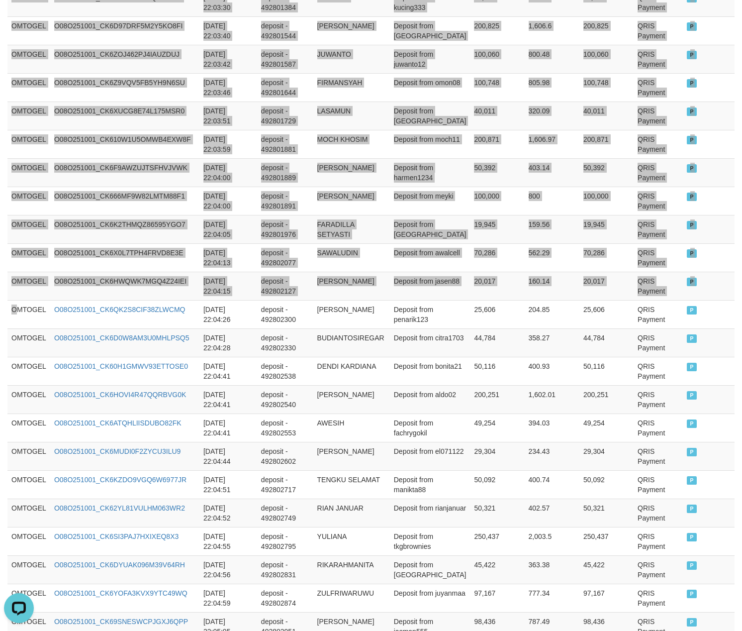
scroll to position [2728, 0]
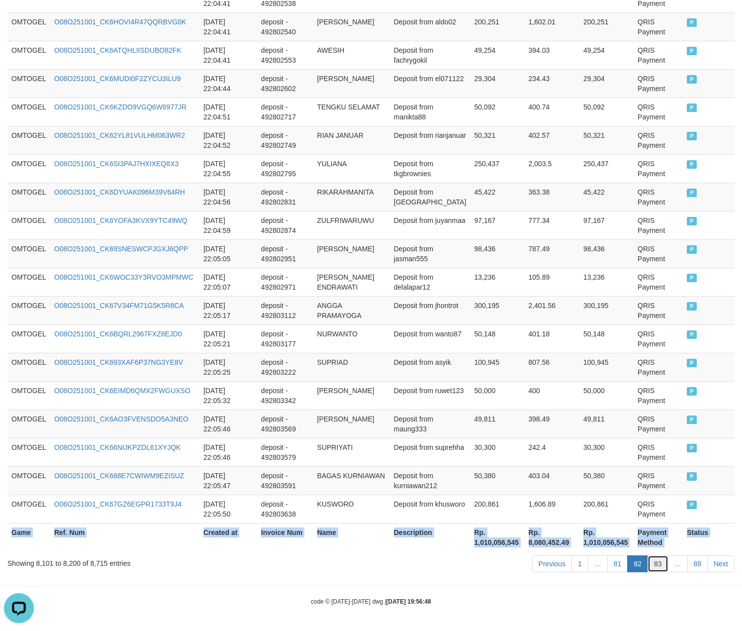
click at [657, 562] on link "83" at bounding box center [658, 563] width 21 height 17
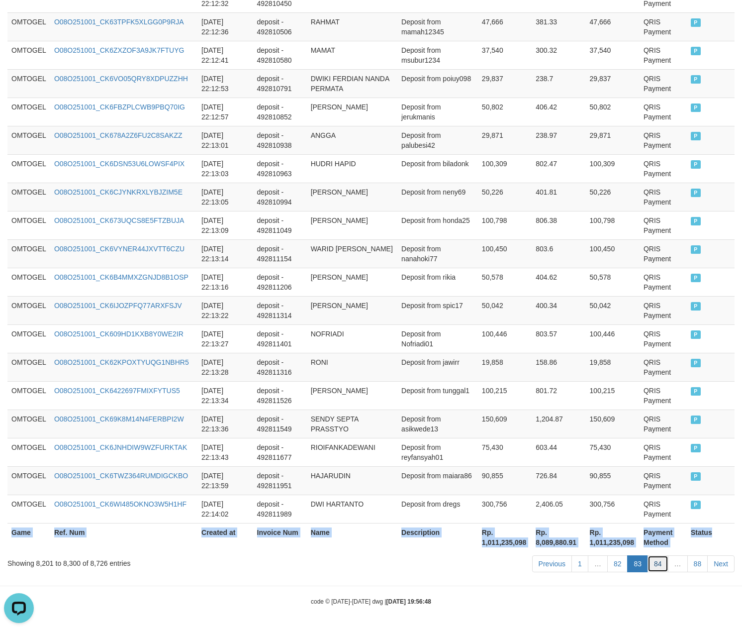
click at [657, 562] on link "84" at bounding box center [658, 563] width 21 height 17
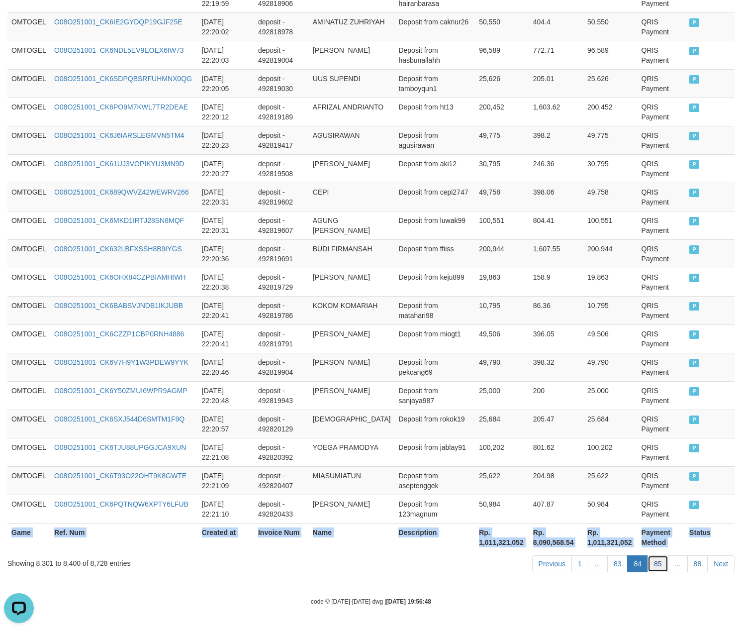
click at [657, 560] on link "85" at bounding box center [658, 563] width 21 height 17
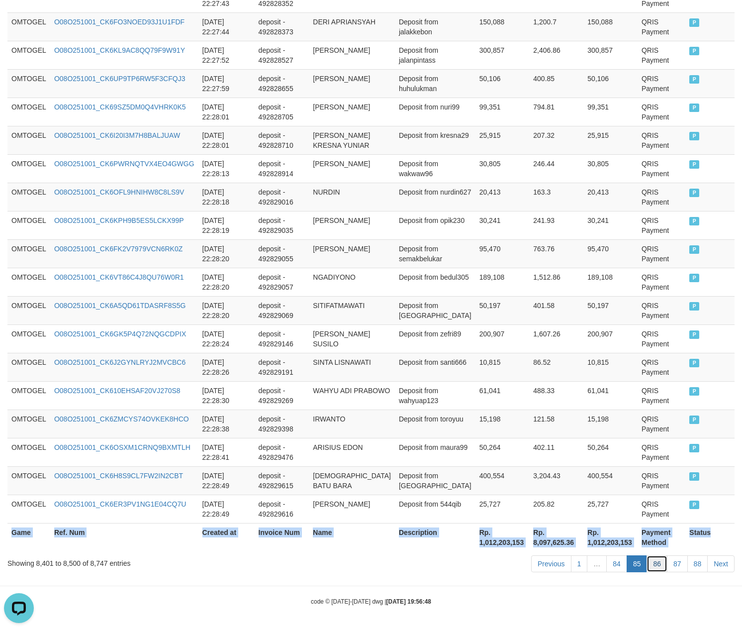
click at [658, 561] on link "86" at bounding box center [657, 563] width 21 height 17
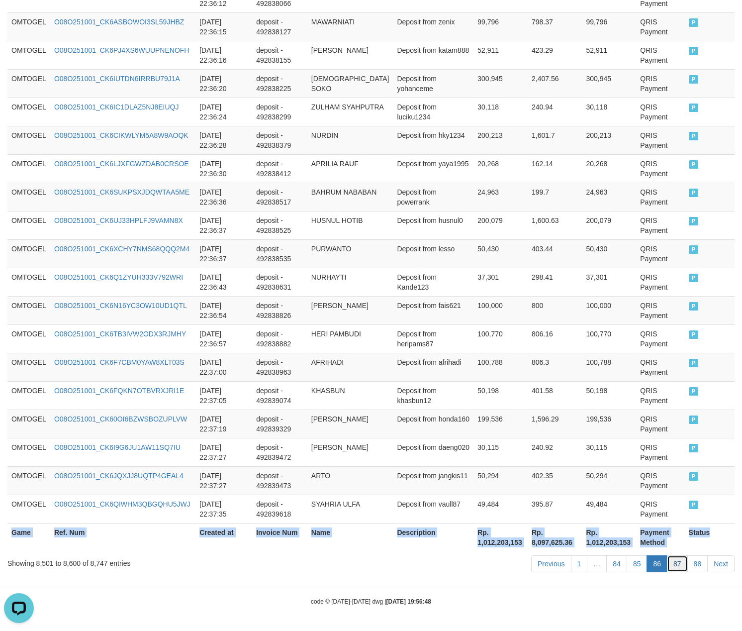
click at [671, 564] on link "87" at bounding box center [677, 563] width 21 height 17
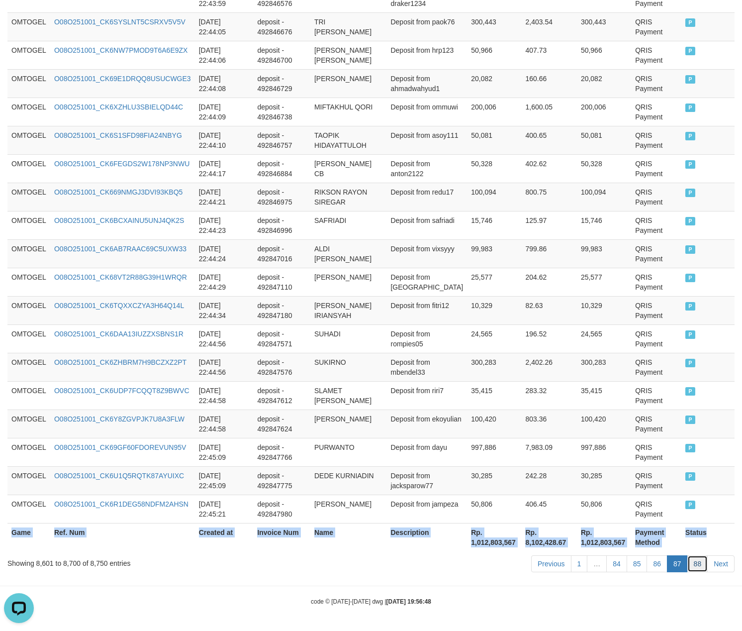
click at [699, 560] on link "88" at bounding box center [697, 563] width 21 height 17
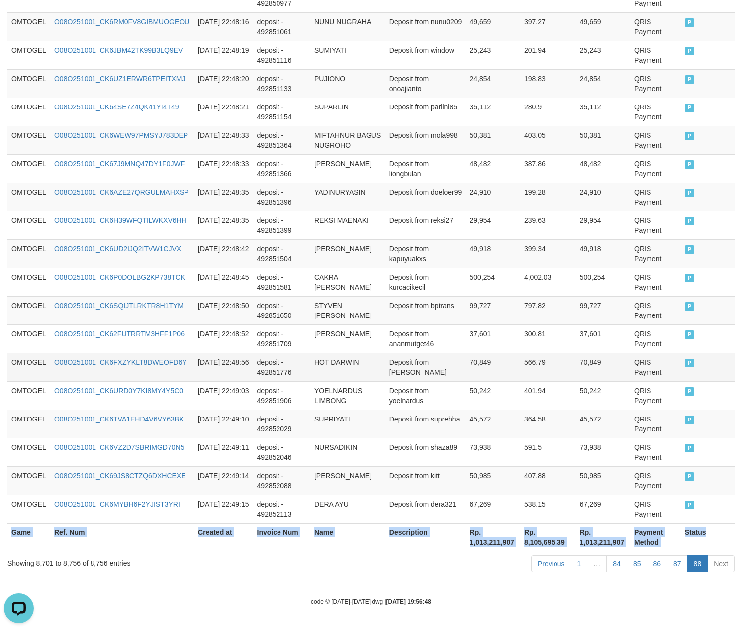
click at [281, 357] on td "deposit - 492851776" at bounding box center [281, 367] width 57 height 28
